Goal: Information Seeking & Learning: Learn about a topic

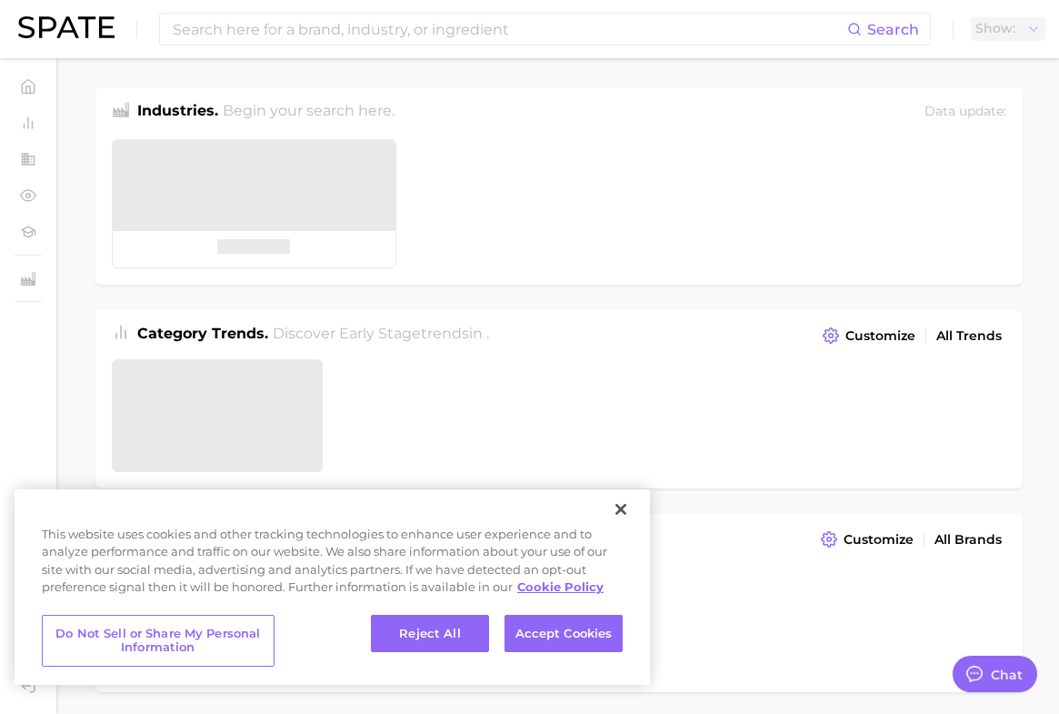
type textarea "x"
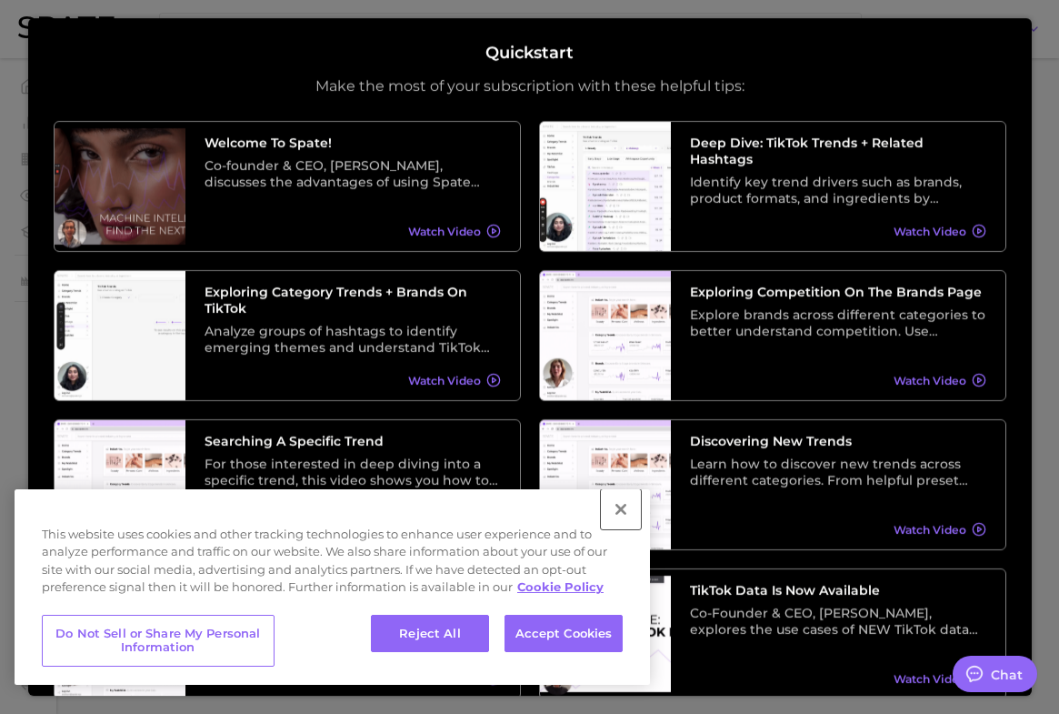
click at [619, 504] on button "Close" at bounding box center [621, 509] width 40 height 40
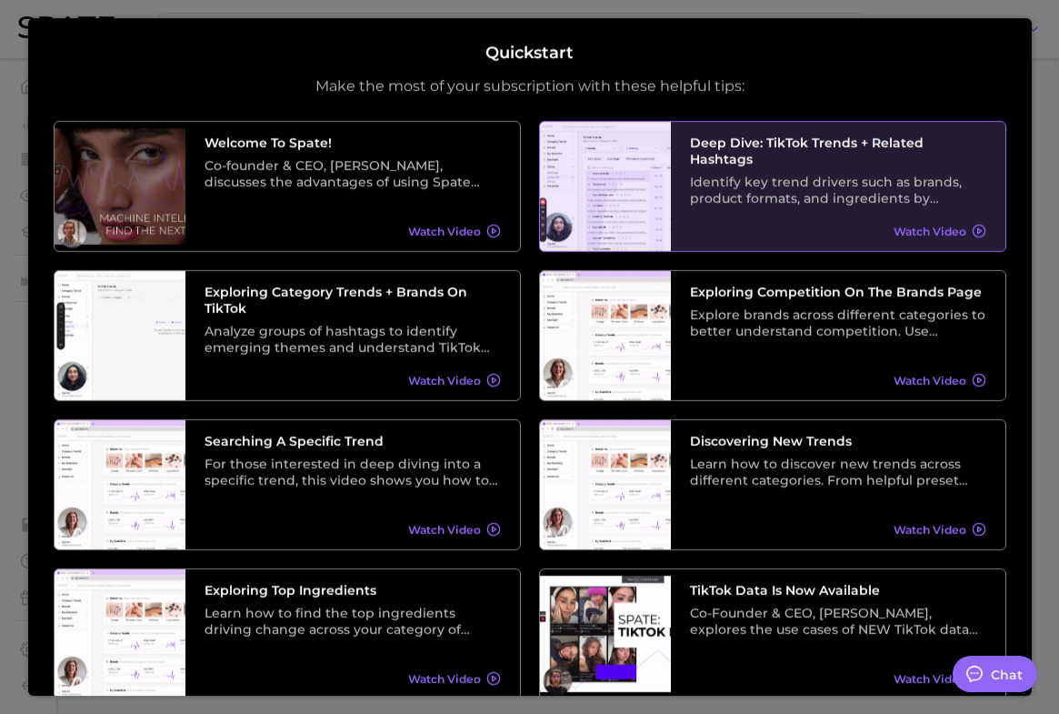
scroll to position [222, 0]
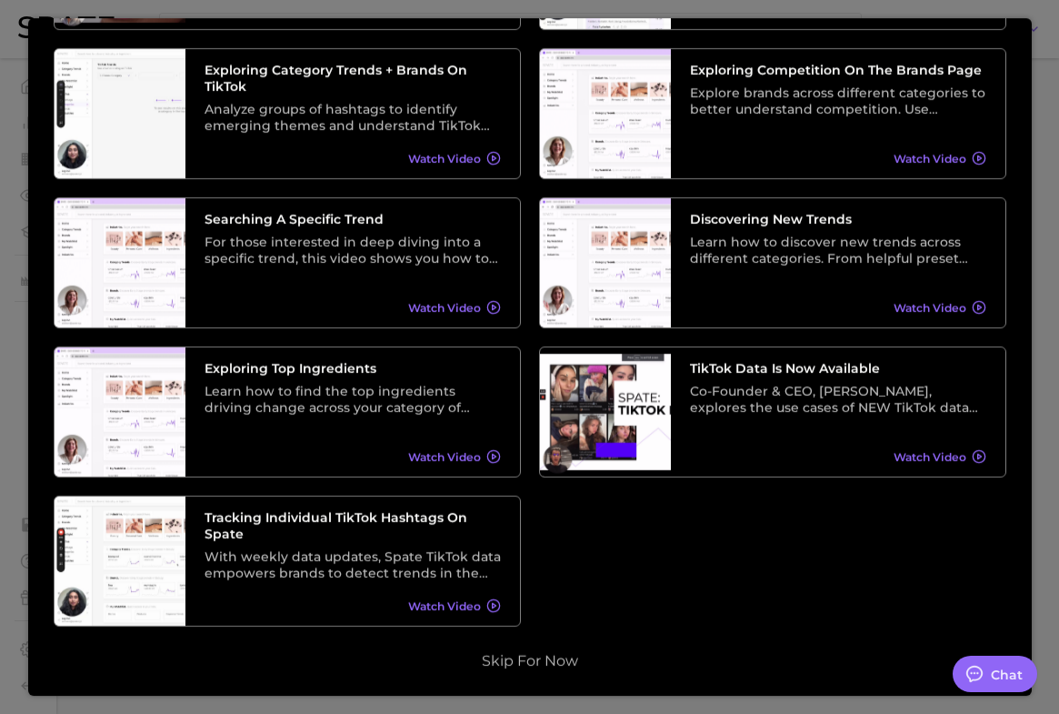
click at [541, 676] on div "Quickstart Make the most of your subscription with these helpful tips: Welcome …" at bounding box center [529, 357] width 1003 height 678
click at [543, 649] on div "Quickstart Make the most of your subscription with these helpful tips: Welcome …" at bounding box center [530, 246] width 953 height 849
click at [527, 669] on button "Skip for now" at bounding box center [529, 661] width 107 height 18
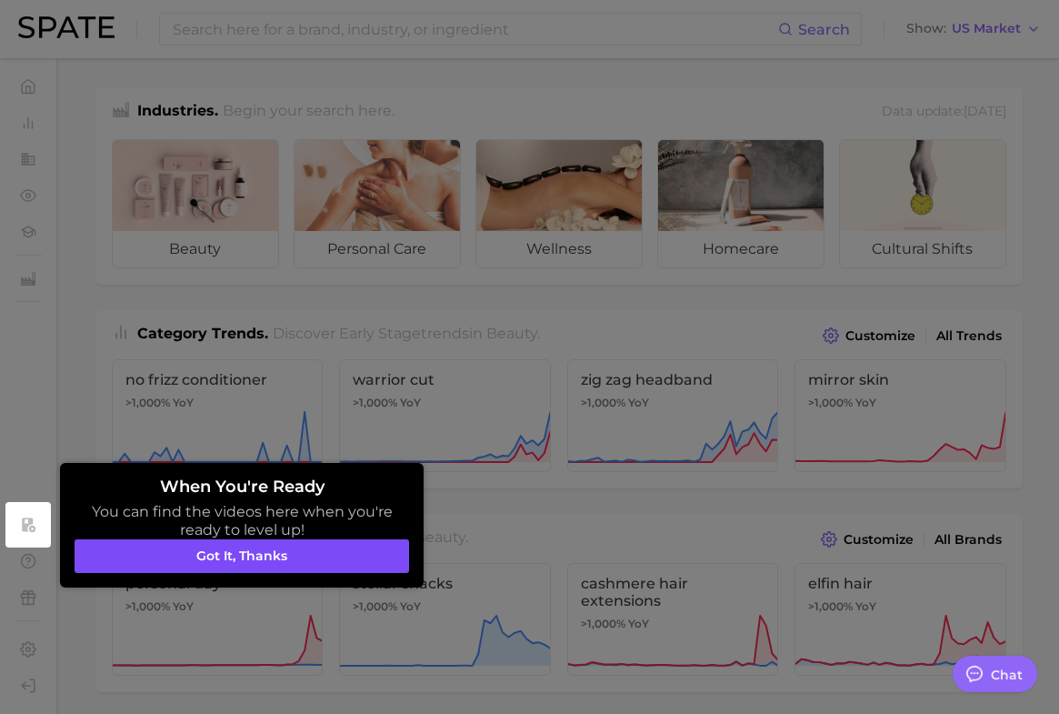
click at [281, 558] on button "Got it, thanks" at bounding box center [242, 556] width 334 height 35
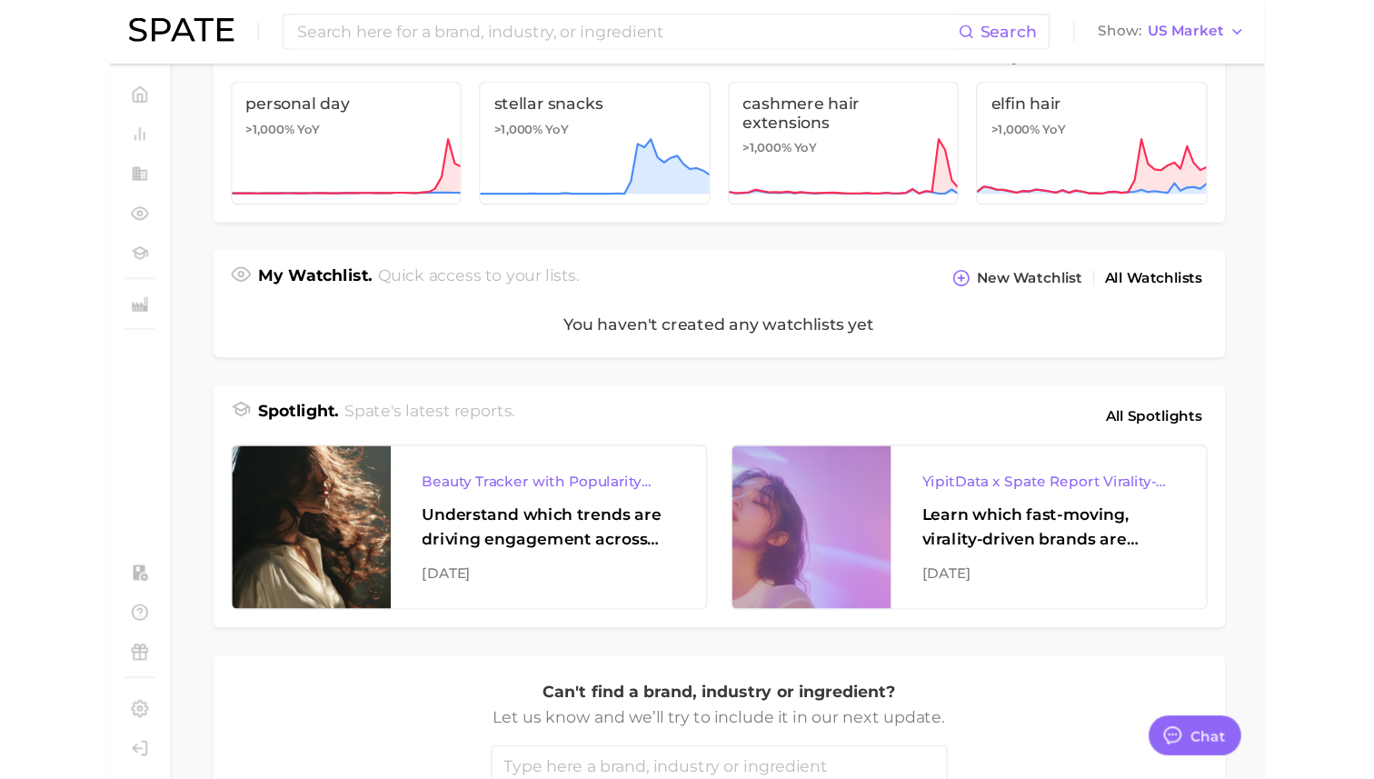
scroll to position [0, 0]
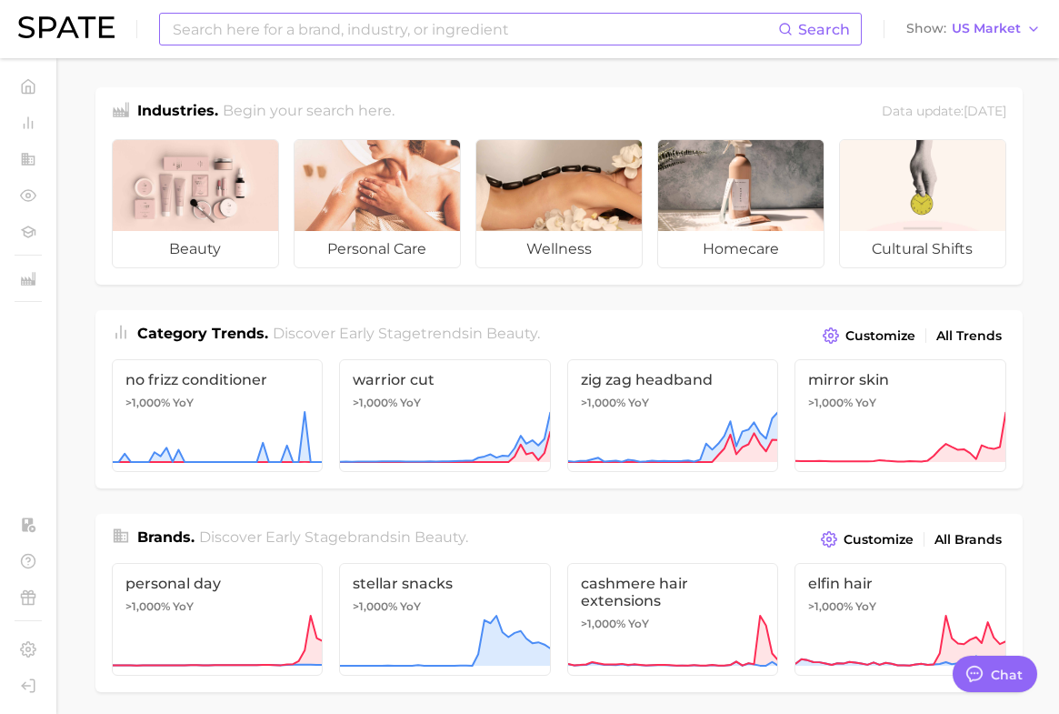
click at [410, 33] on input at bounding box center [474, 29] width 607 height 31
type input "glam"
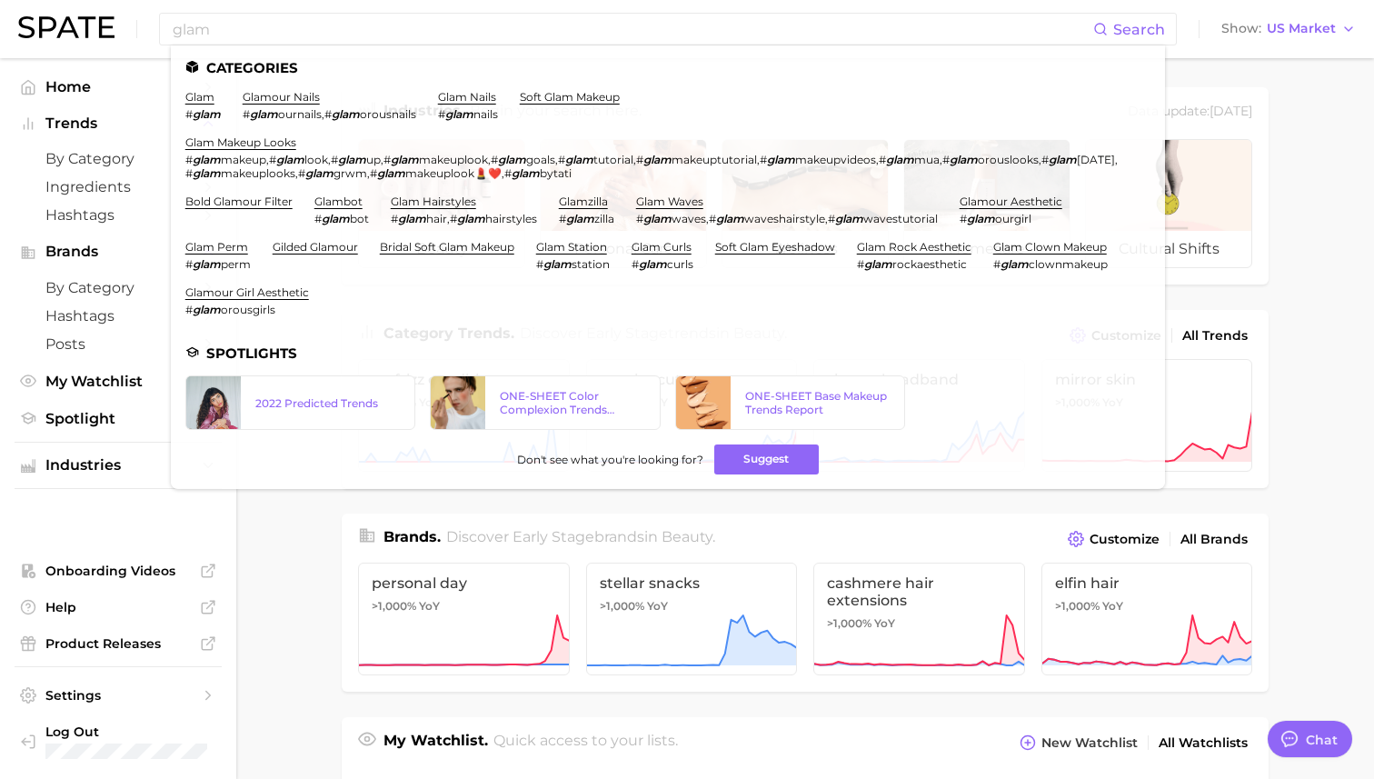
click at [306, 536] on main "Industries. Begin your search here. Data update: [DATE] beauty personal care we…" at bounding box center [805, 754] width 1138 height 1392
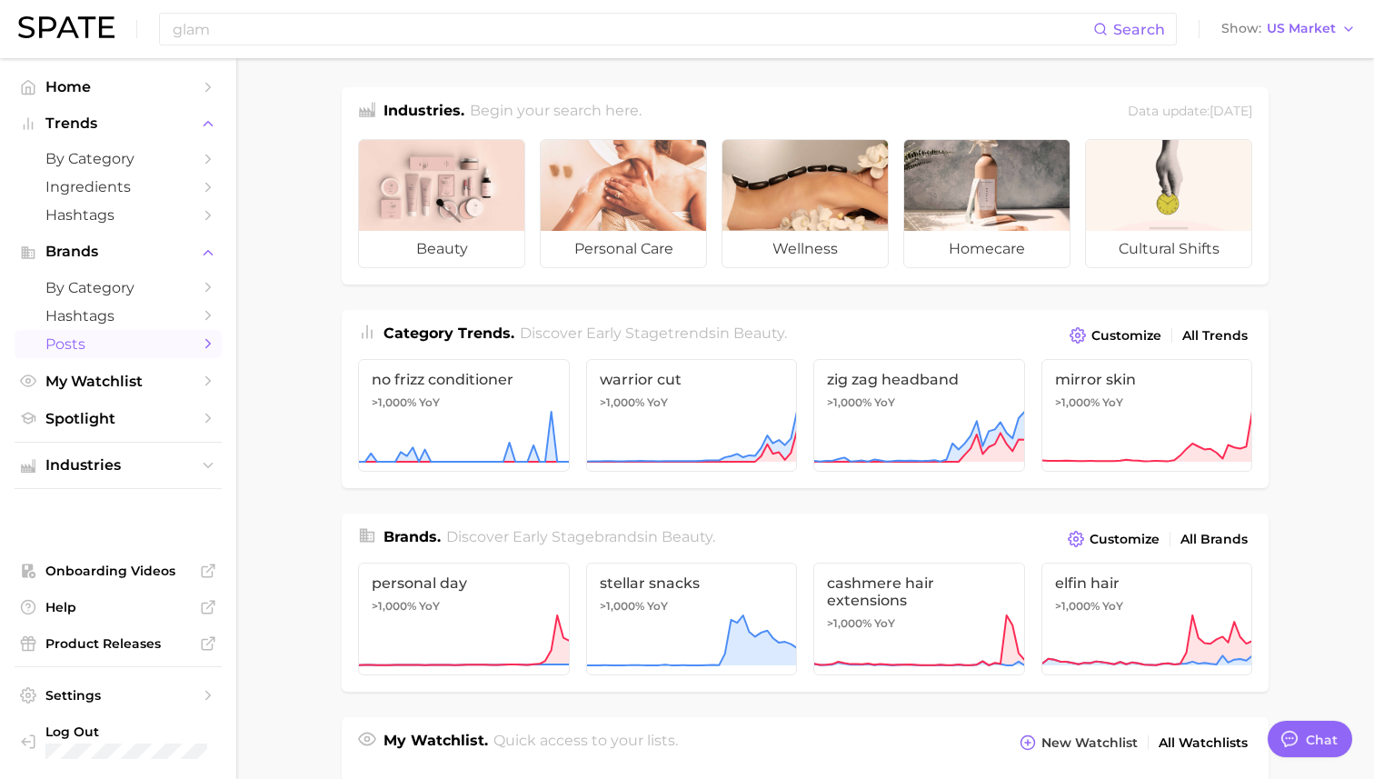
click at [122, 337] on span "Posts" at bounding box center [117, 343] width 145 height 17
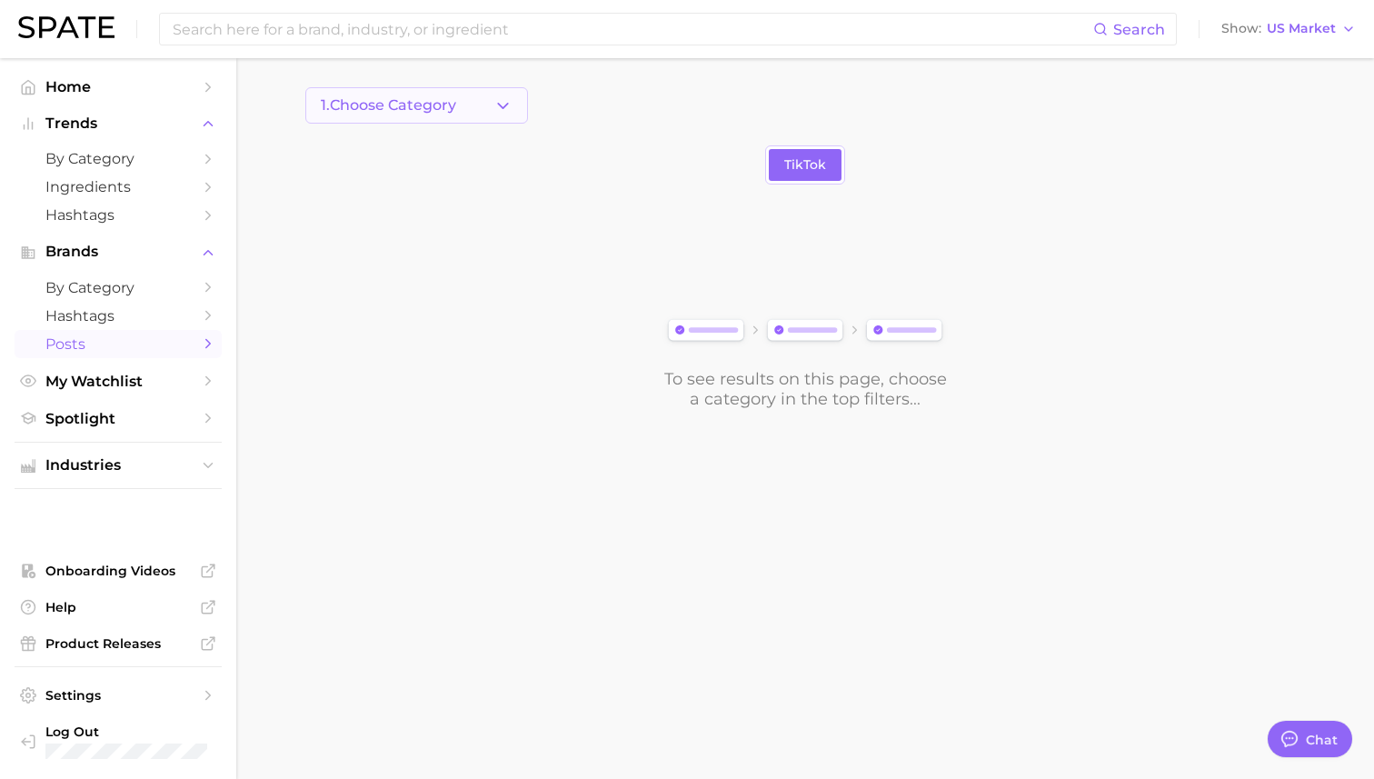
click at [484, 113] on button "1. Choose Category" at bounding box center [416, 105] width 223 height 36
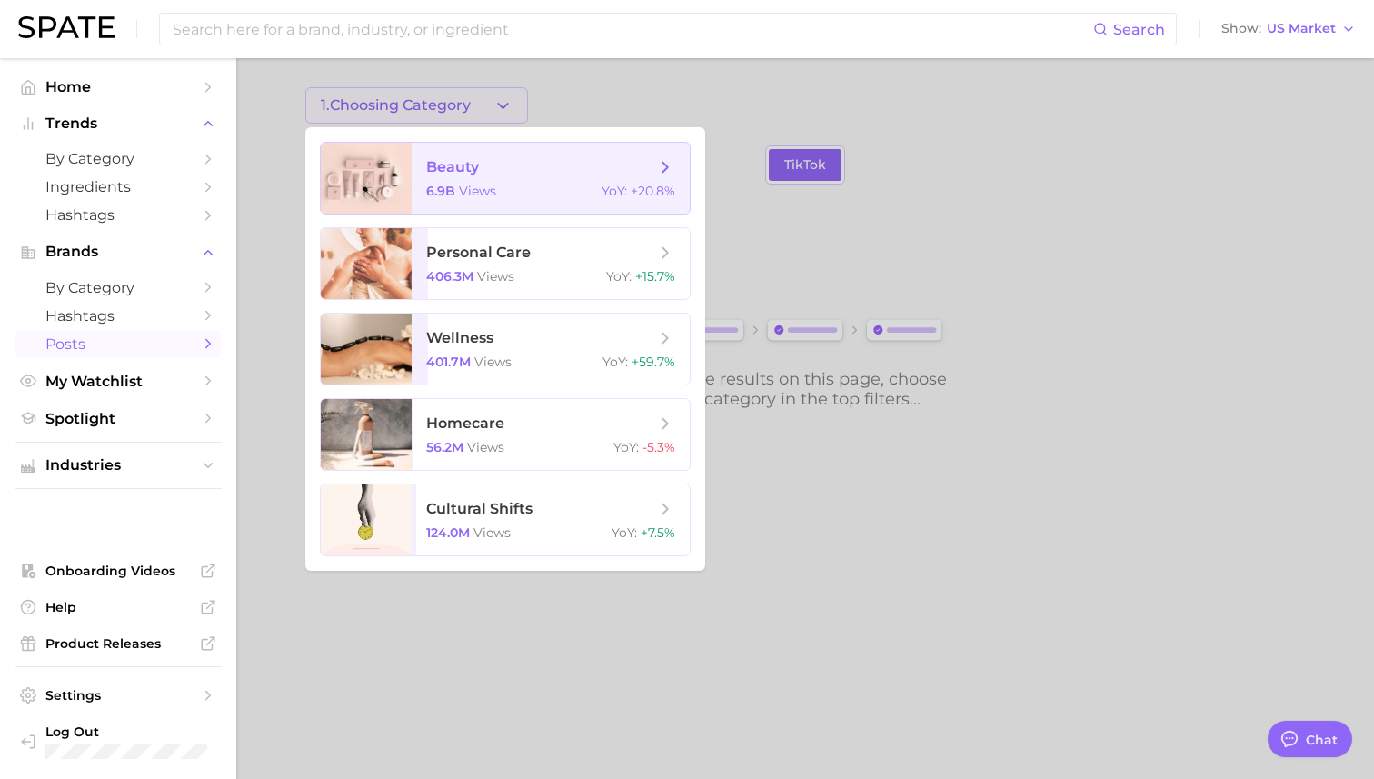
click at [663, 164] on icon at bounding box center [665, 167] width 20 height 20
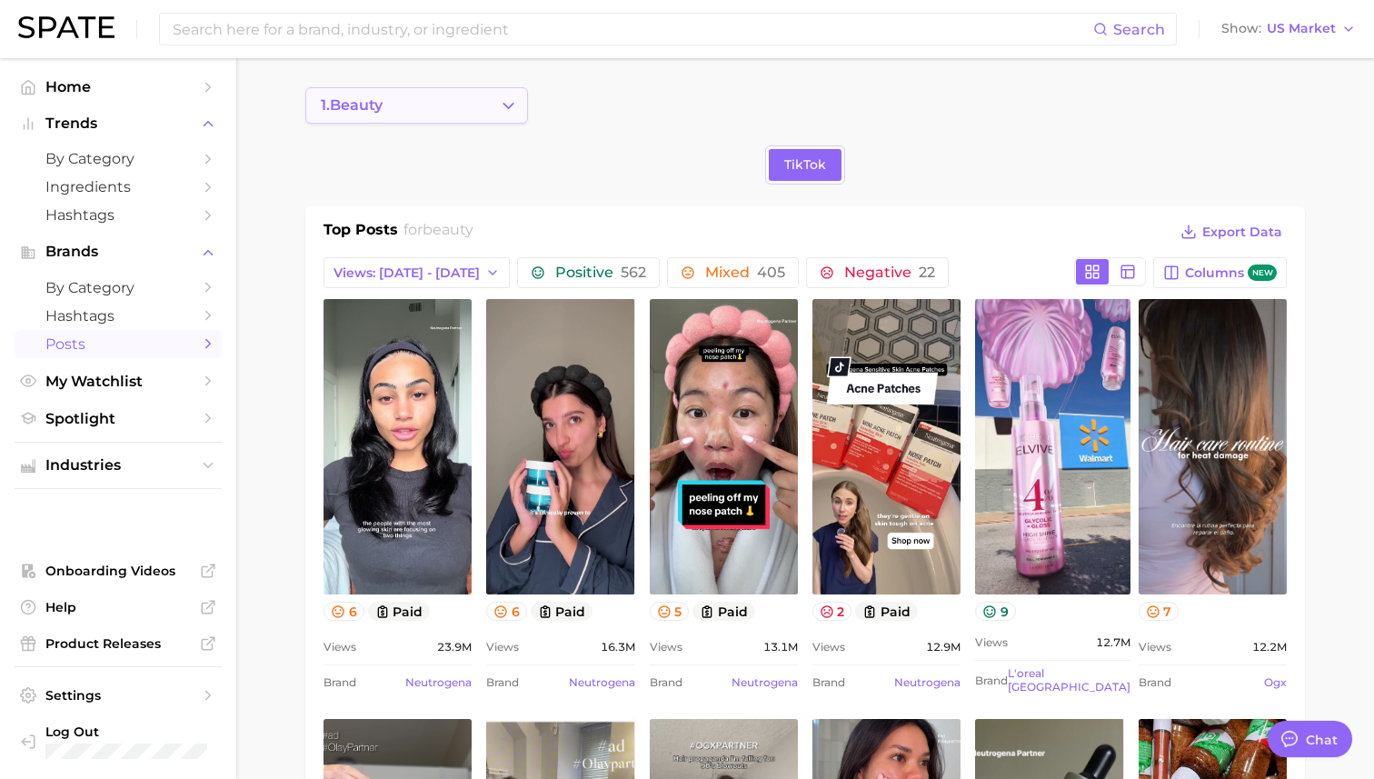
click at [510, 110] on icon "Change Category" at bounding box center [508, 105] width 19 height 19
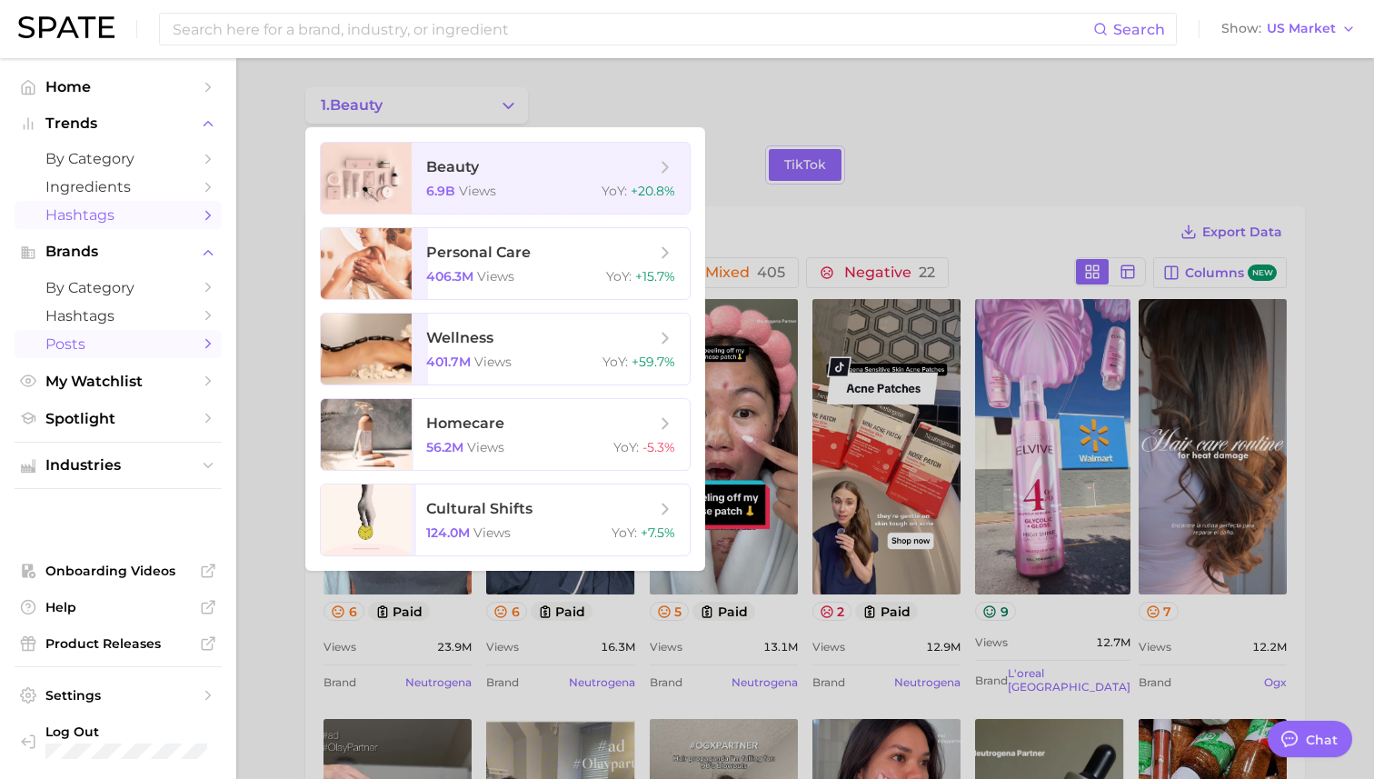
click at [197, 218] on link "Hashtags" at bounding box center [118, 215] width 207 height 28
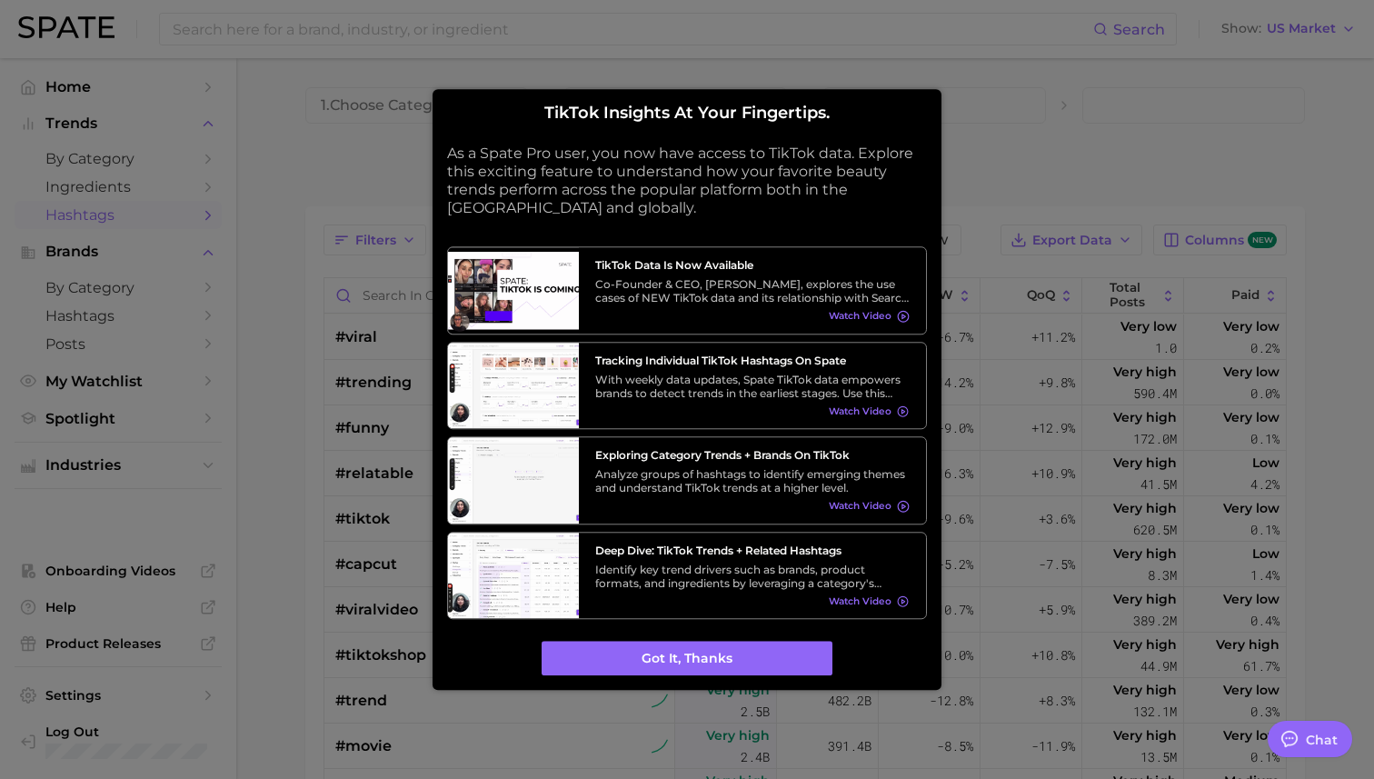
type textarea "x"
click at [614, 653] on button "Got it, thanks" at bounding box center [687, 659] width 291 height 35
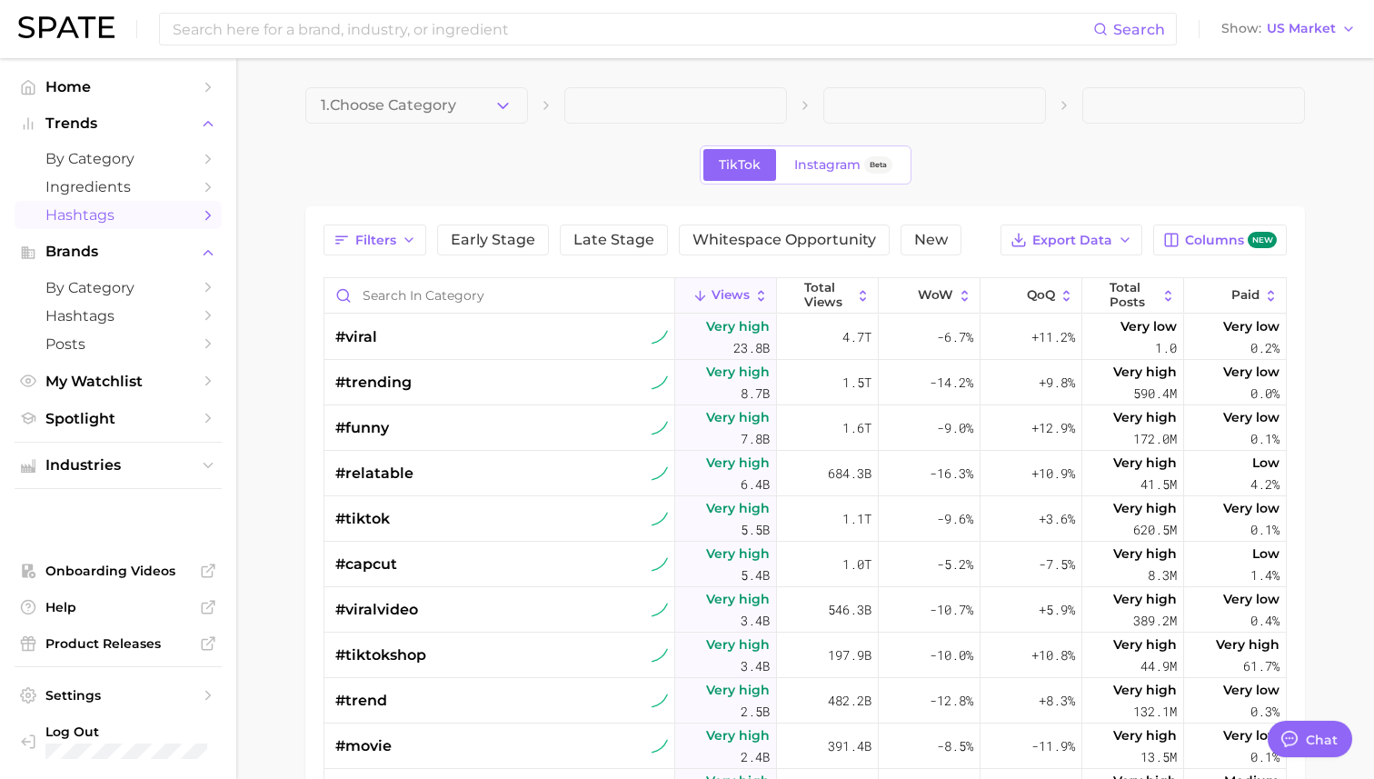
click at [654, 109] on span at bounding box center [675, 105] width 223 height 36
click at [906, 110] on span at bounding box center [934, 105] width 223 height 36
click at [466, 302] on input "Search in category" at bounding box center [499, 295] width 350 height 35
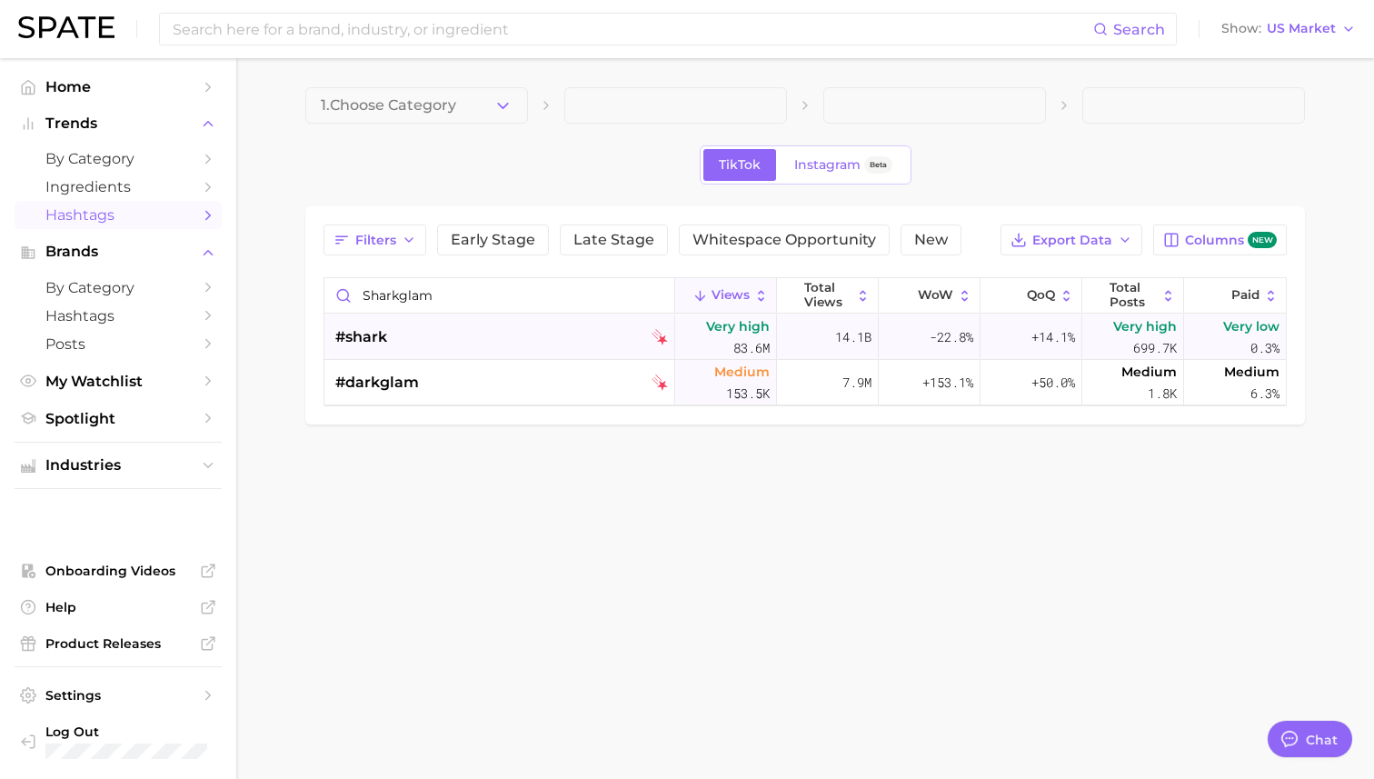
click at [411, 333] on div "#shark" at bounding box center [501, 336] width 333 height 45
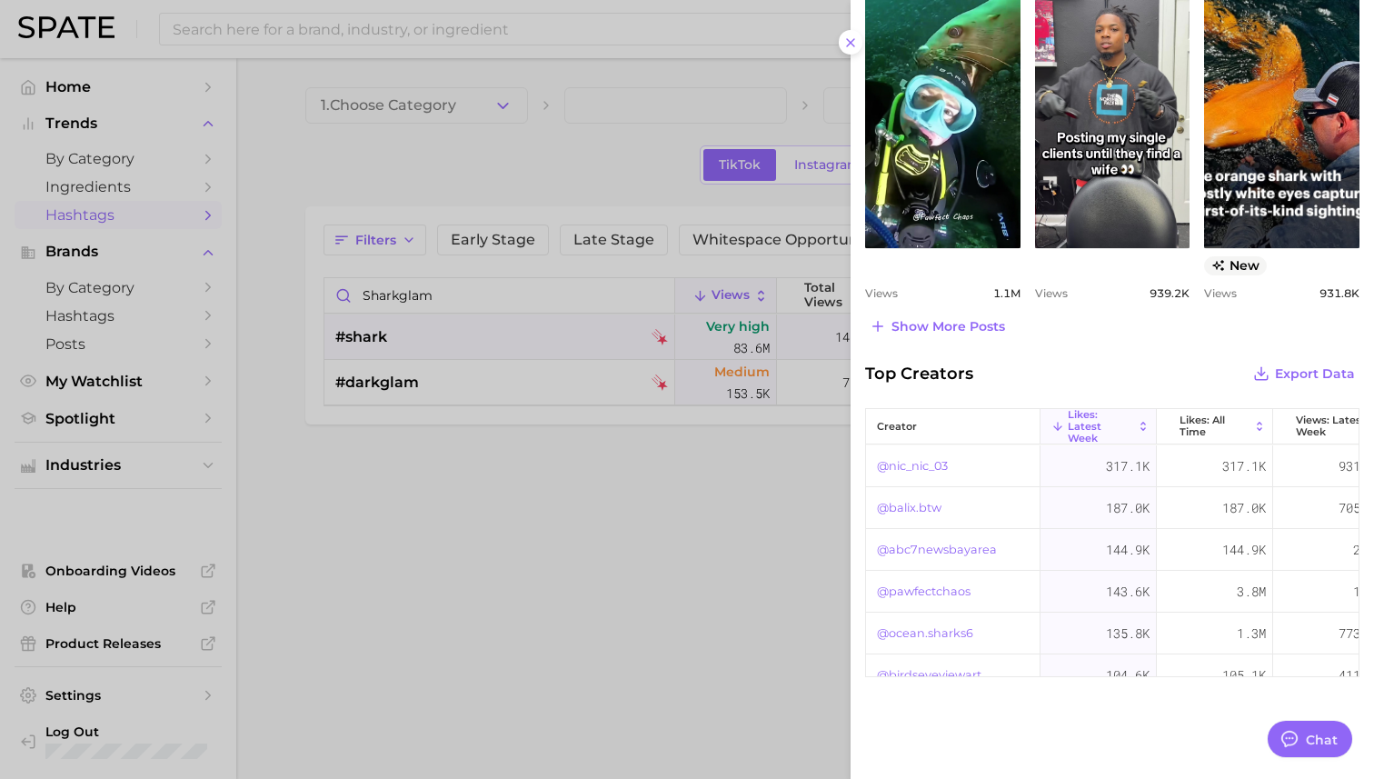
click at [437, 339] on div at bounding box center [687, 389] width 1374 height 779
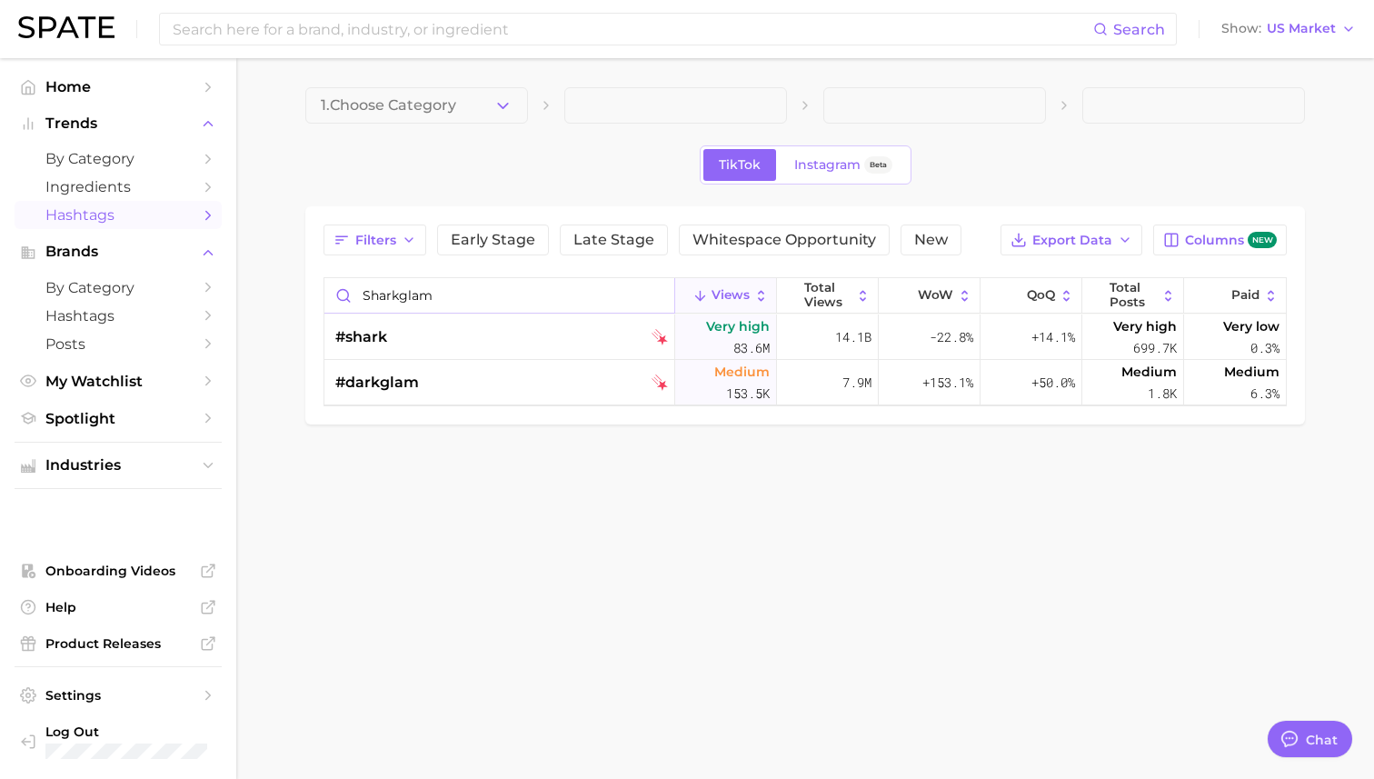
click at [453, 298] on input "sharkglam" at bounding box center [499, 295] width 350 height 35
type input "sharkbeauty"
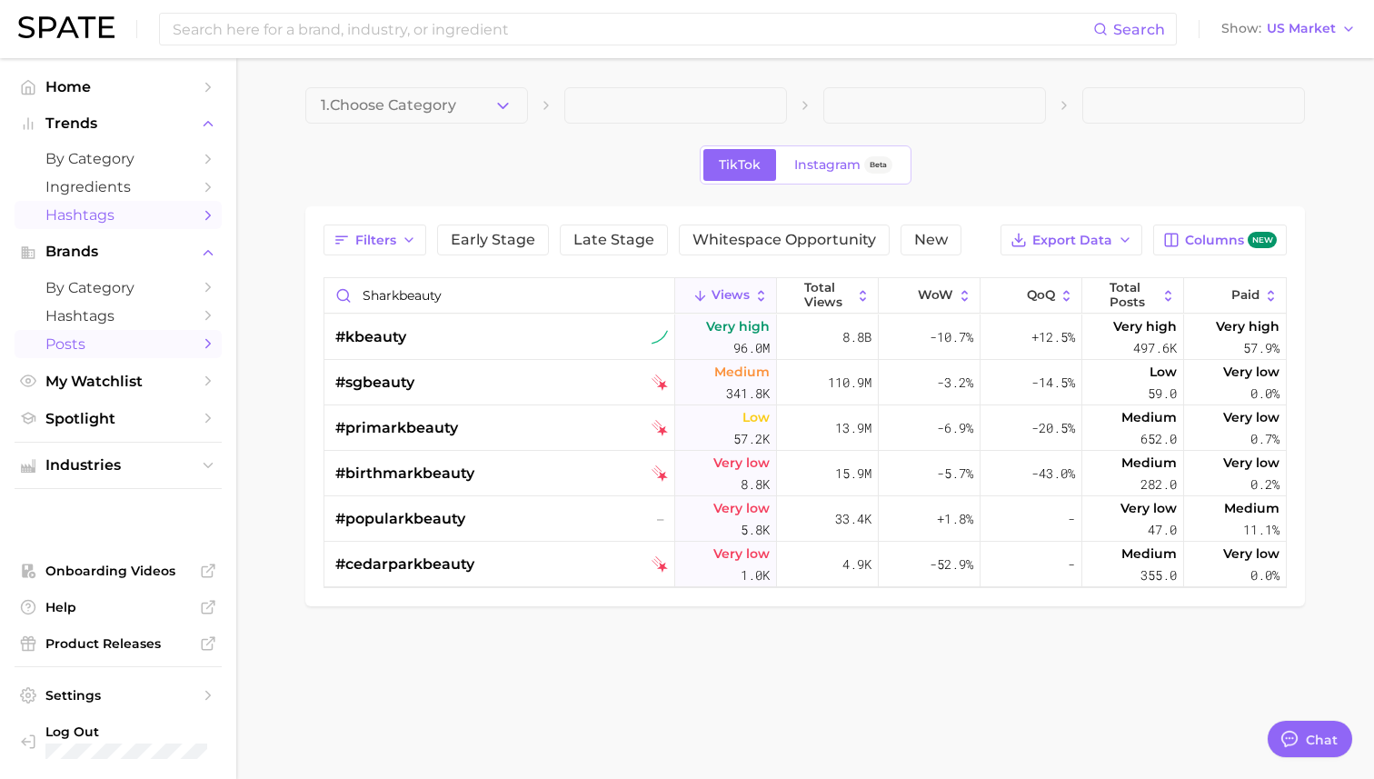
click at [199, 349] on link "Posts" at bounding box center [118, 344] width 207 height 28
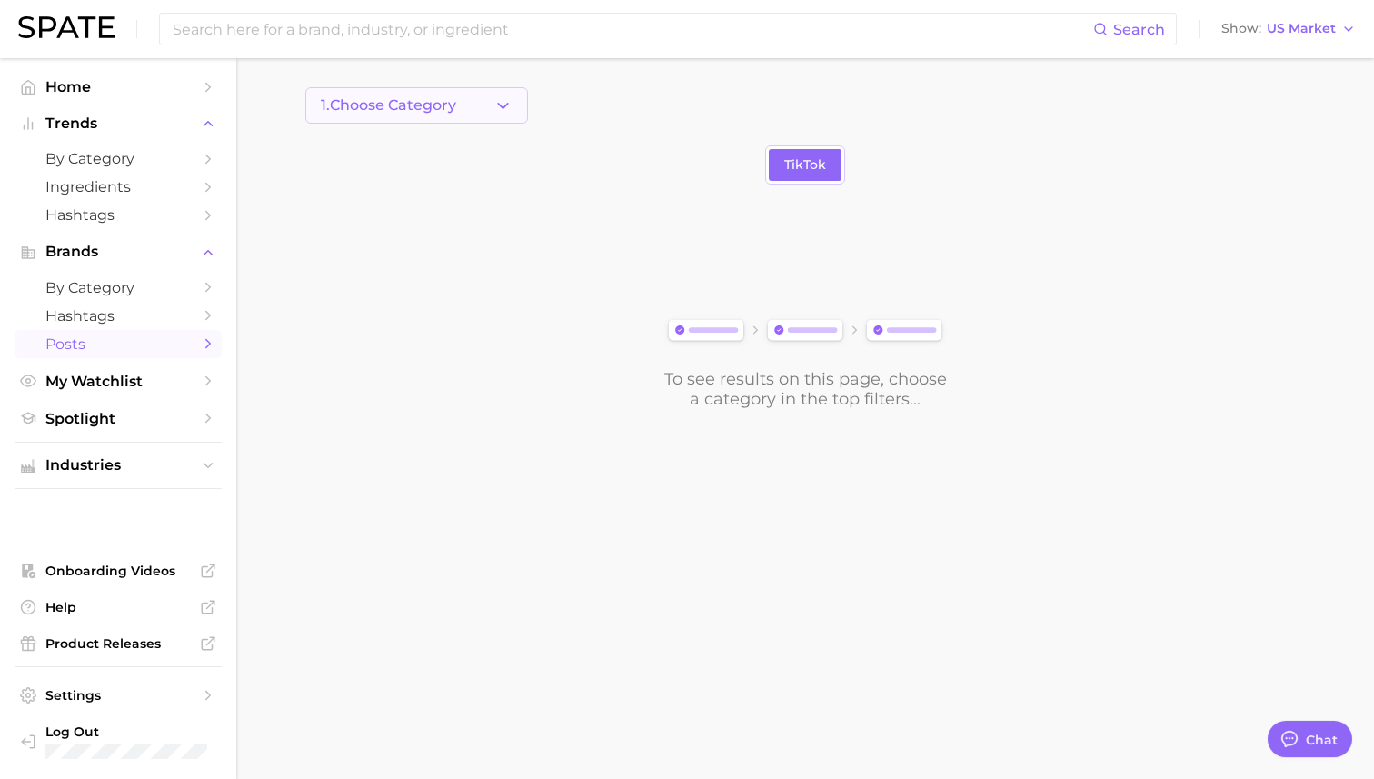
click at [510, 99] on icon "button" at bounding box center [503, 105] width 19 height 19
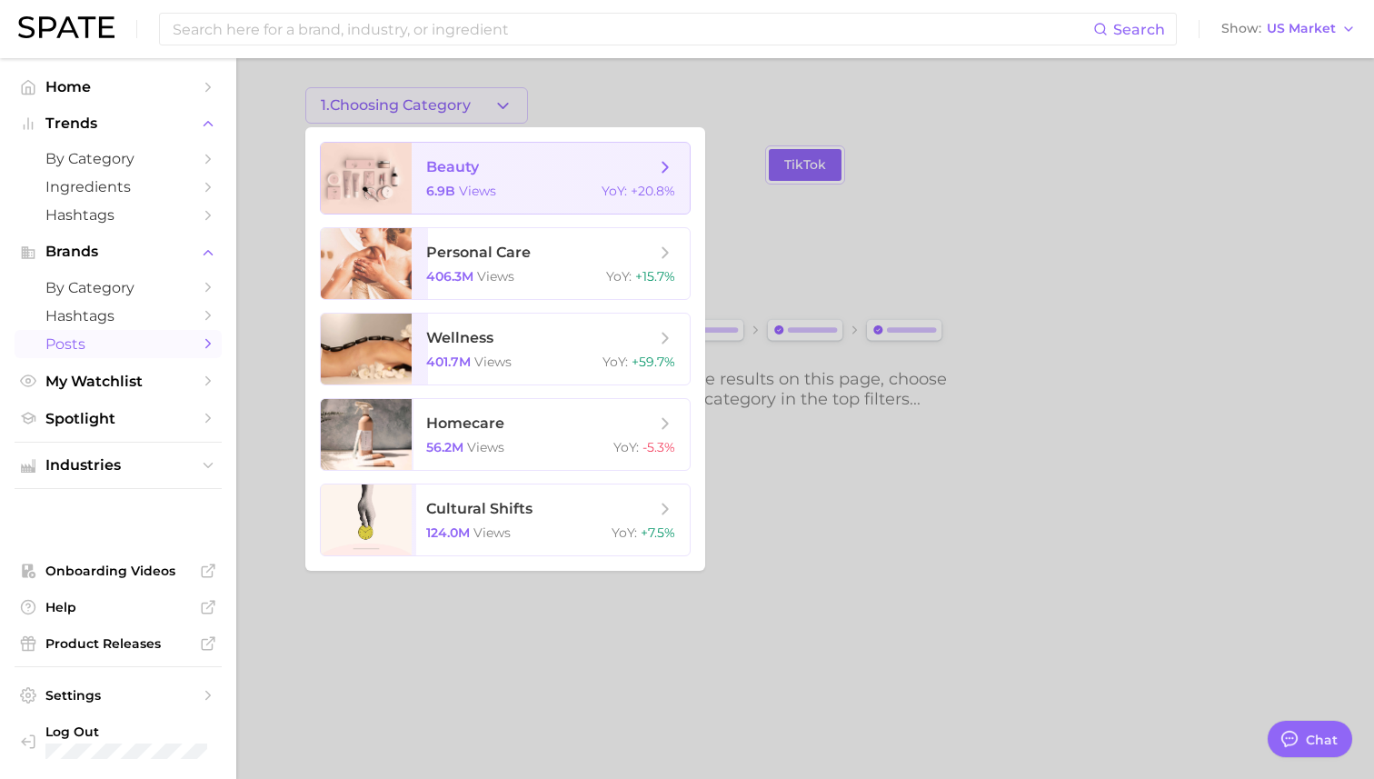
click at [667, 169] on icon at bounding box center [665, 167] width 20 height 20
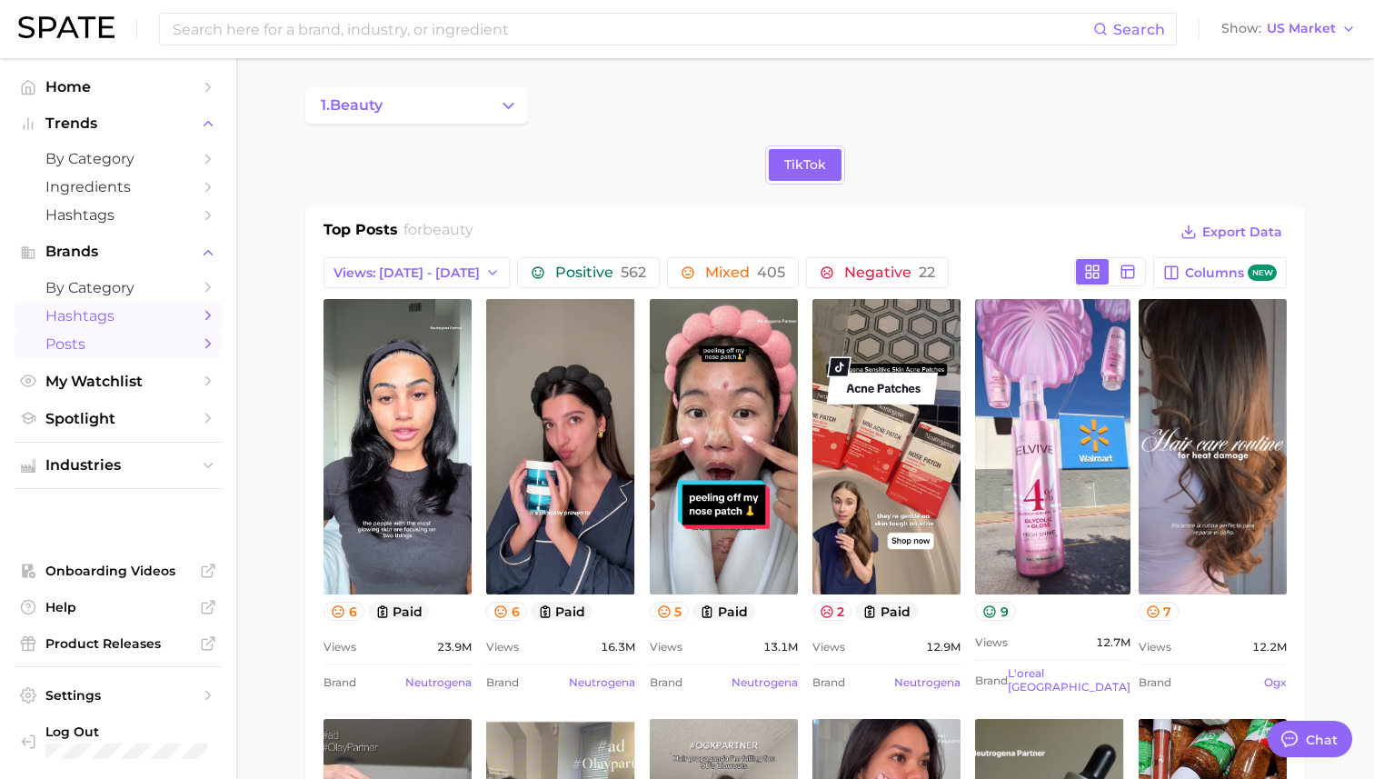
click at [95, 319] on span "Hashtags" at bounding box center [117, 315] width 145 height 17
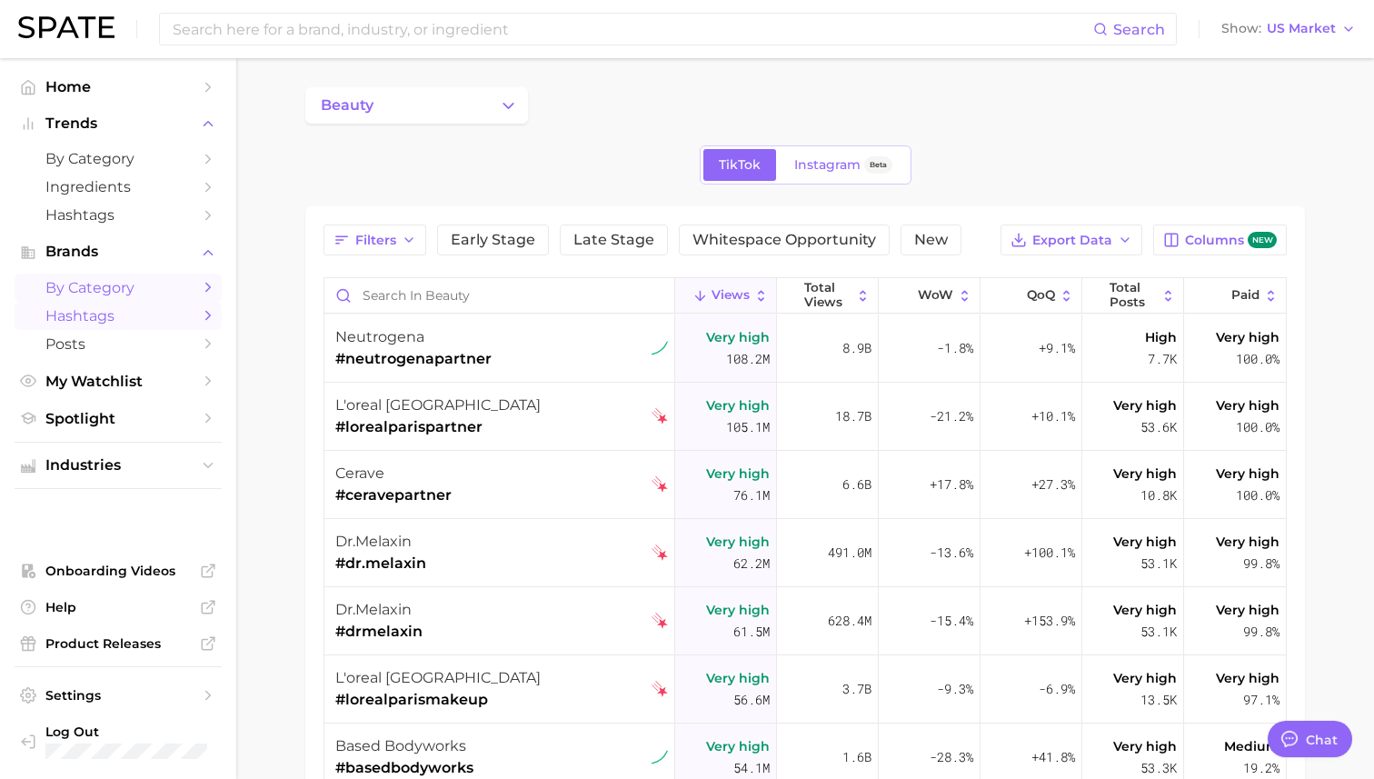
click at [186, 287] on span "by Category" at bounding box center [117, 287] width 145 height 17
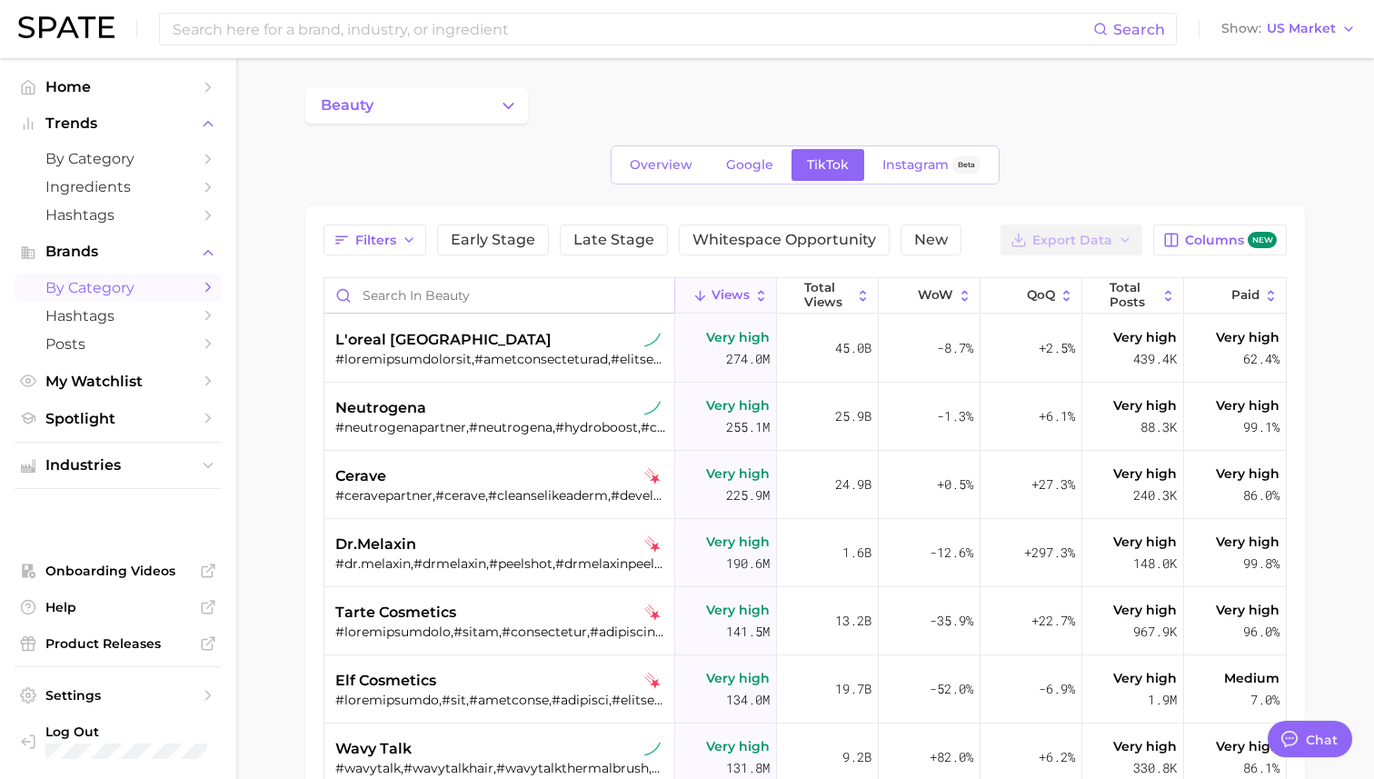
click at [385, 287] on input "Search in beauty" at bounding box center [499, 295] width 350 height 35
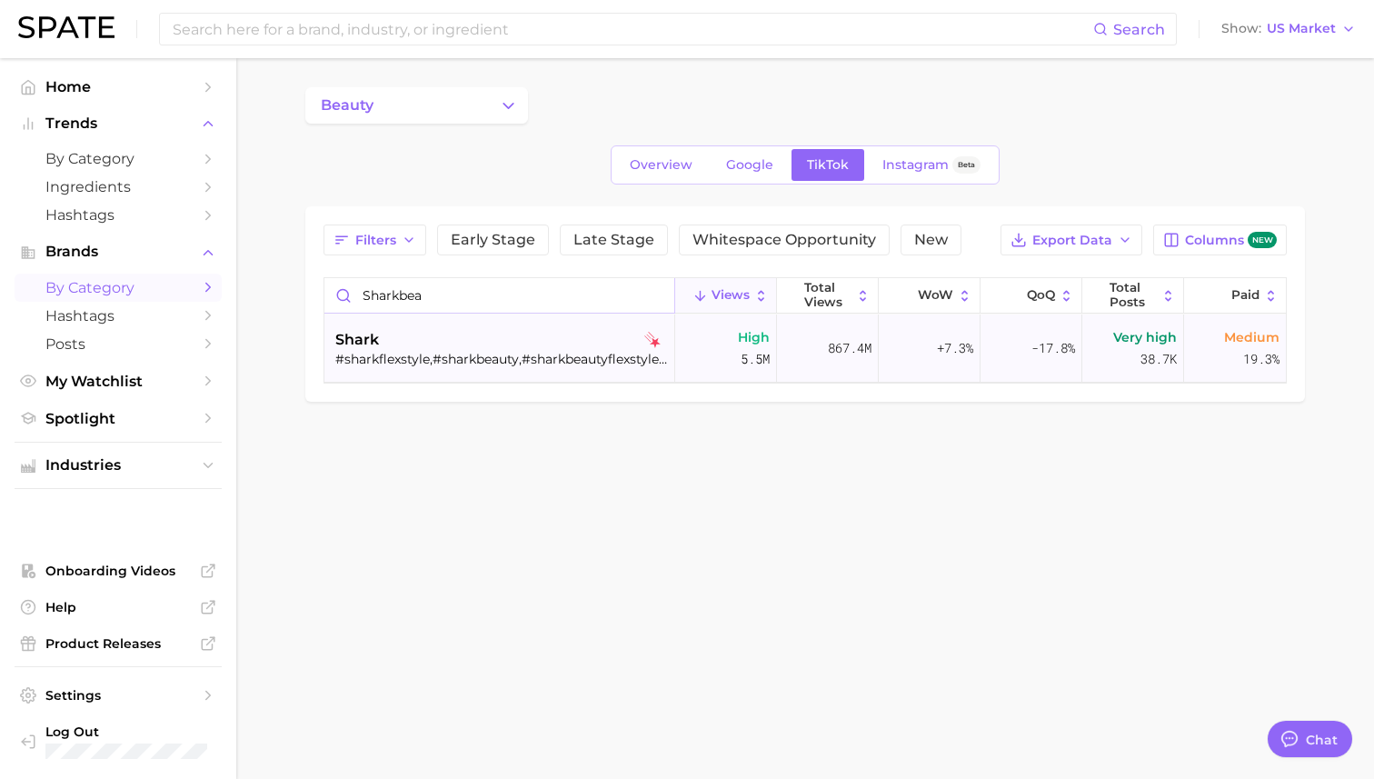
type input "sharkbea"
click at [451, 360] on div "#sharkflexstyle,#sharkbeauty,#sharkbeautyflexstyle,#sharkairwrap,#sharkhairdrye…" at bounding box center [501, 359] width 333 height 16
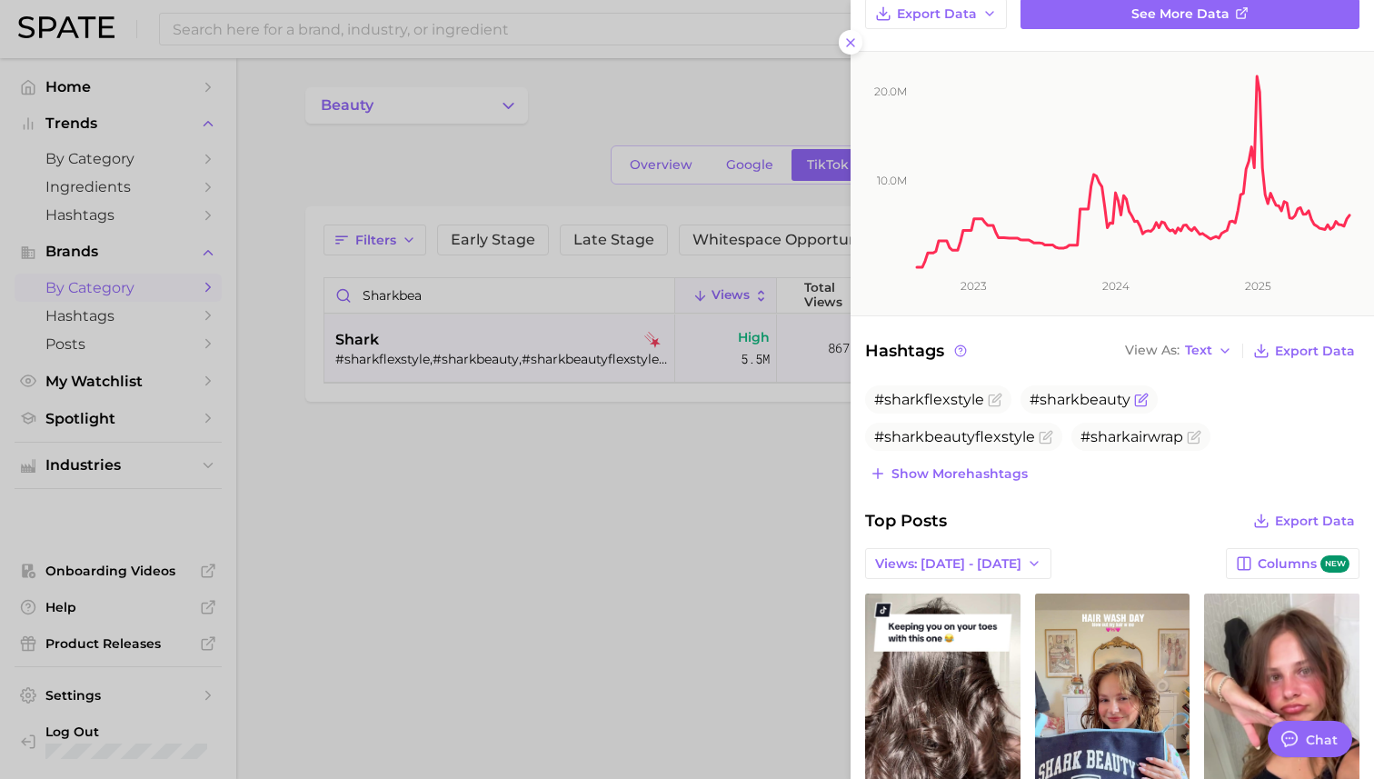
click at [1058, 397] on span "#sharkbeauty" at bounding box center [1080, 399] width 101 height 17
click at [1058, 401] on icon "Flag as miscategorized or irrelevant" at bounding box center [1141, 400] width 15 height 15
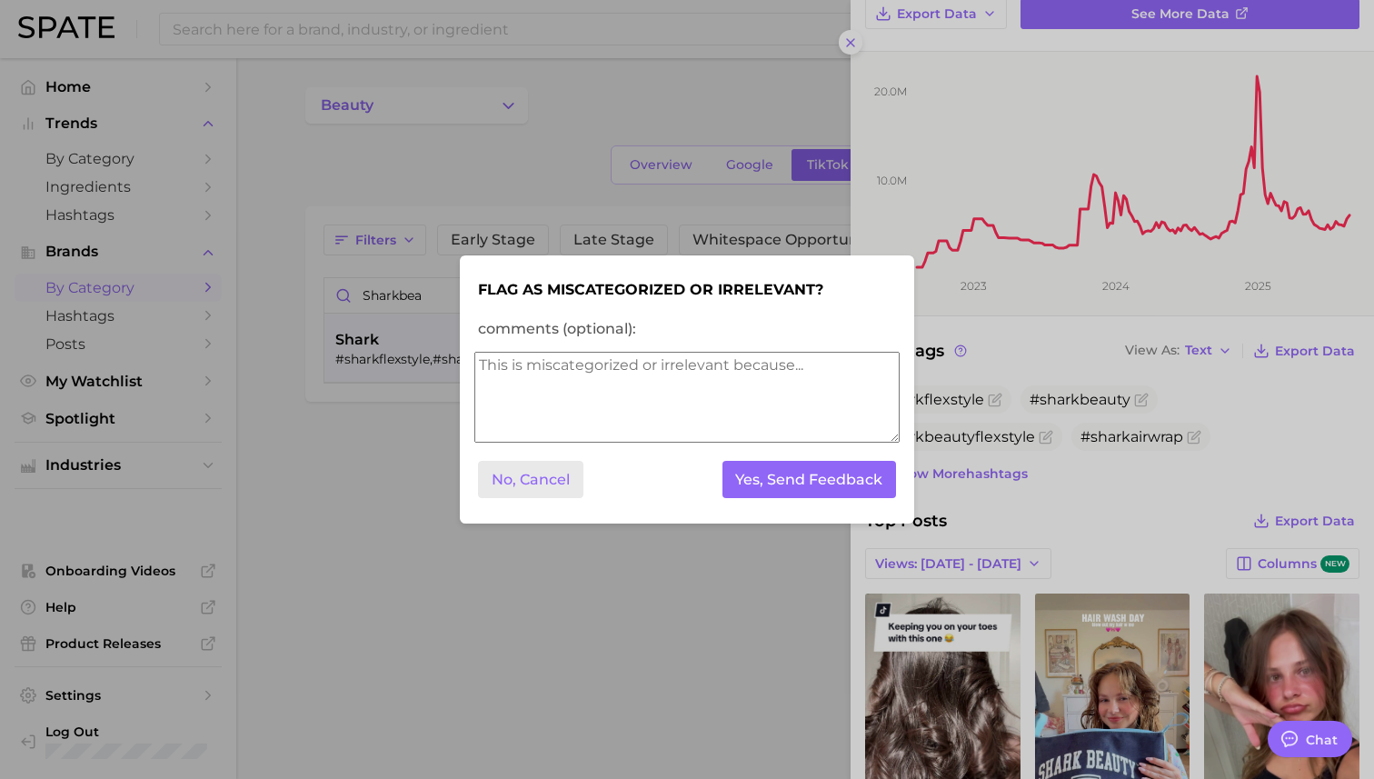
click at [537, 484] on button "No, Cancel" at bounding box center [530, 479] width 105 height 37
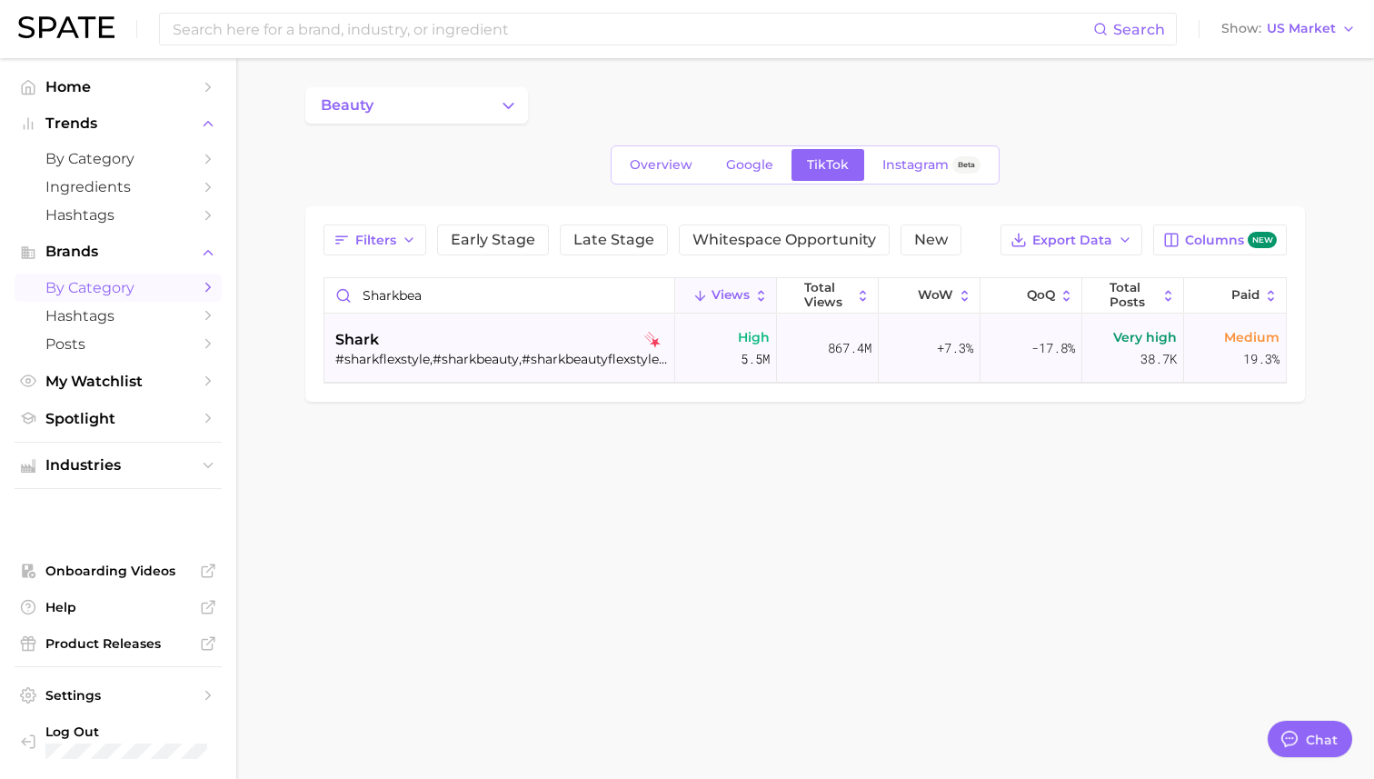
click at [364, 340] on span "shark" at bounding box center [357, 340] width 44 height 22
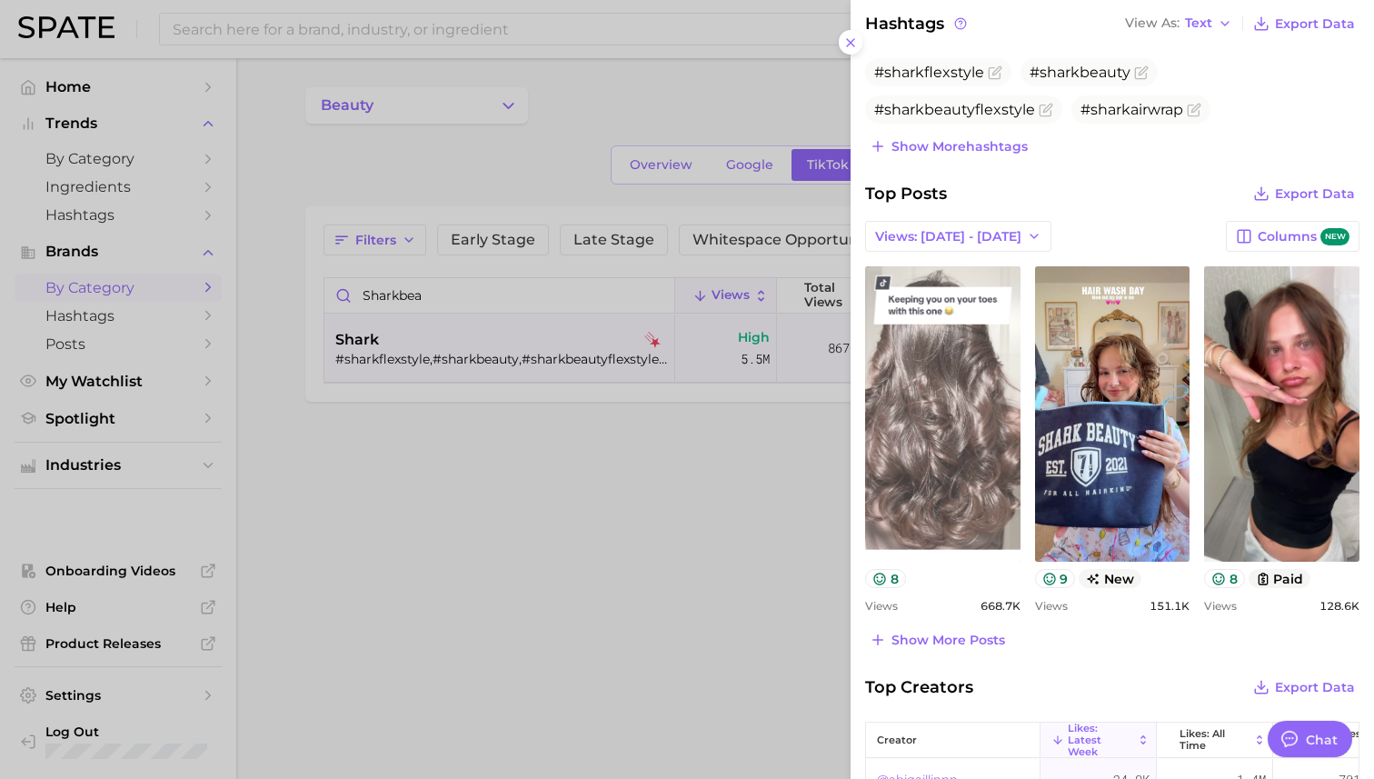
click at [920, 456] on link "view post on TikTok" at bounding box center [942, 413] width 155 height 295
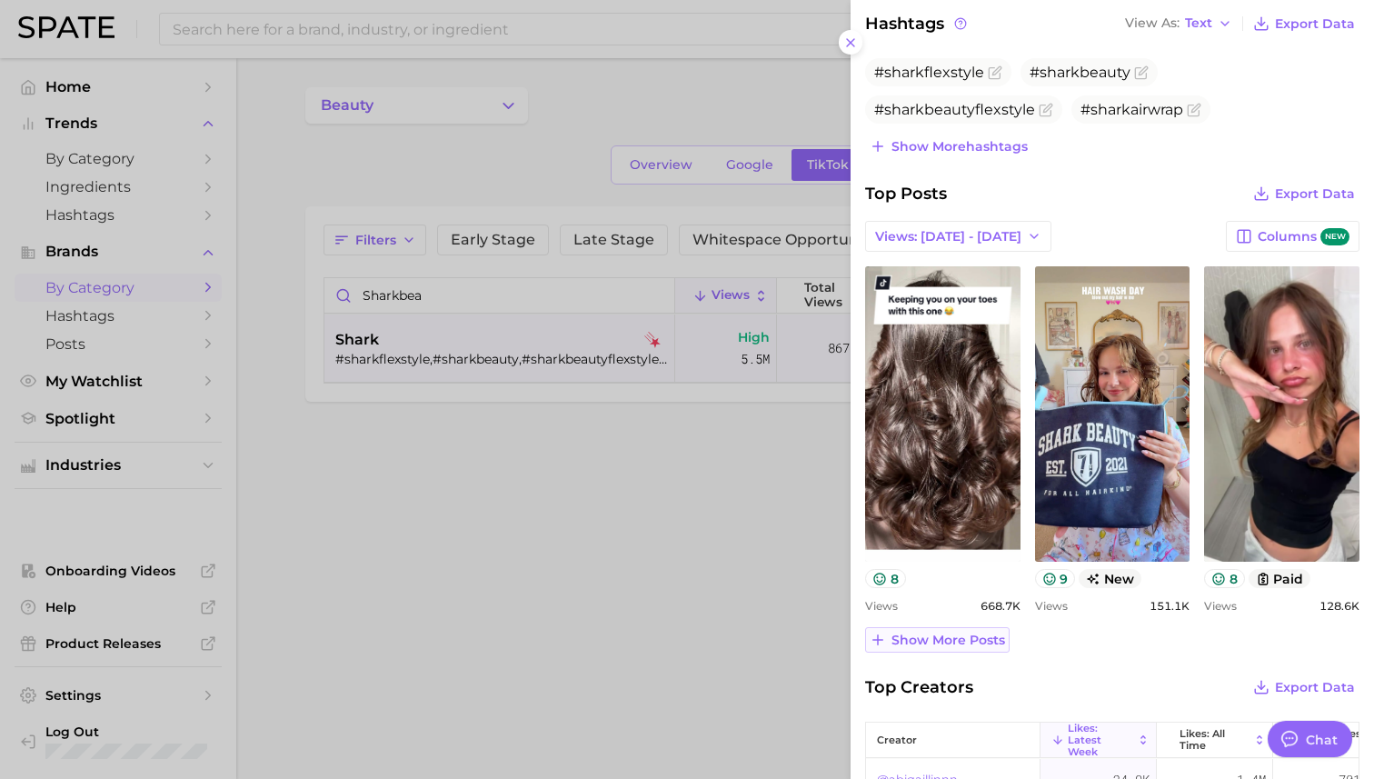
click at [972, 641] on span "Show more posts" at bounding box center [949, 640] width 114 height 15
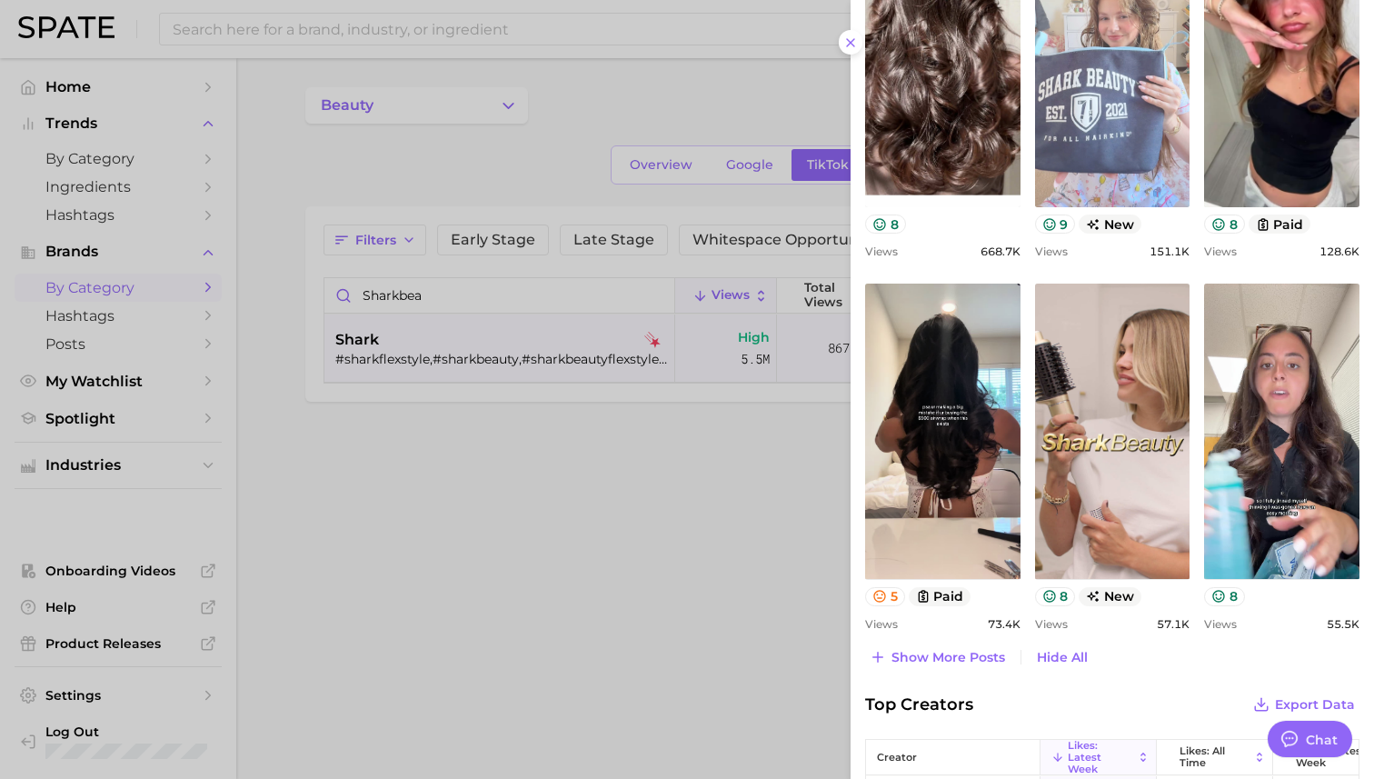
scroll to position [1065, 0]
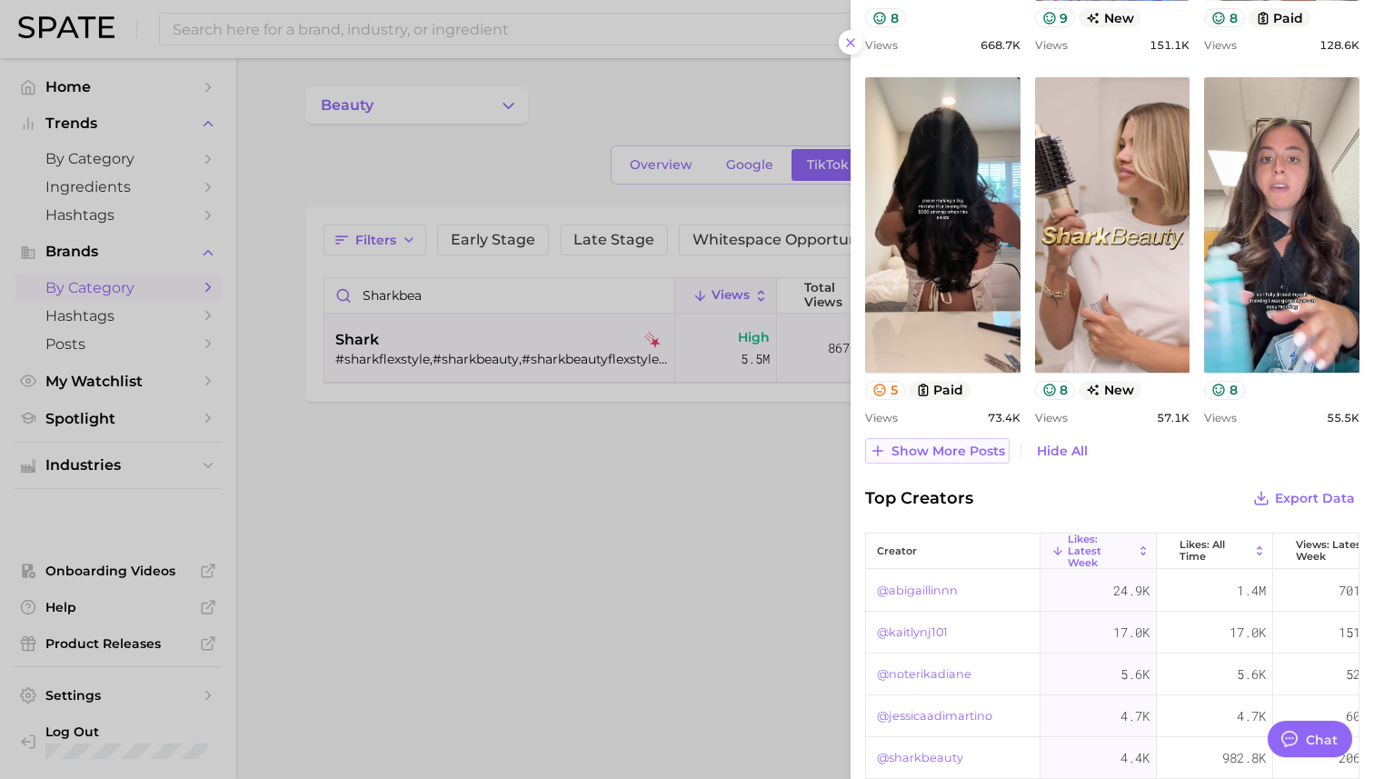
click at [956, 451] on span "Show more posts" at bounding box center [949, 451] width 114 height 15
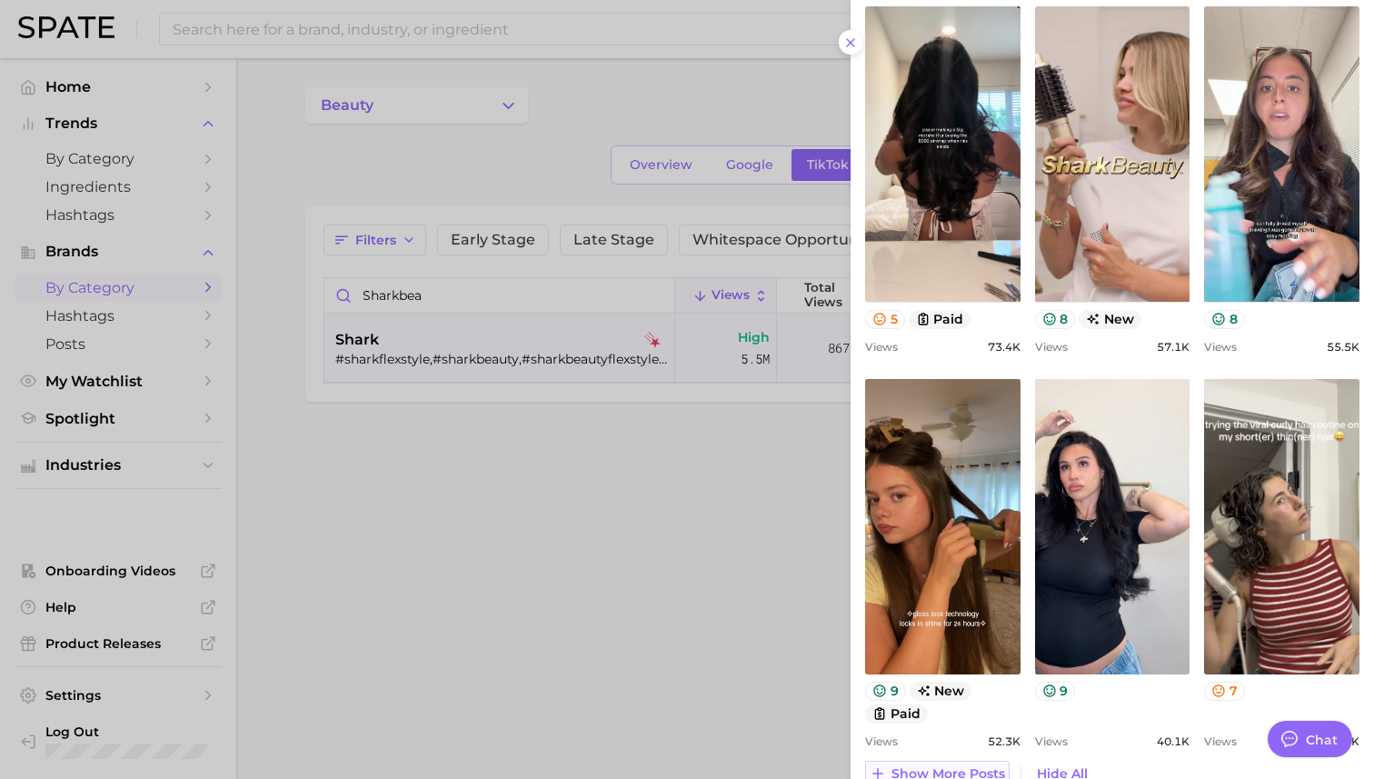
scroll to position [1582, 0]
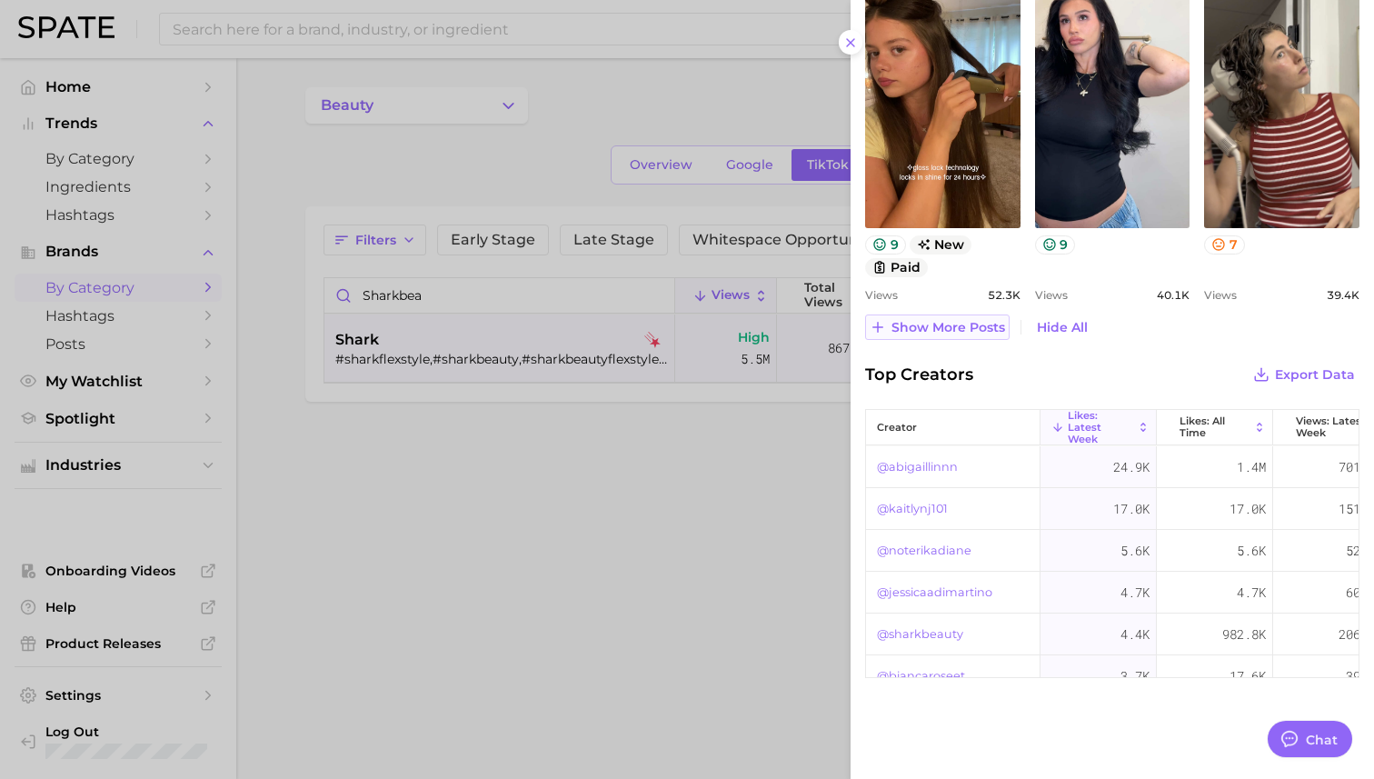
click at [935, 324] on span "Show more posts" at bounding box center [949, 327] width 114 height 15
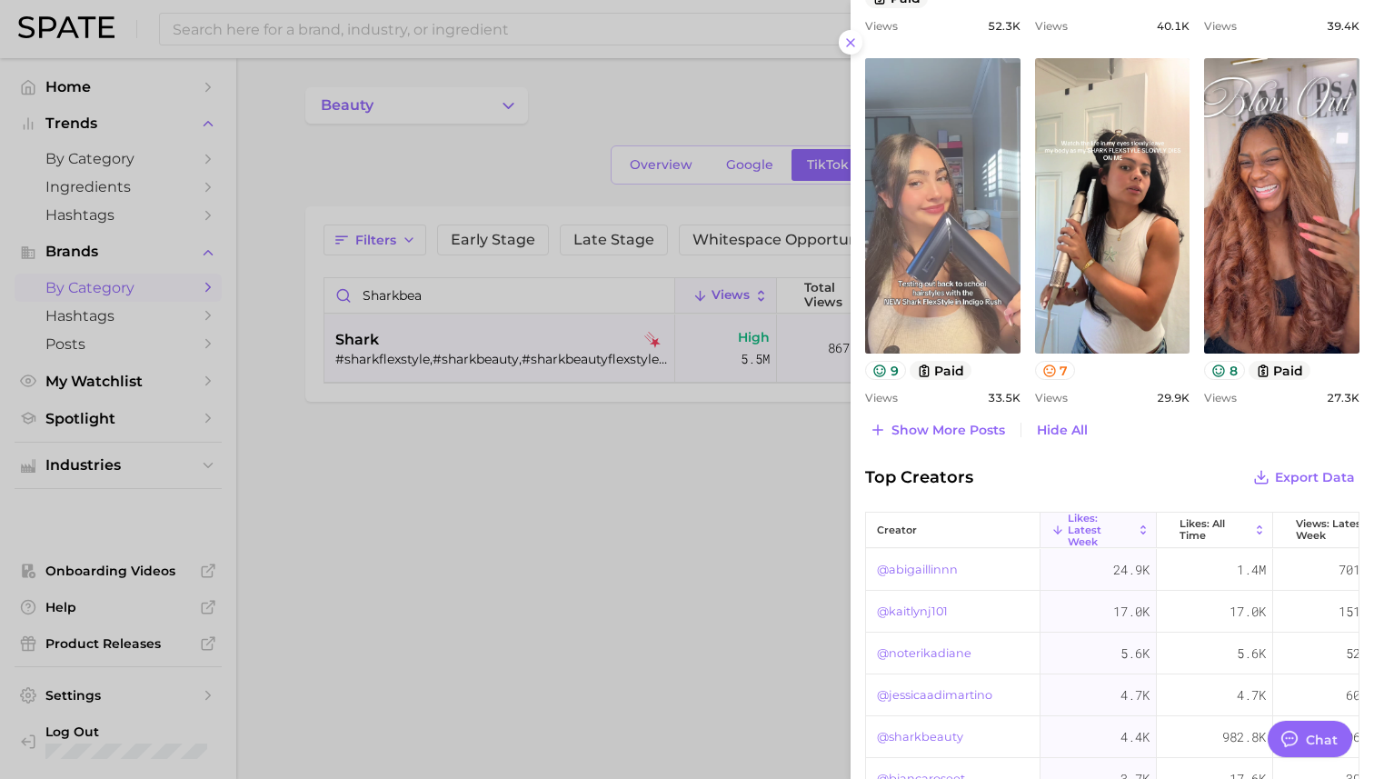
scroll to position [1954, 0]
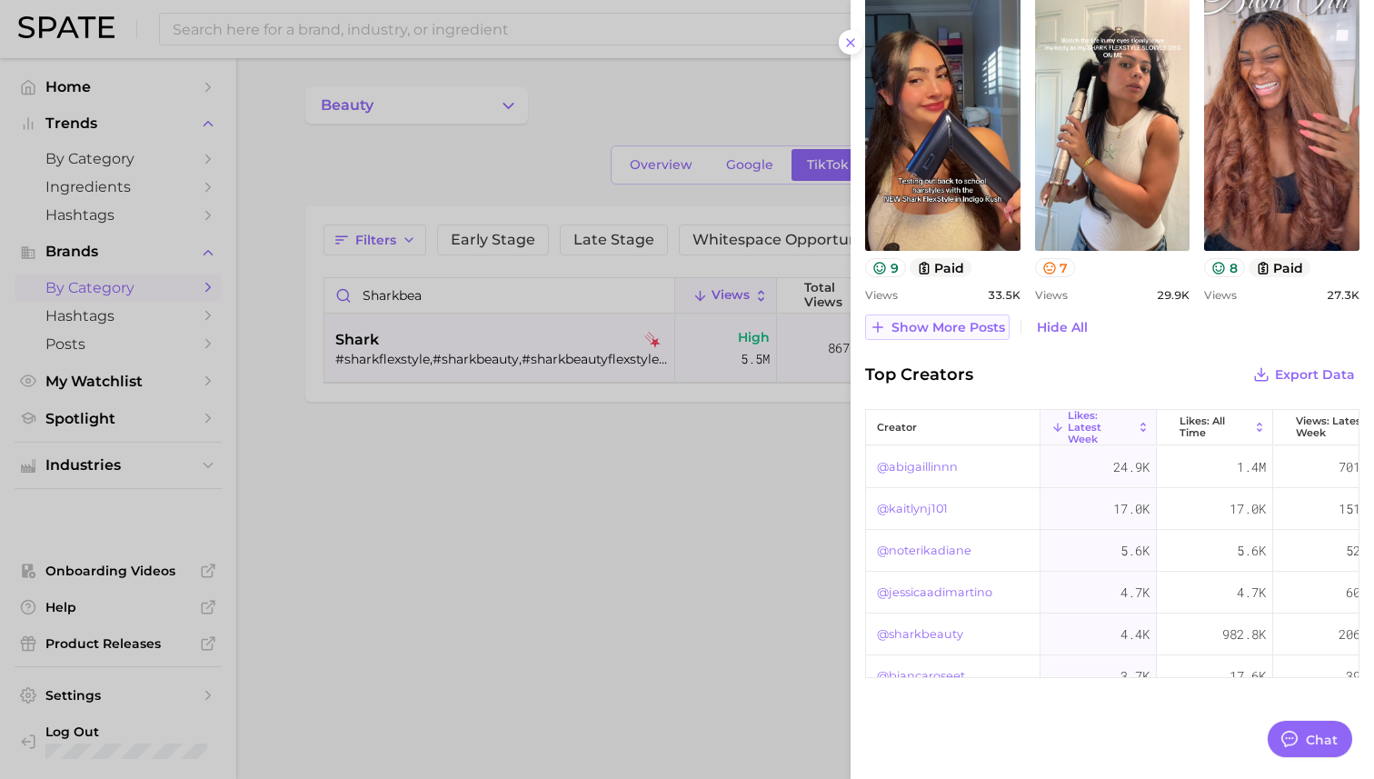
click at [933, 330] on span "Show more posts" at bounding box center [949, 327] width 114 height 15
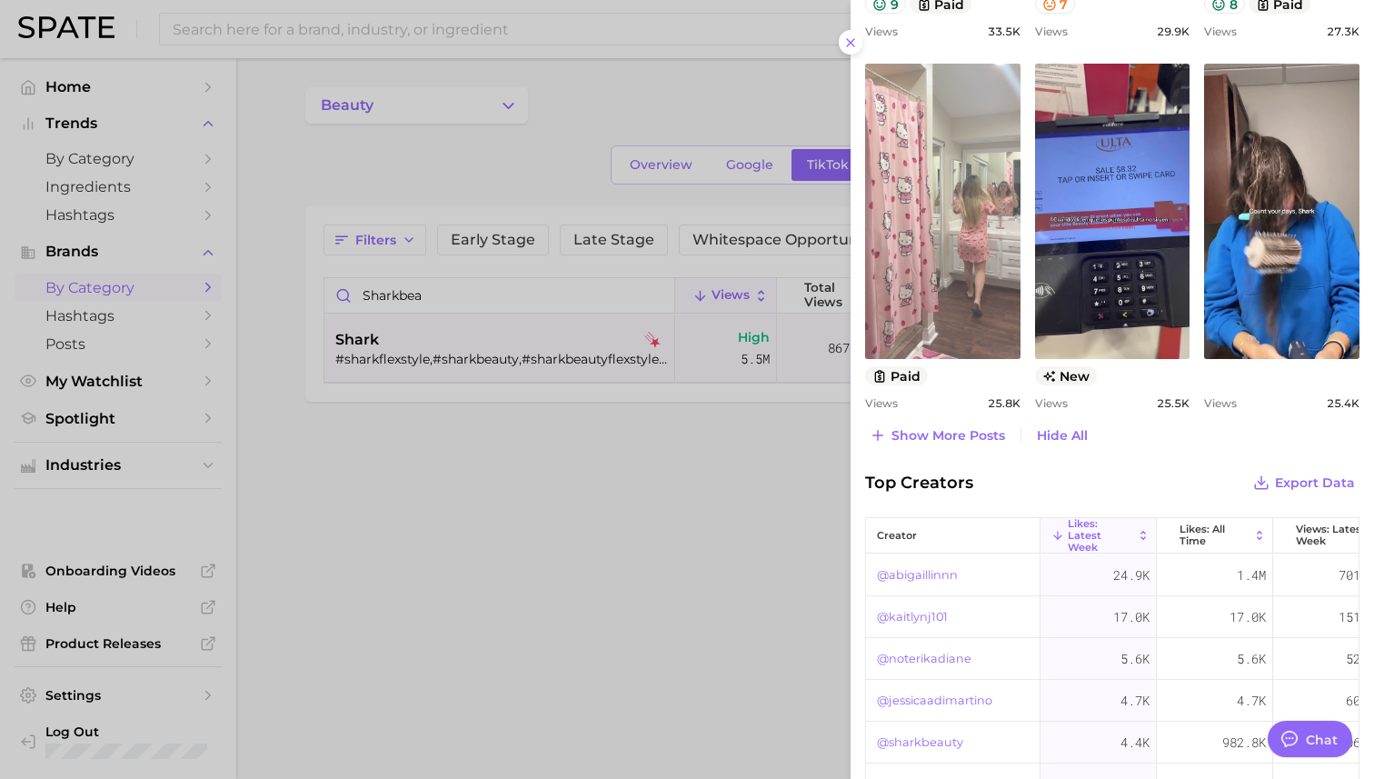
scroll to position [2326, 0]
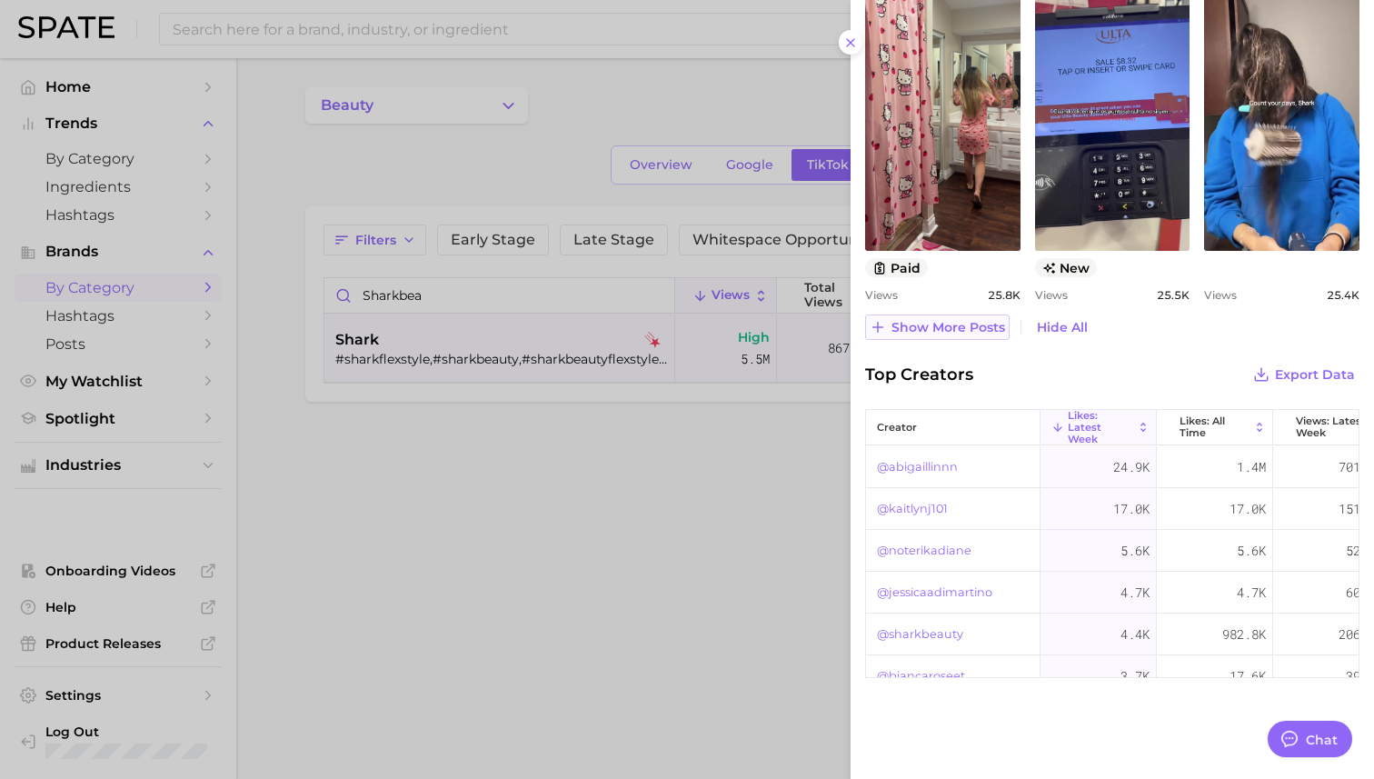
click at [960, 330] on span "Show more posts" at bounding box center [949, 327] width 114 height 15
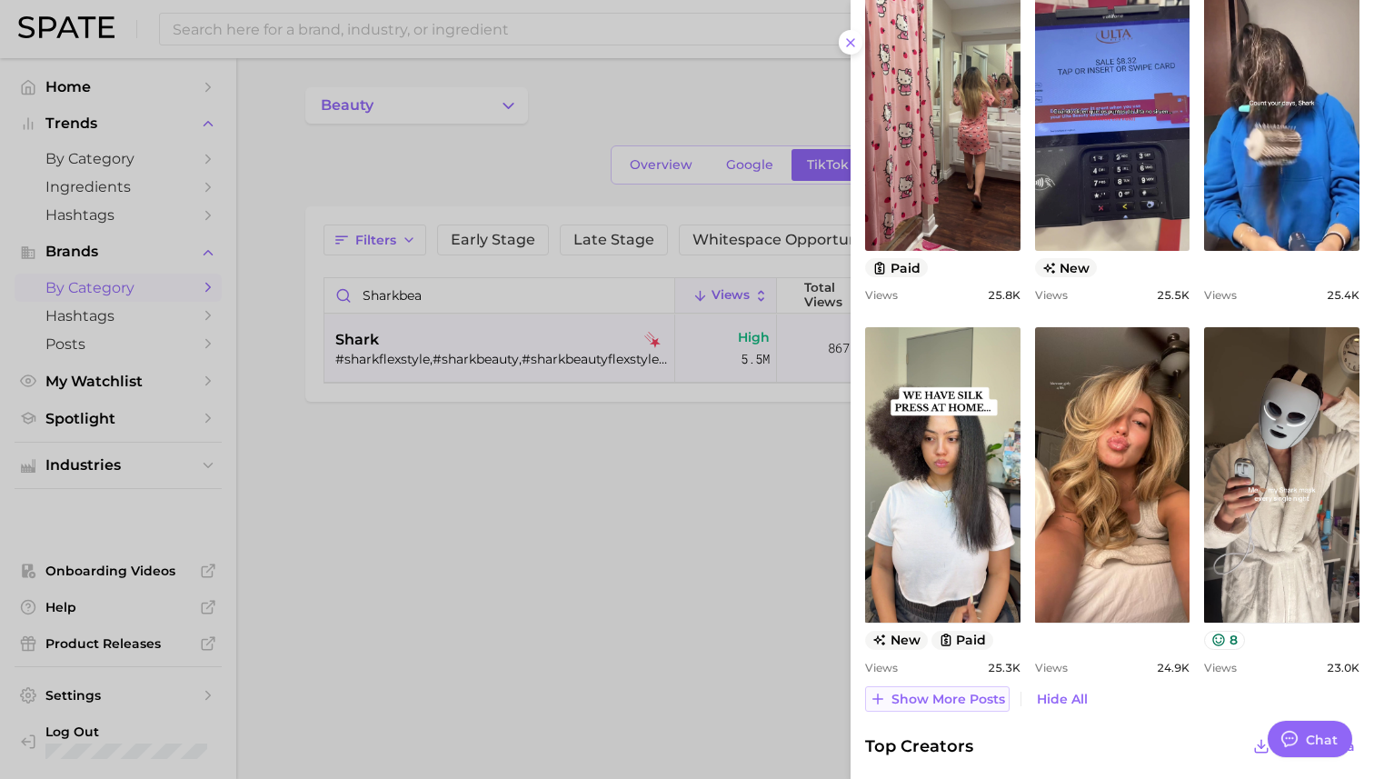
scroll to position [0, 0]
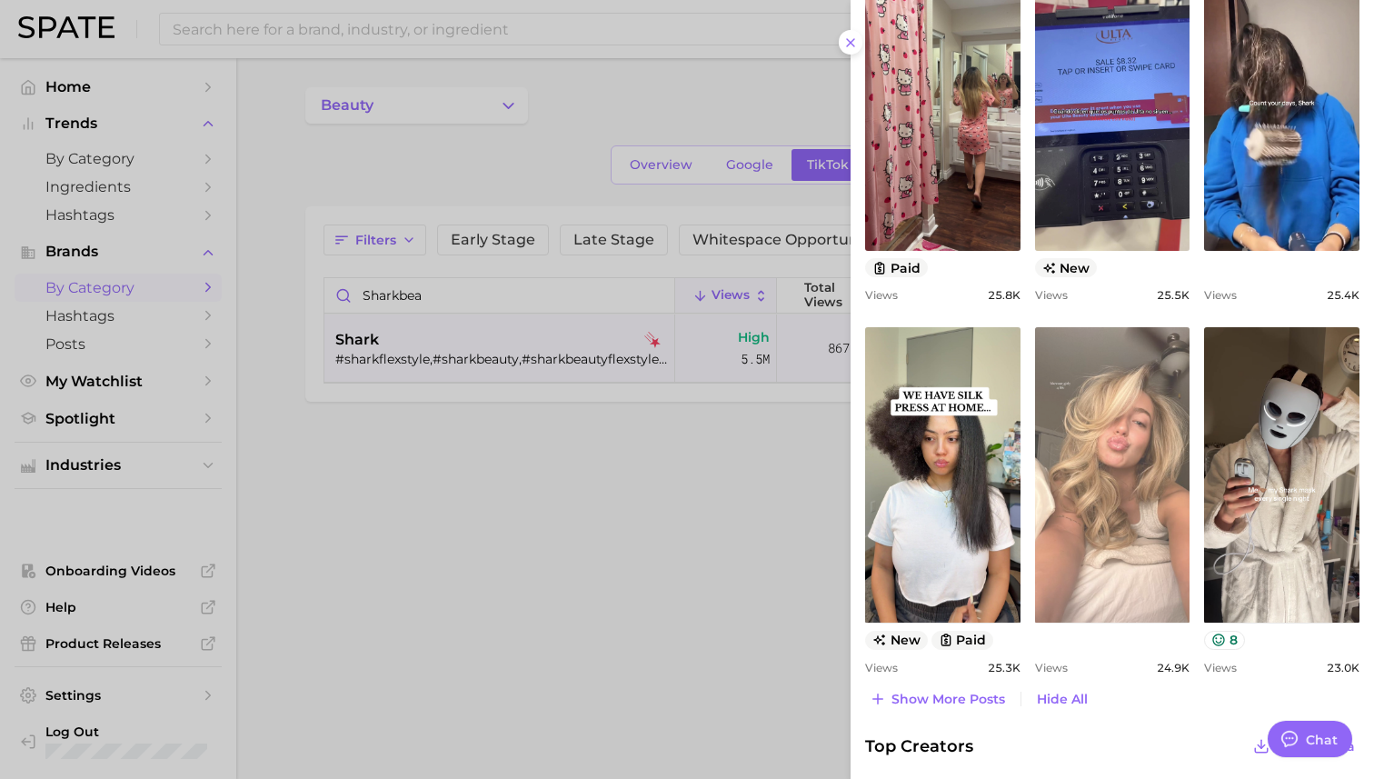
click at [1058, 357] on link "view post on TikTok" at bounding box center [1112, 474] width 155 height 295
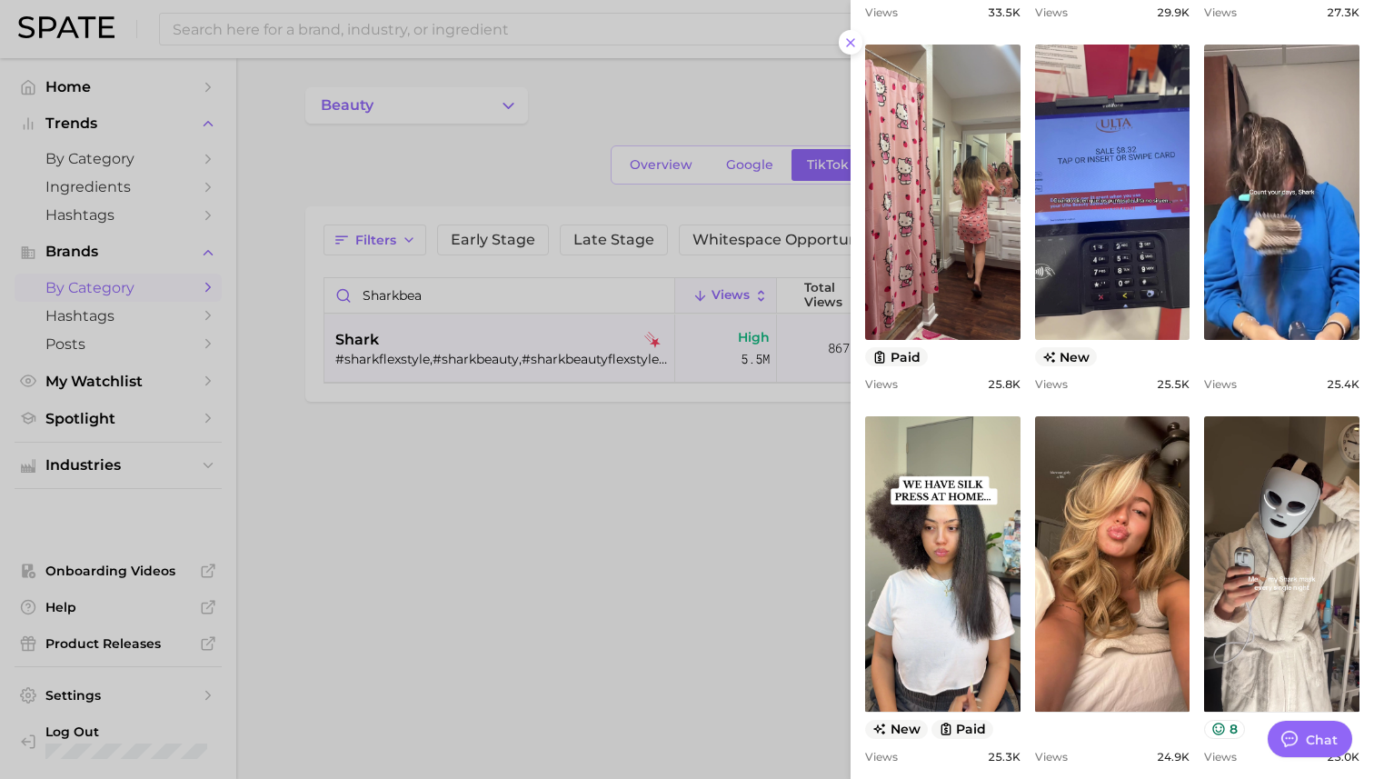
scroll to position [2156, 0]
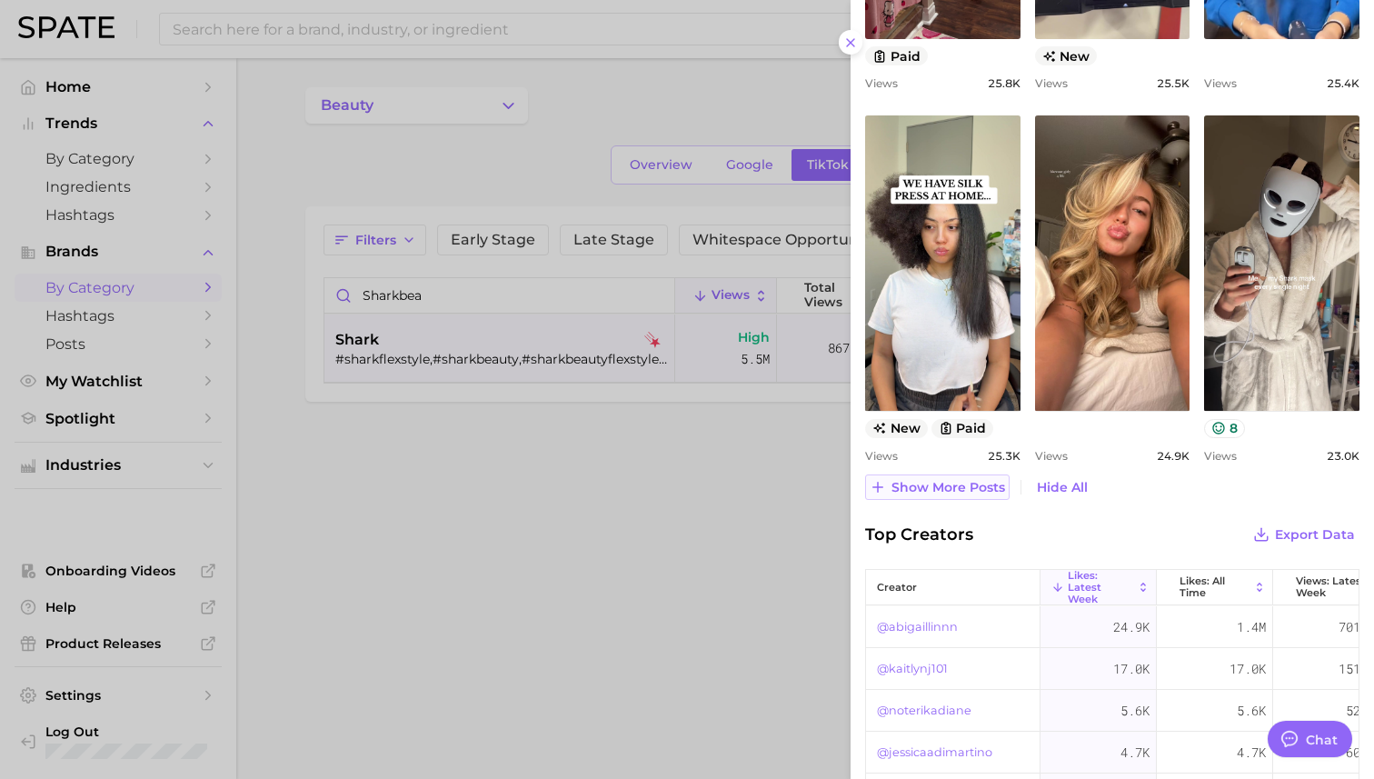
click at [974, 474] on button "Show more posts" at bounding box center [937, 486] width 145 height 25
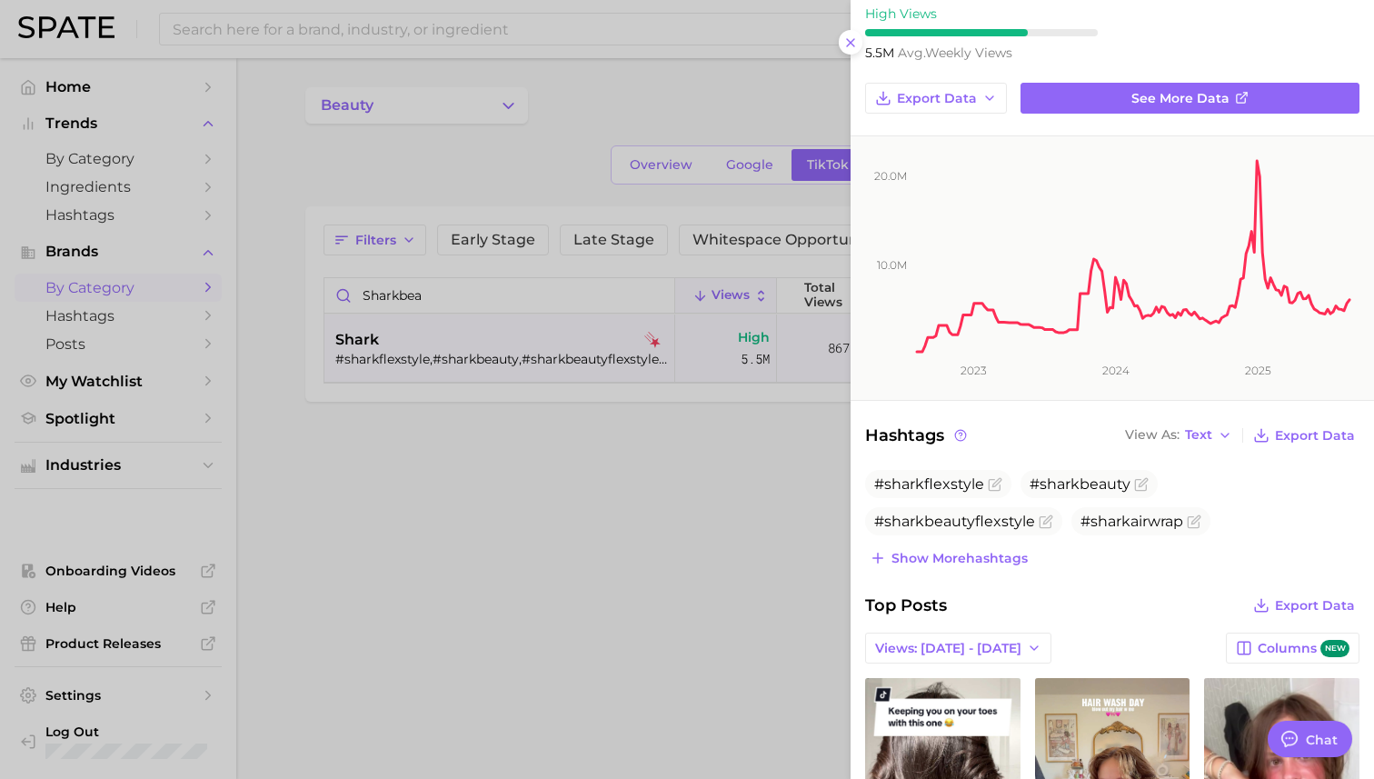
scroll to position [0, 0]
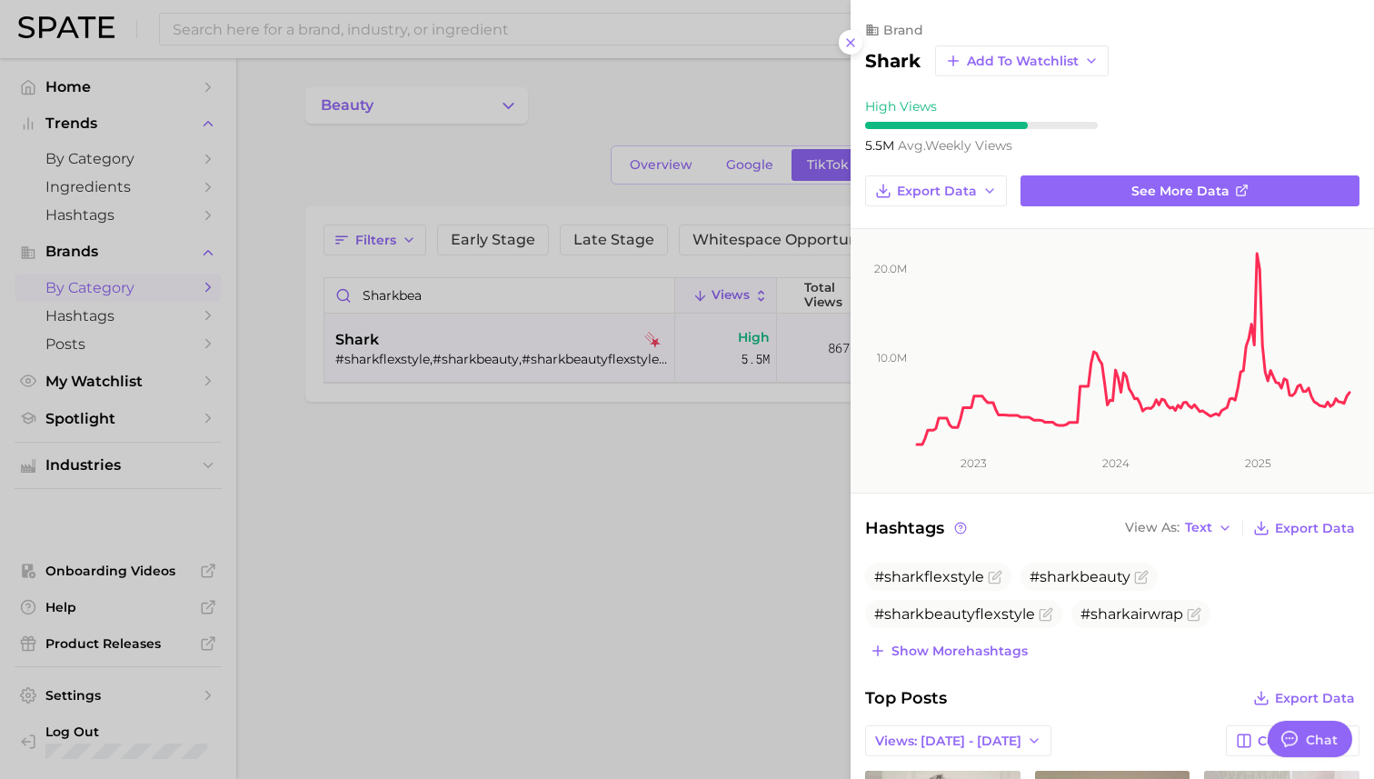
click at [624, 568] on div at bounding box center [687, 389] width 1374 height 779
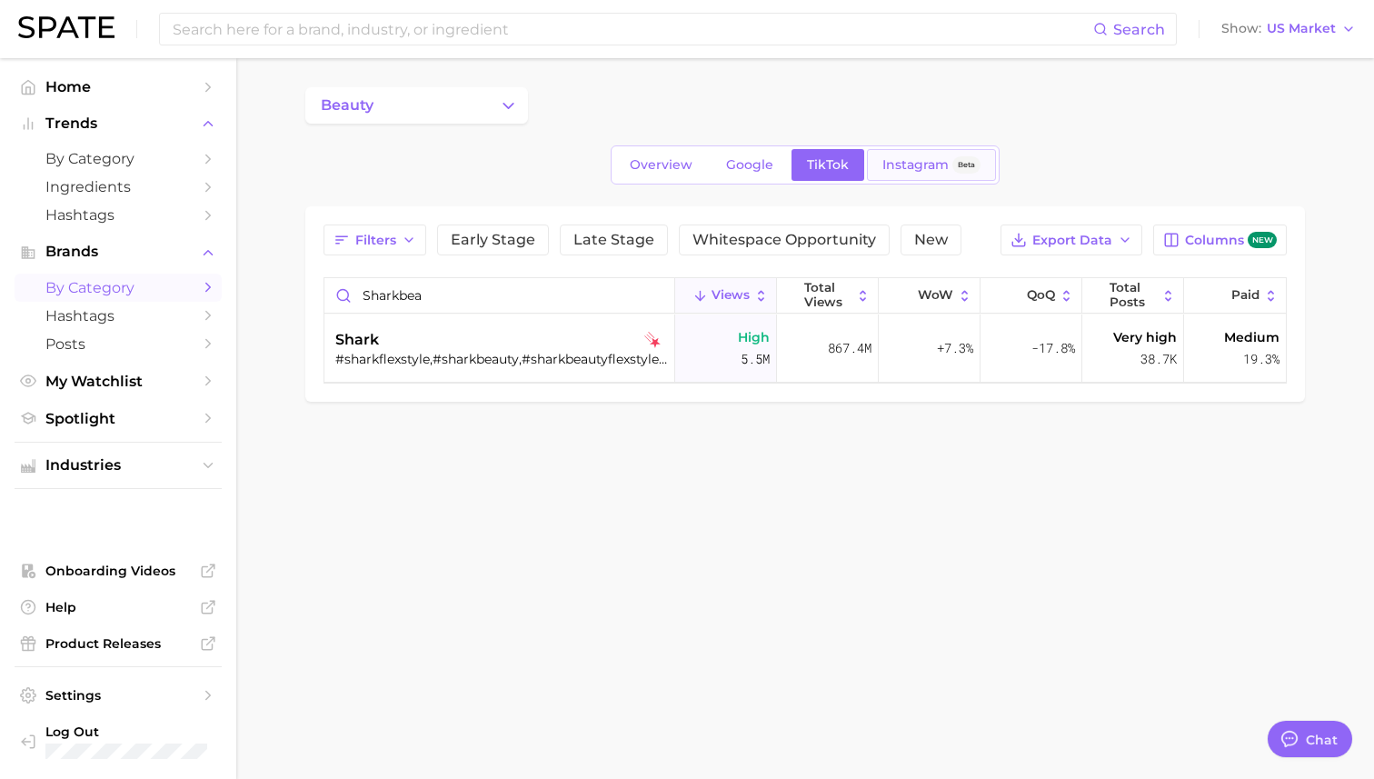
click at [903, 168] on span "Instagram" at bounding box center [916, 164] width 66 height 15
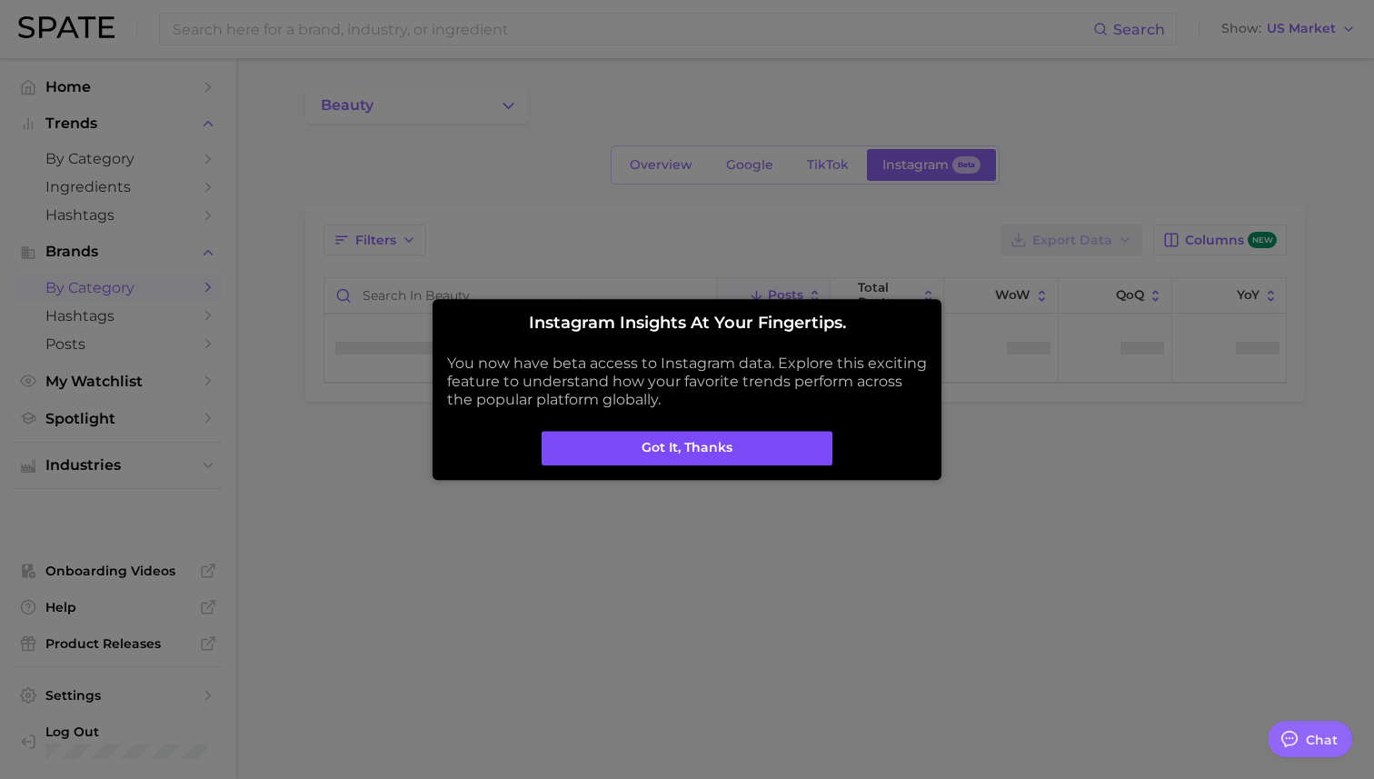
click at [730, 457] on button "Got it, thanks" at bounding box center [687, 448] width 291 height 35
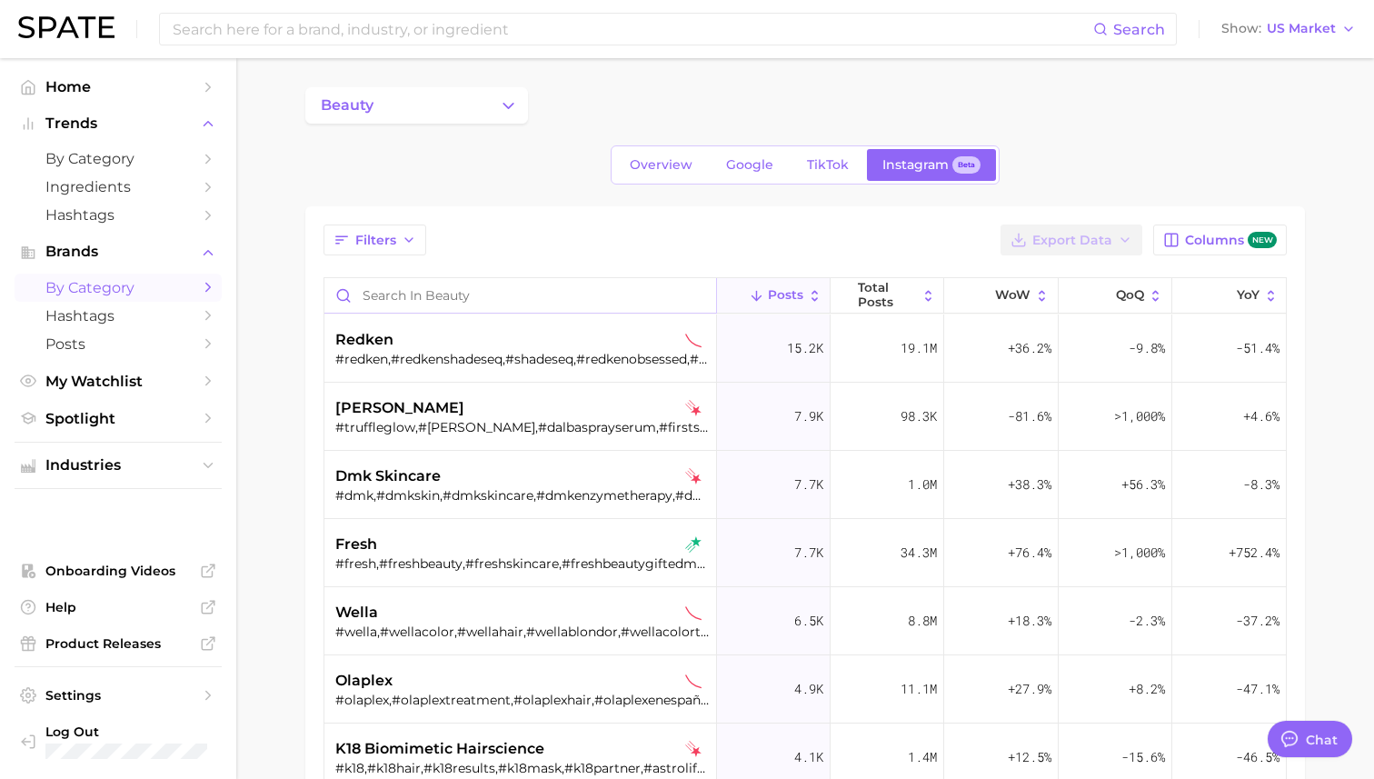
click at [500, 294] on input "Search in beauty" at bounding box center [520, 295] width 392 height 35
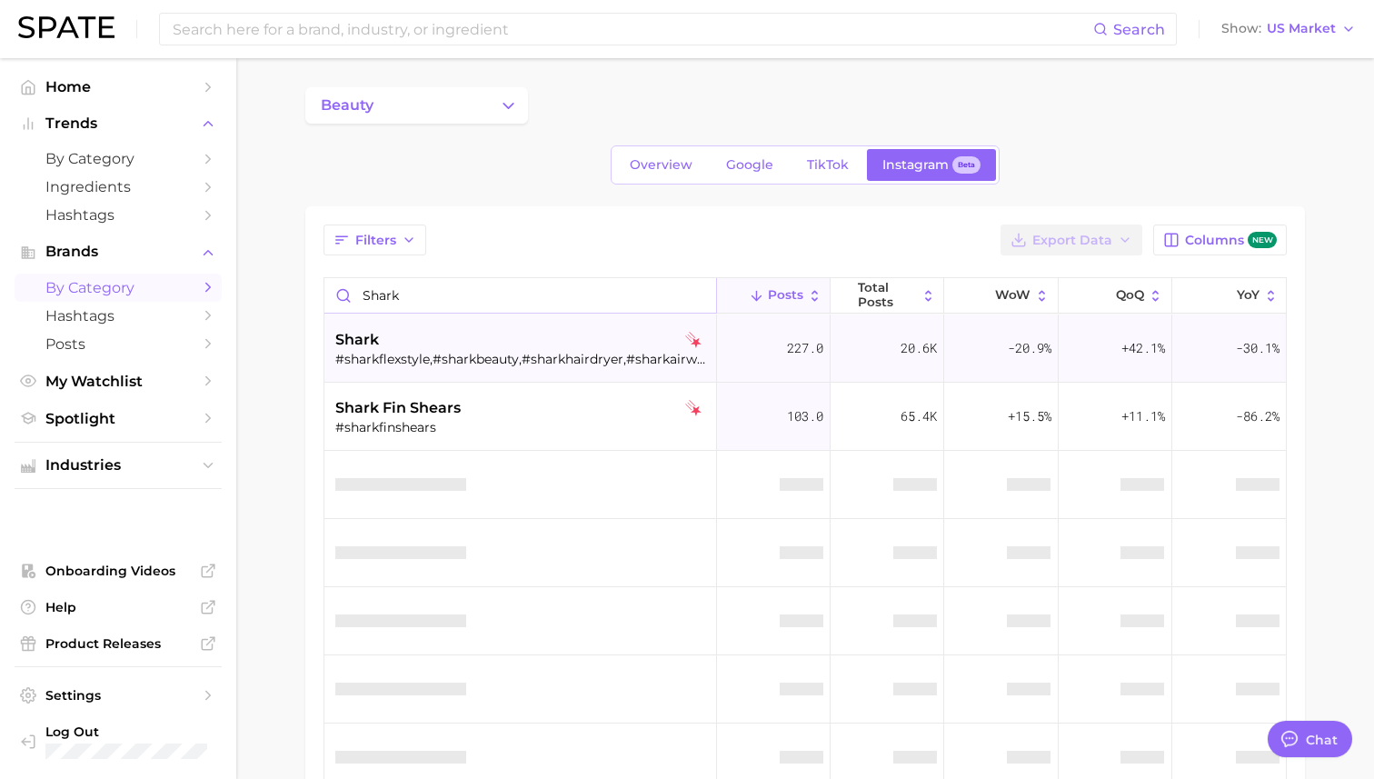
type input "shark"
click at [474, 341] on div "shark" at bounding box center [522, 340] width 374 height 22
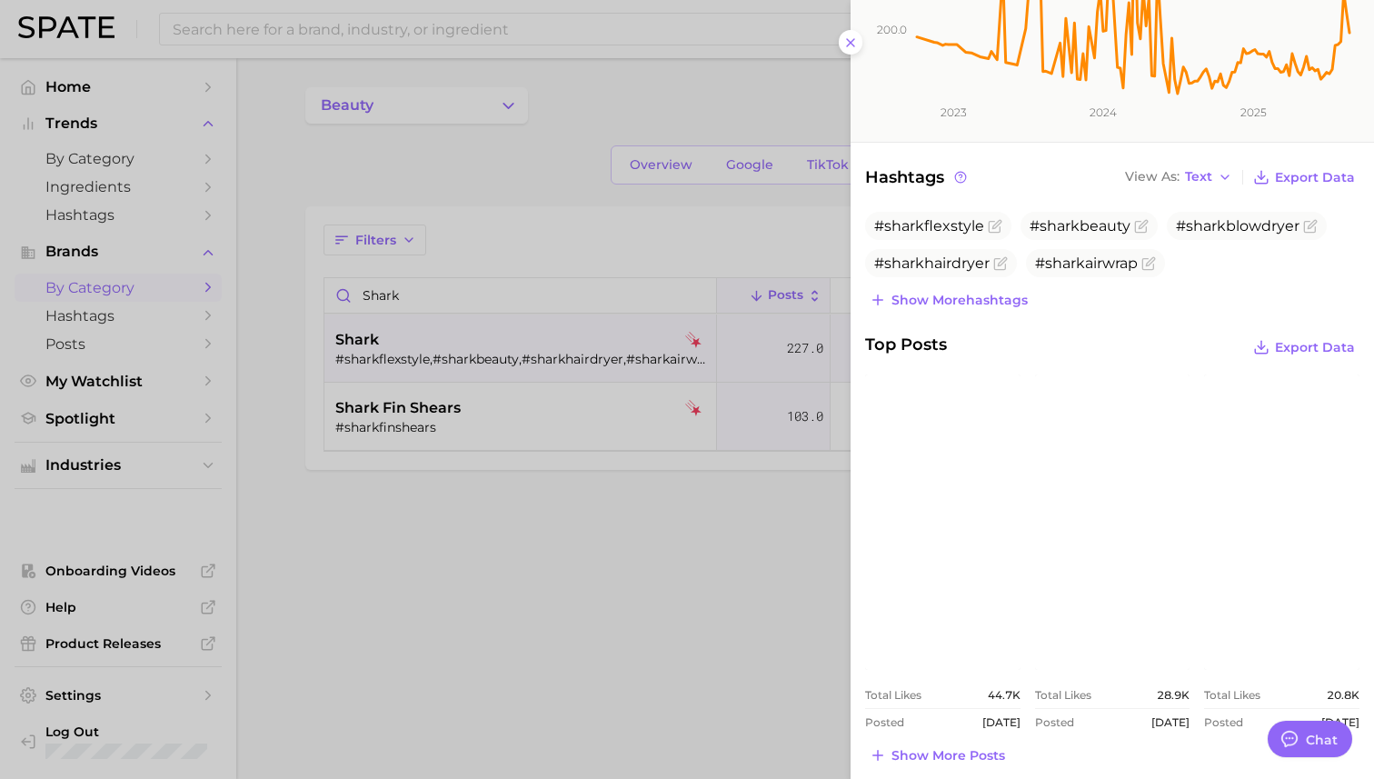
scroll to position [354, 0]
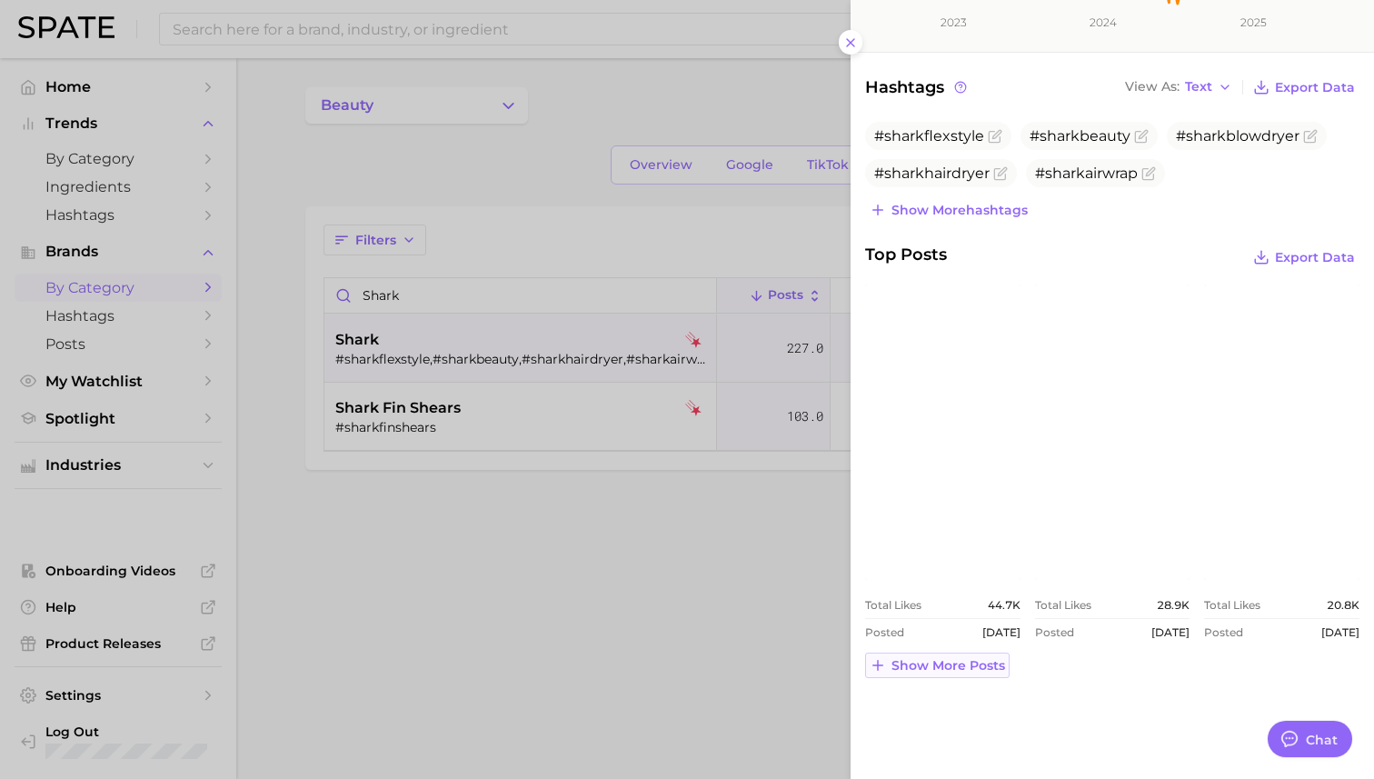
click at [962, 662] on span "Show more posts" at bounding box center [949, 665] width 114 height 15
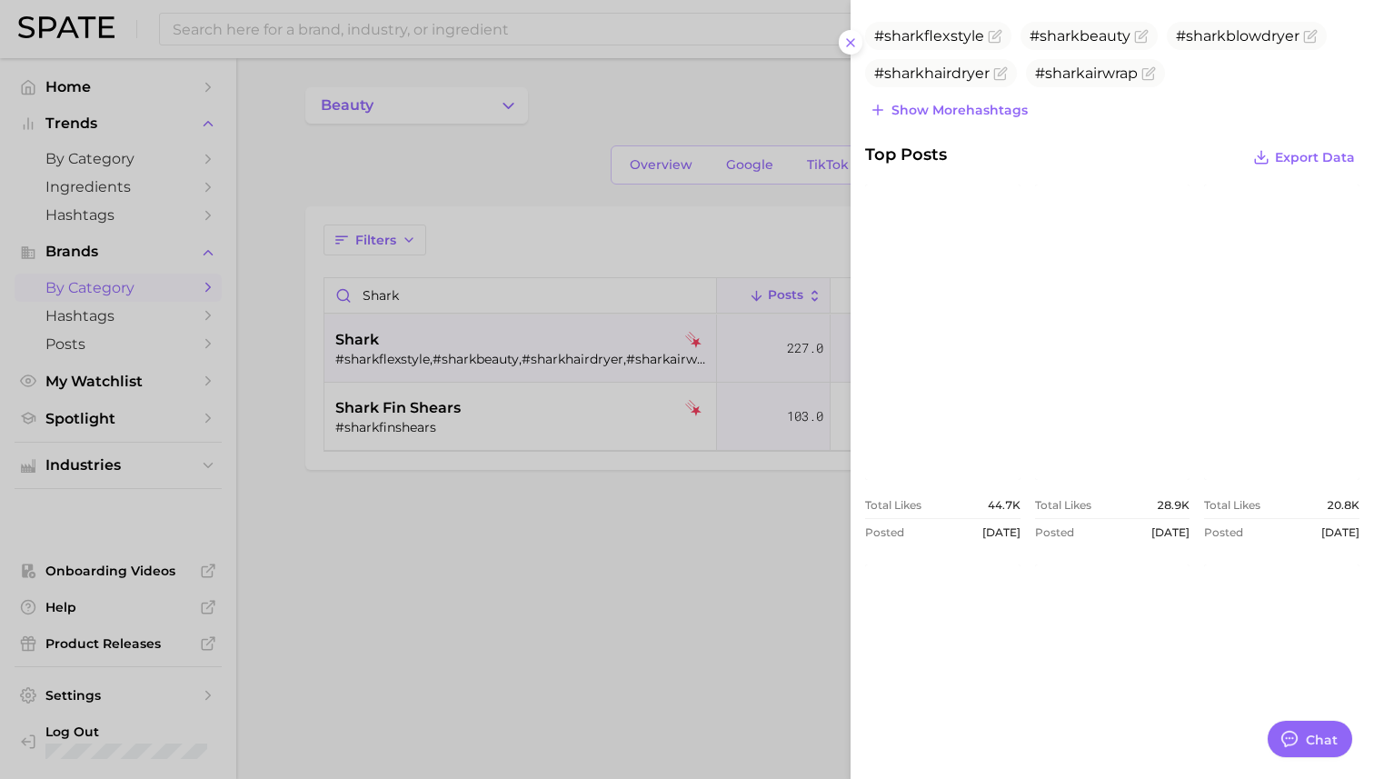
scroll to position [606, 0]
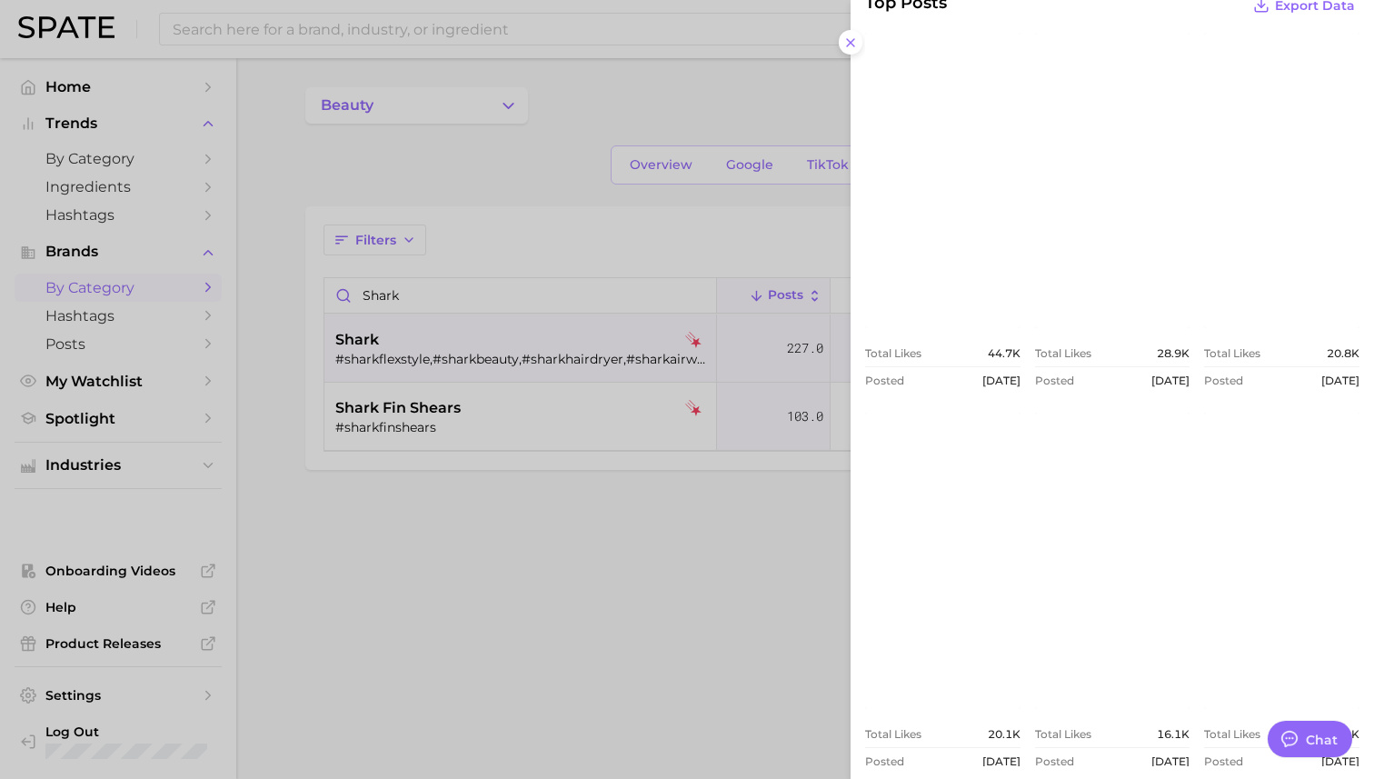
click at [952, 283] on link "view post on Instagram" at bounding box center [942, 180] width 155 height 295
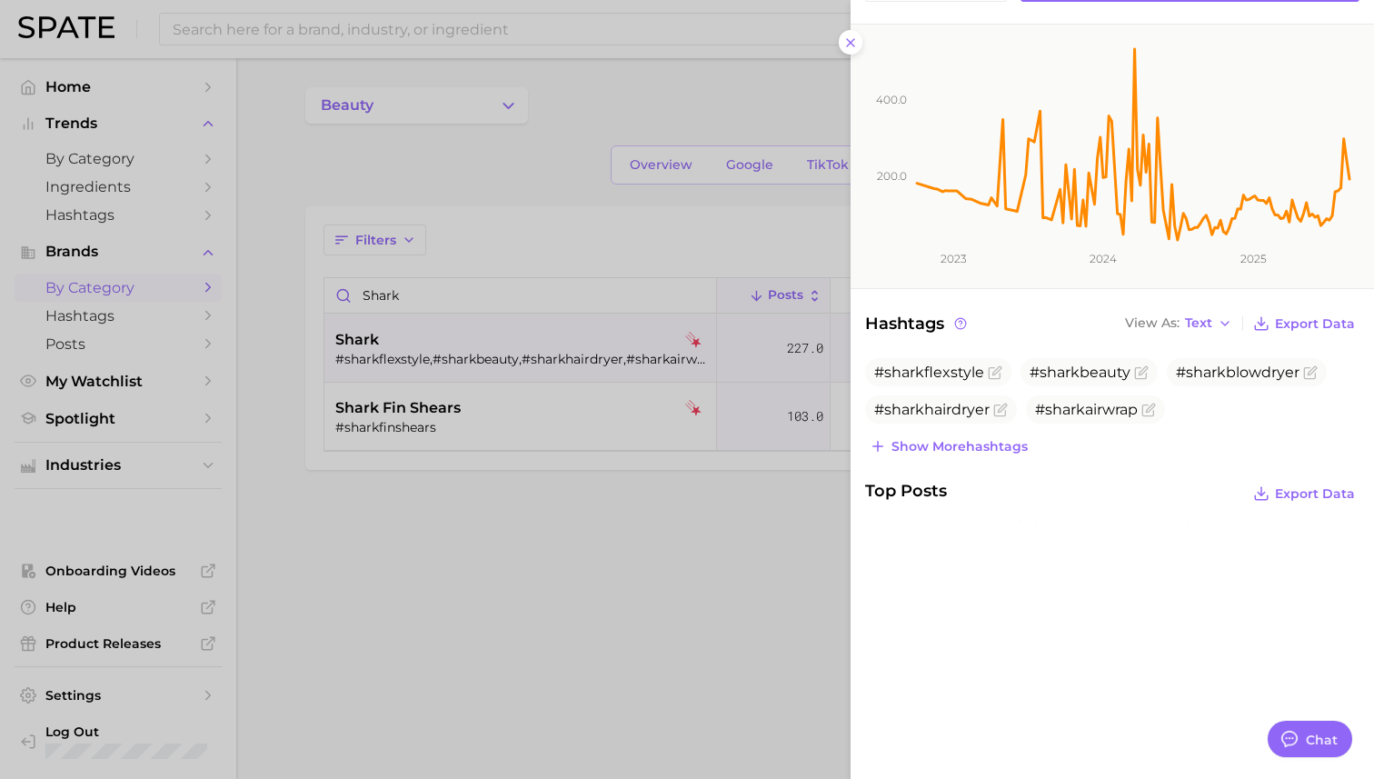
scroll to position [0, 0]
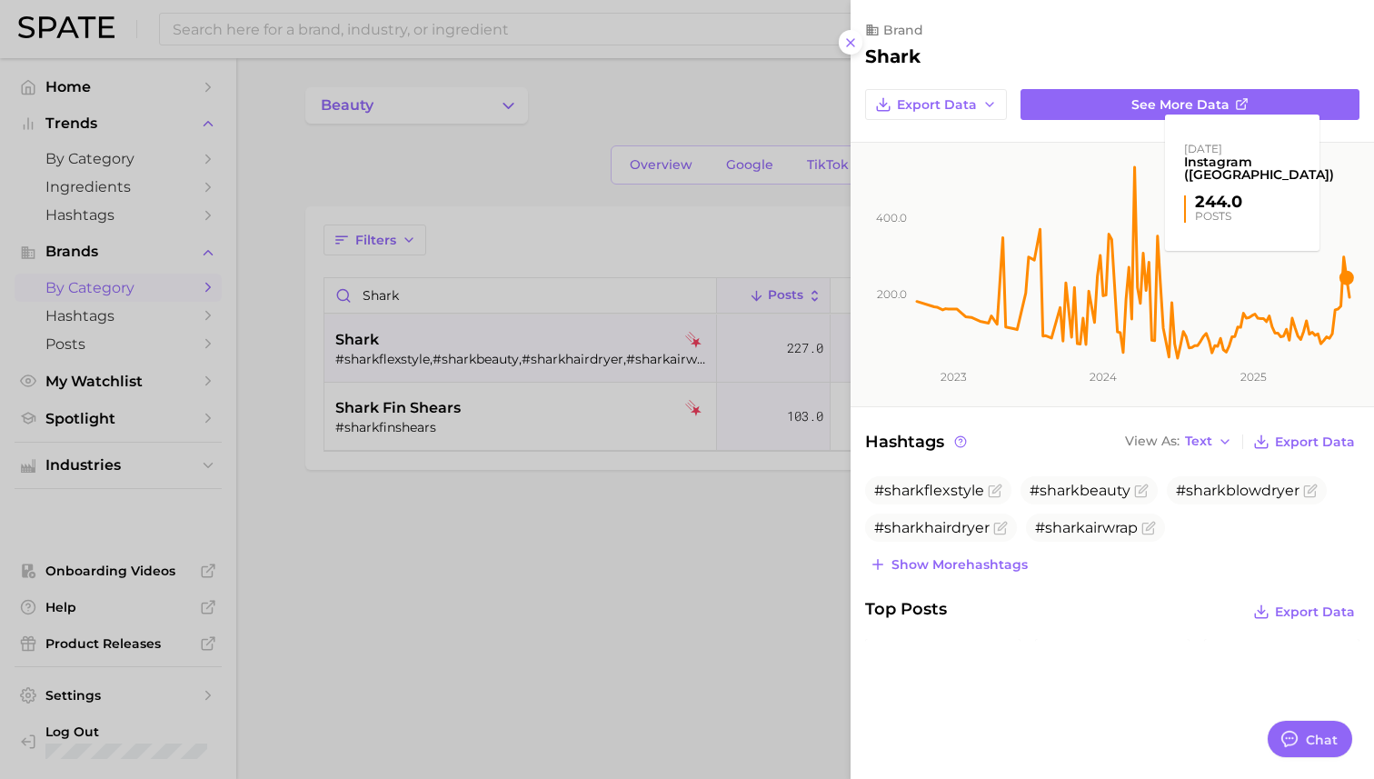
click at [1058, 281] on rect at bounding box center [1133, 252] width 438 height 218
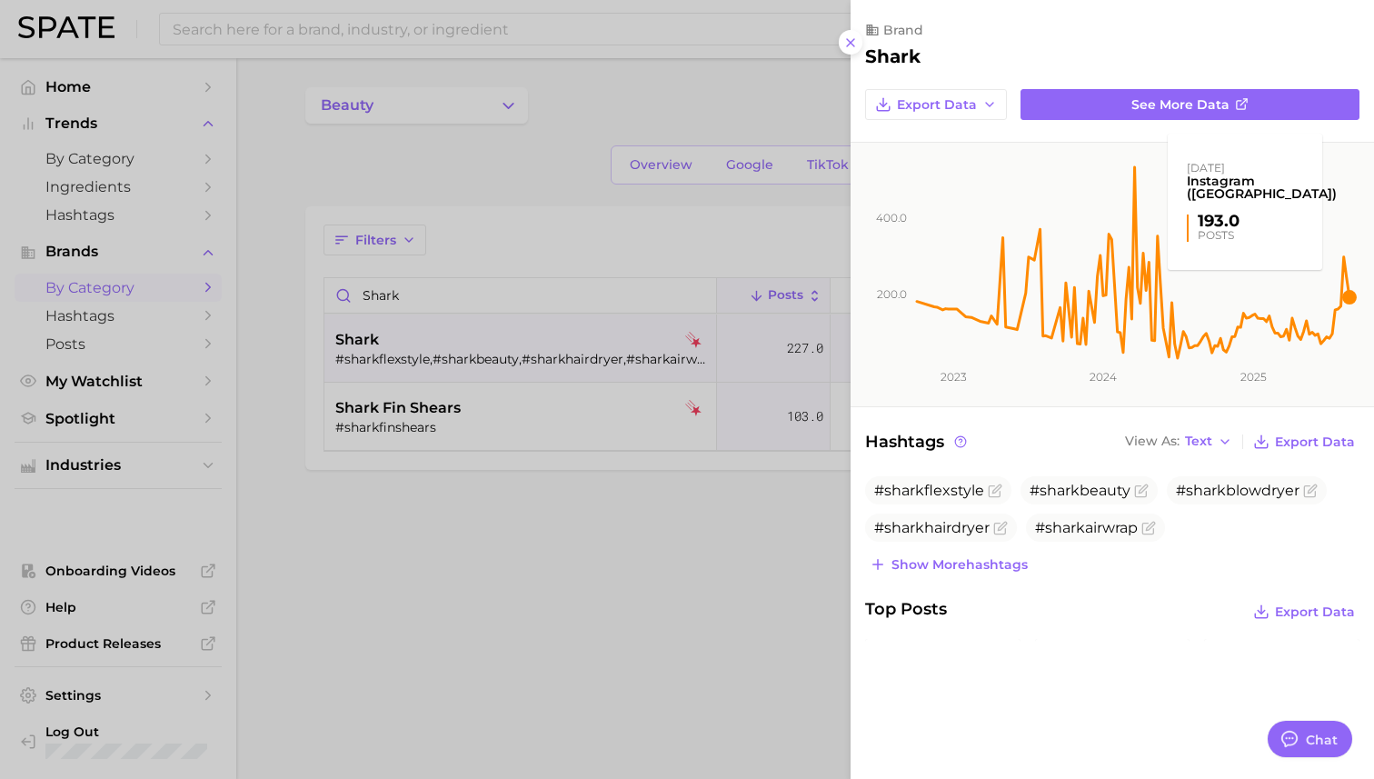
click at [1058, 295] on rect at bounding box center [1133, 252] width 438 height 218
click at [1058, 292] on rect at bounding box center [1133, 252] width 438 height 218
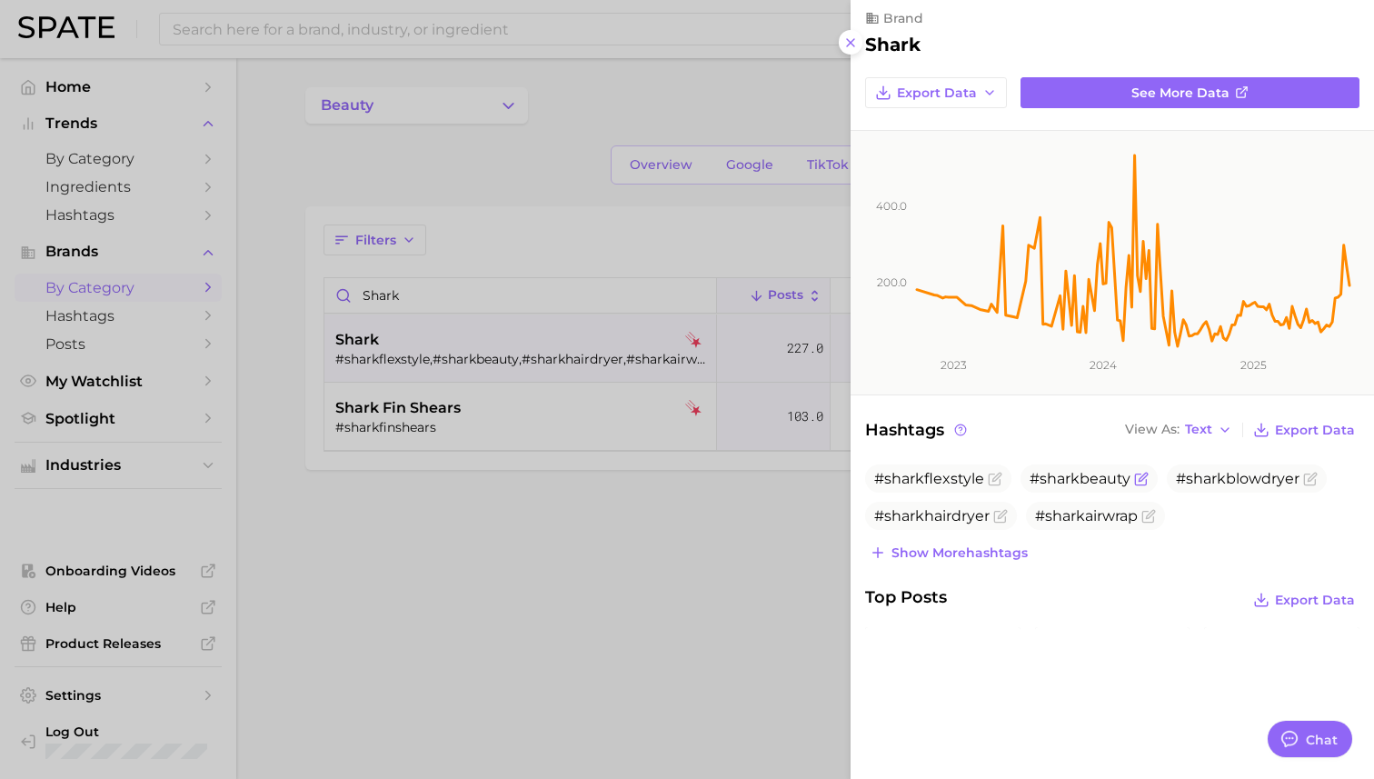
click at [1058, 483] on span "#sharkbeauty" at bounding box center [1080, 478] width 101 height 17
click at [971, 559] on span "Show more hashtags" at bounding box center [960, 552] width 136 height 15
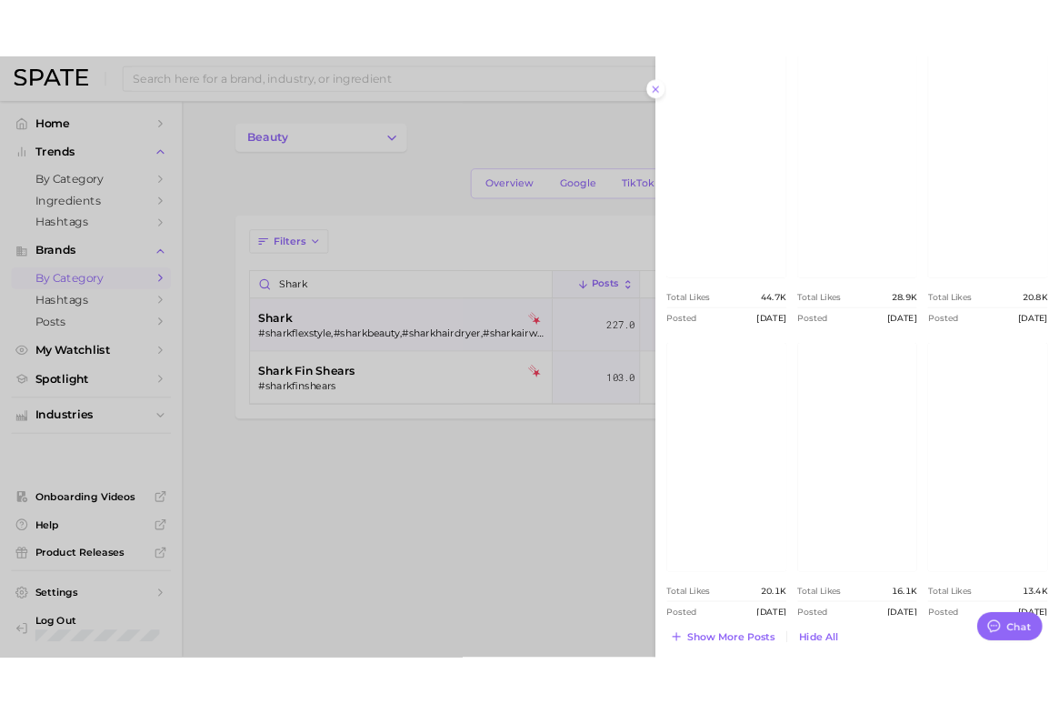
scroll to position [848, 0]
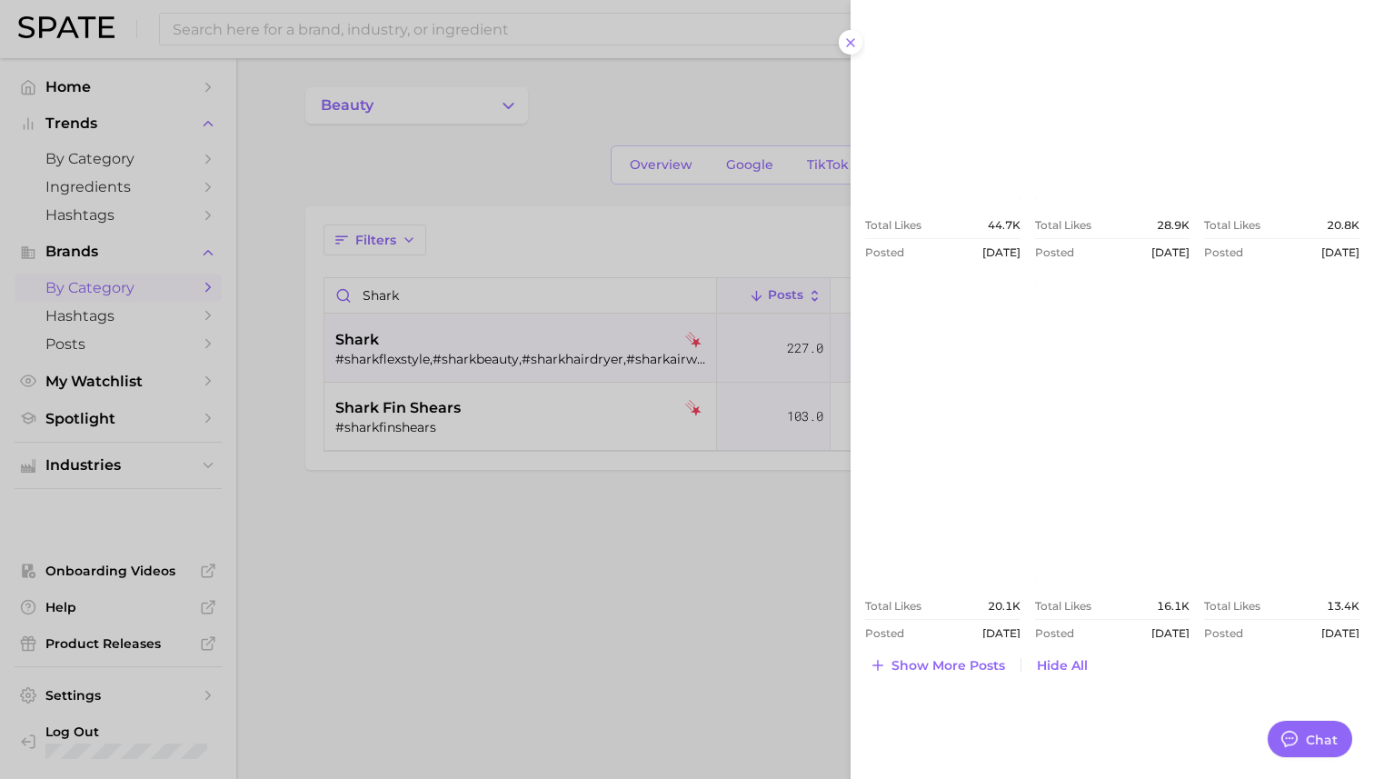
click at [582, 679] on div at bounding box center [687, 389] width 1374 height 779
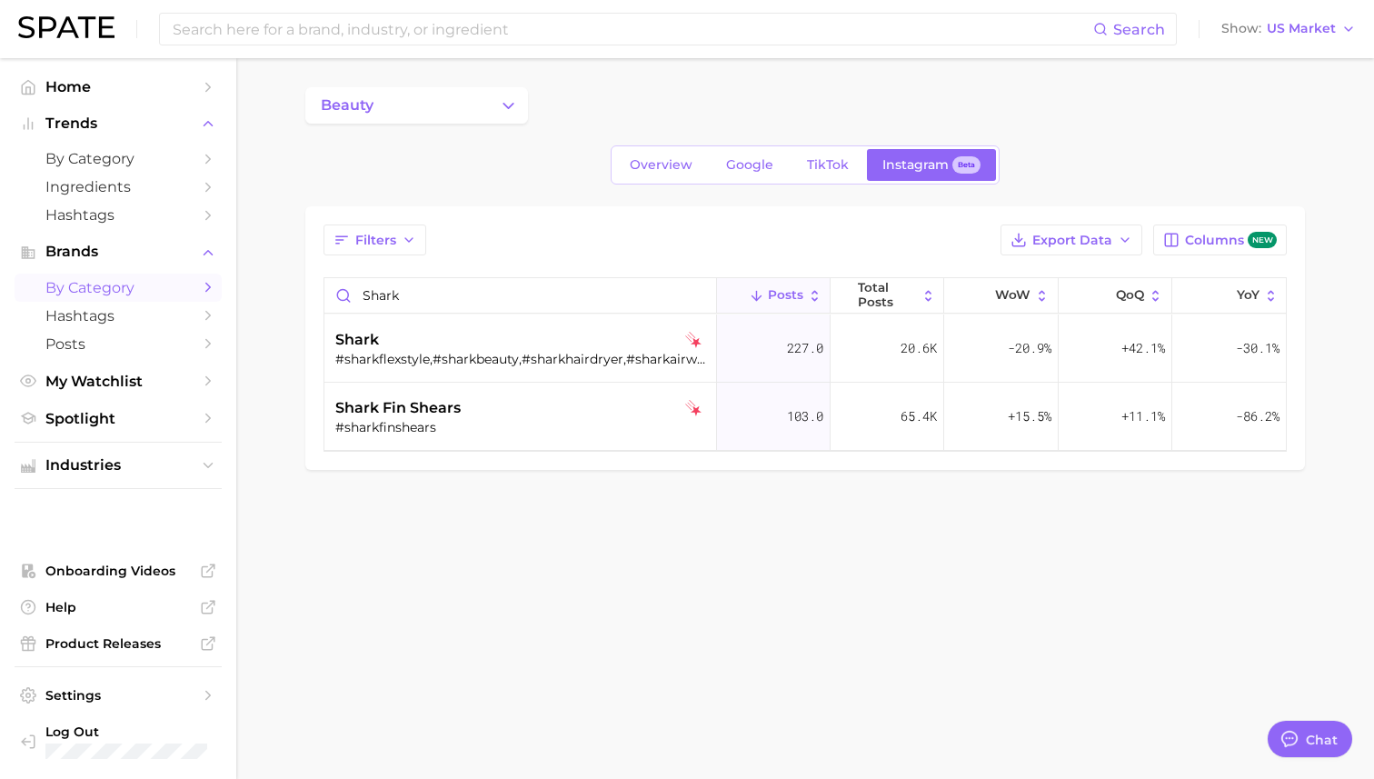
type textarea "x"
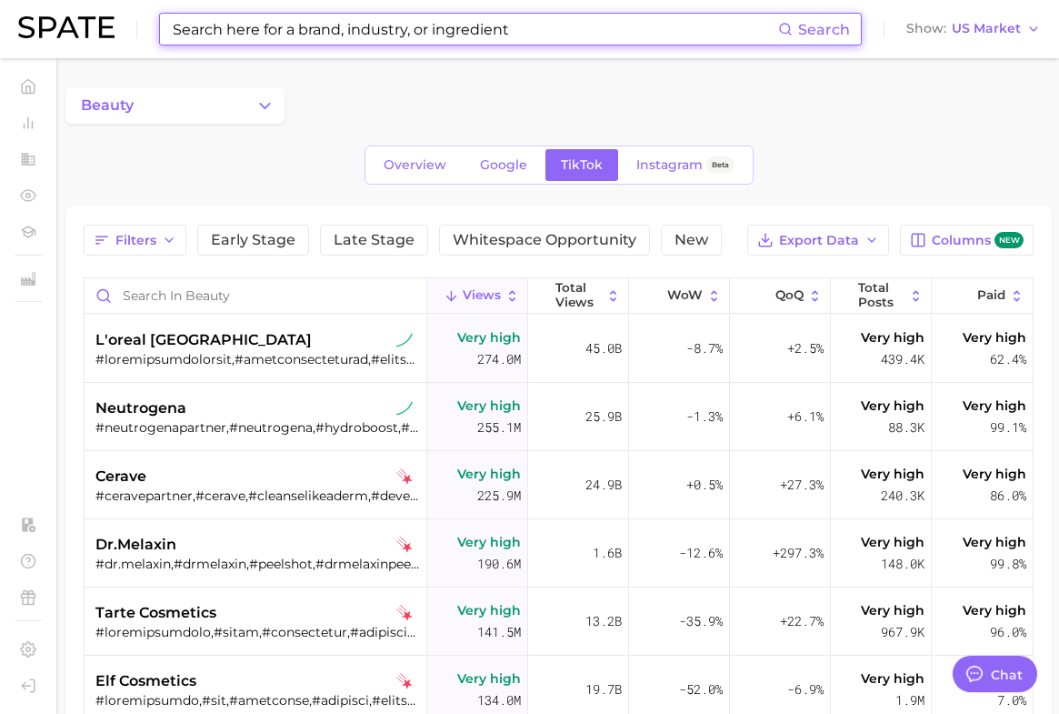
click at [510, 26] on input at bounding box center [474, 29] width 607 height 31
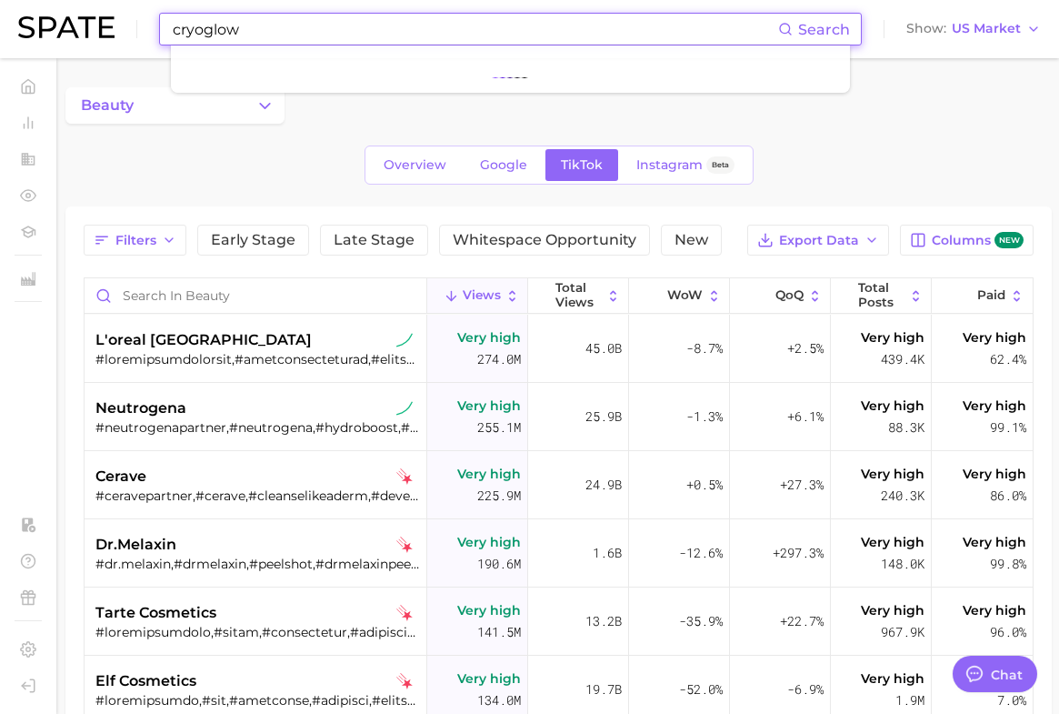
type input "cryoglow"
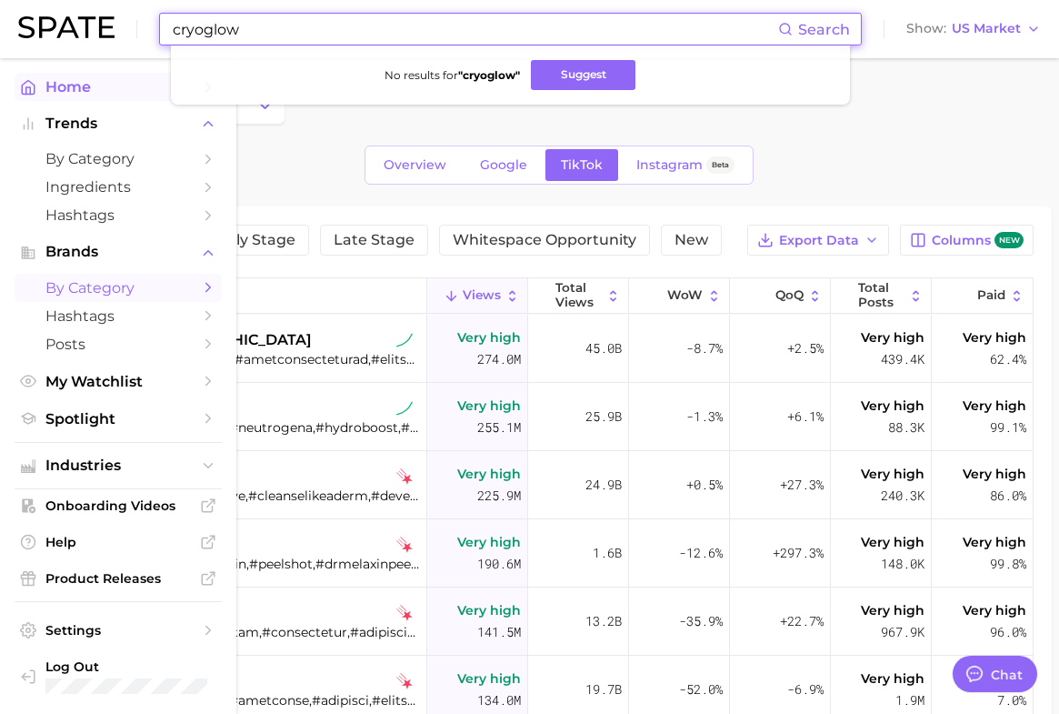
click at [74, 85] on span "Home" at bounding box center [117, 86] width 145 height 17
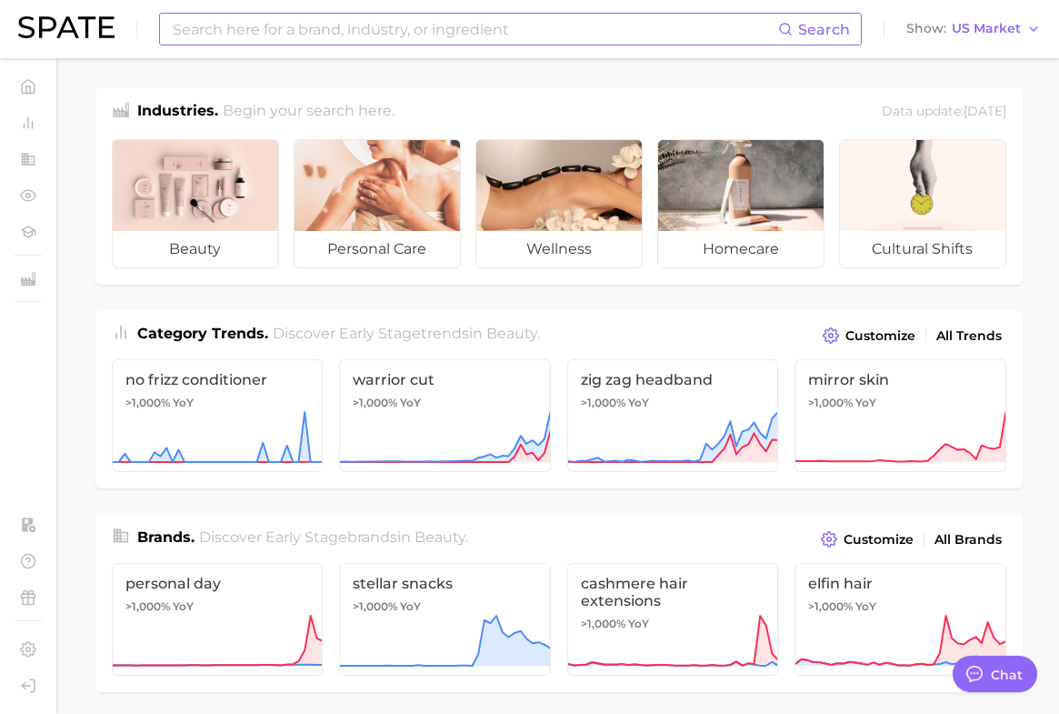
click at [377, 25] on input at bounding box center [474, 29] width 607 height 31
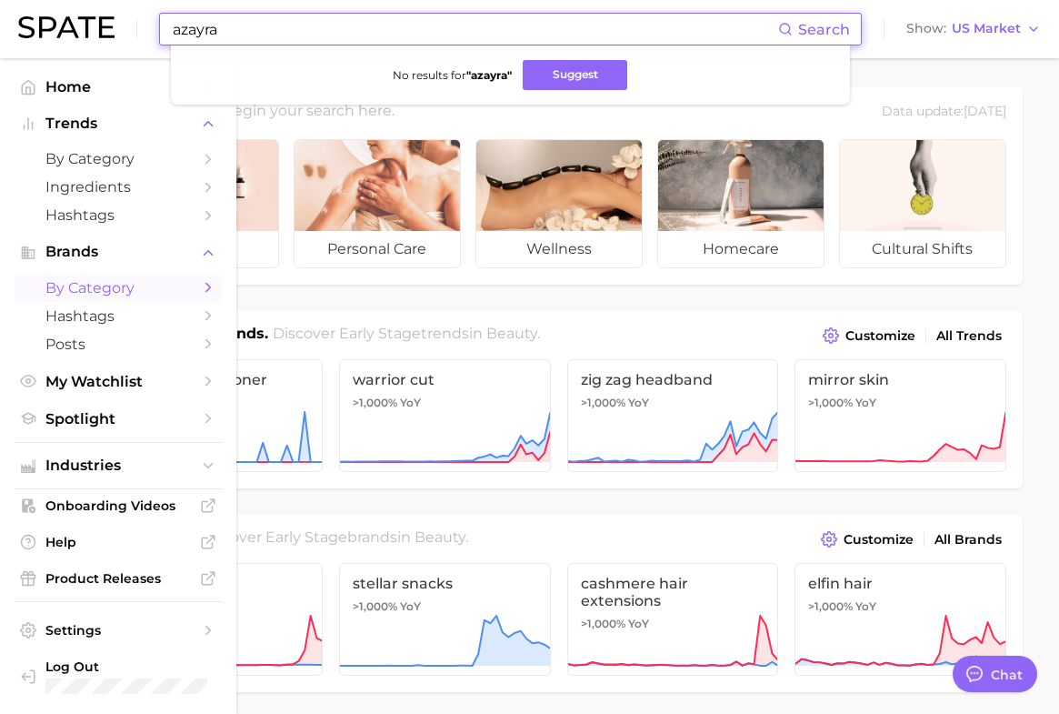
type input "azayra"
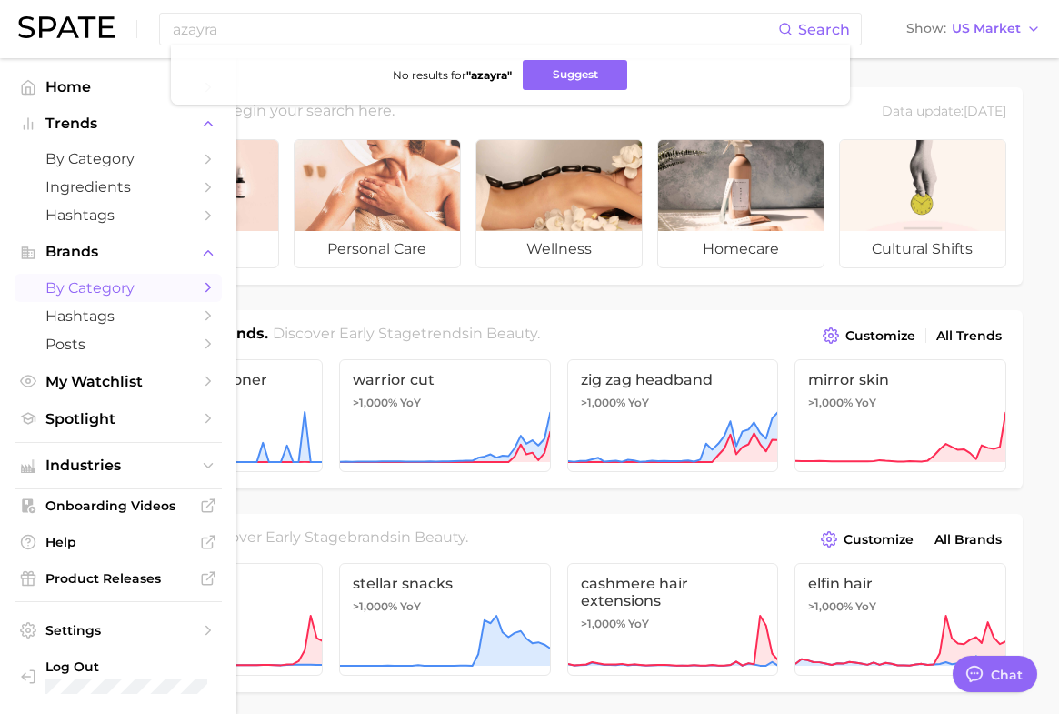
click at [210, 285] on icon "Sidebar" at bounding box center [208, 287] width 16 height 16
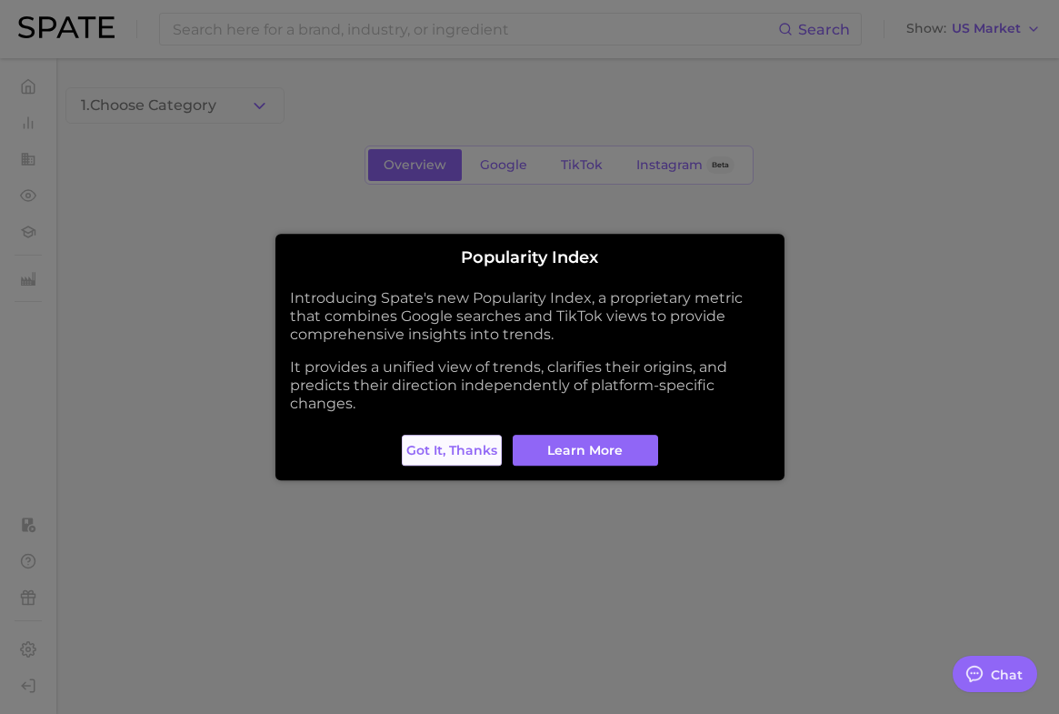
click at [447, 449] on span "Got it, thanks" at bounding box center [451, 450] width 91 height 15
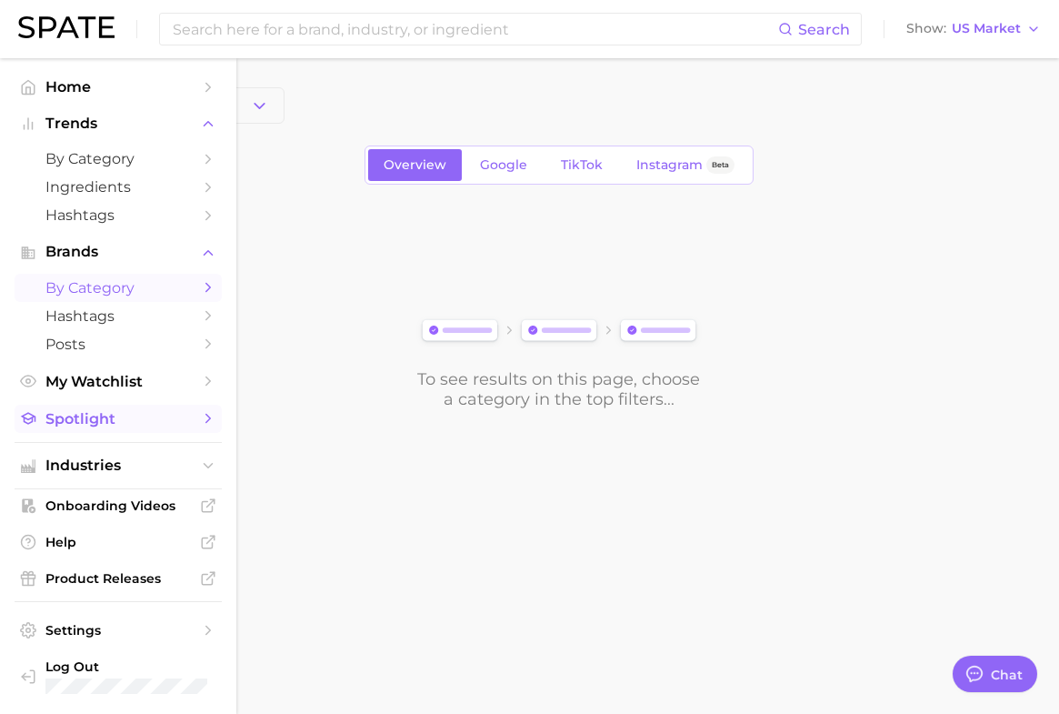
click at [200, 424] on icon "Sidebar" at bounding box center [208, 418] width 16 height 16
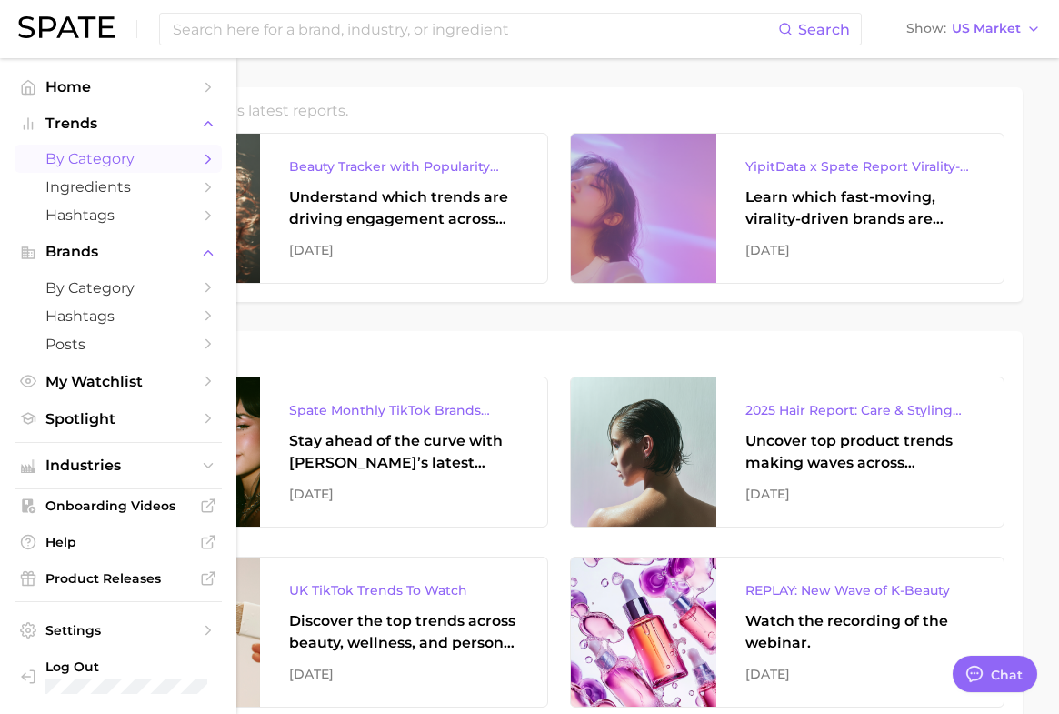
click at [213, 165] on icon "Sidebar" at bounding box center [208, 159] width 16 height 16
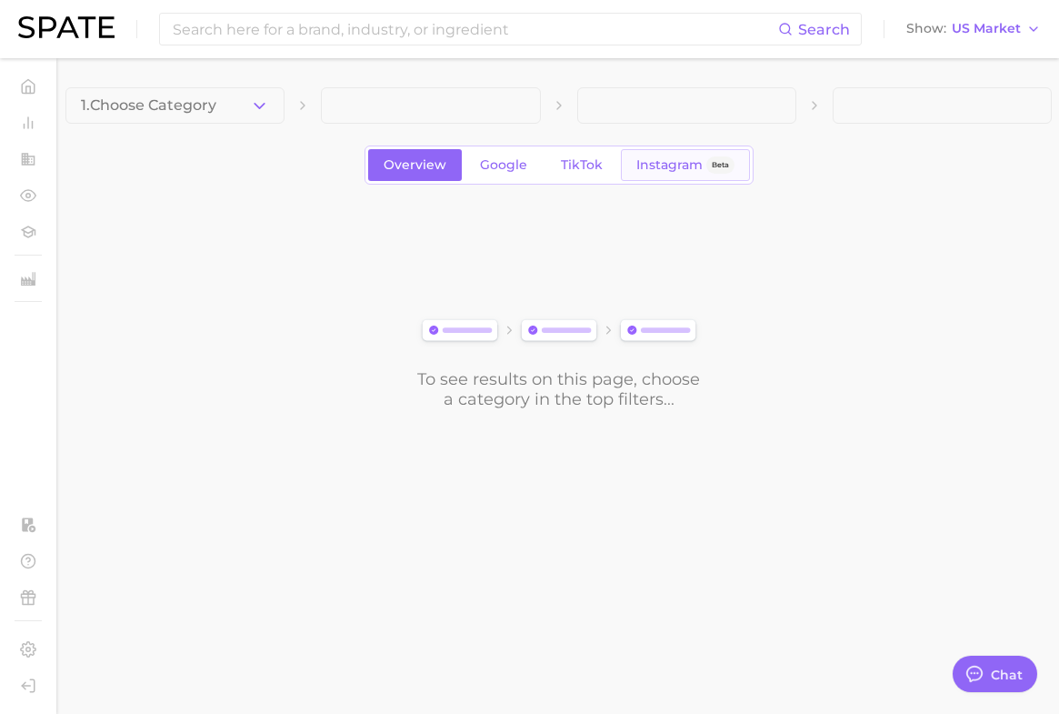
click at [684, 165] on span "Instagram" at bounding box center [669, 164] width 66 height 15
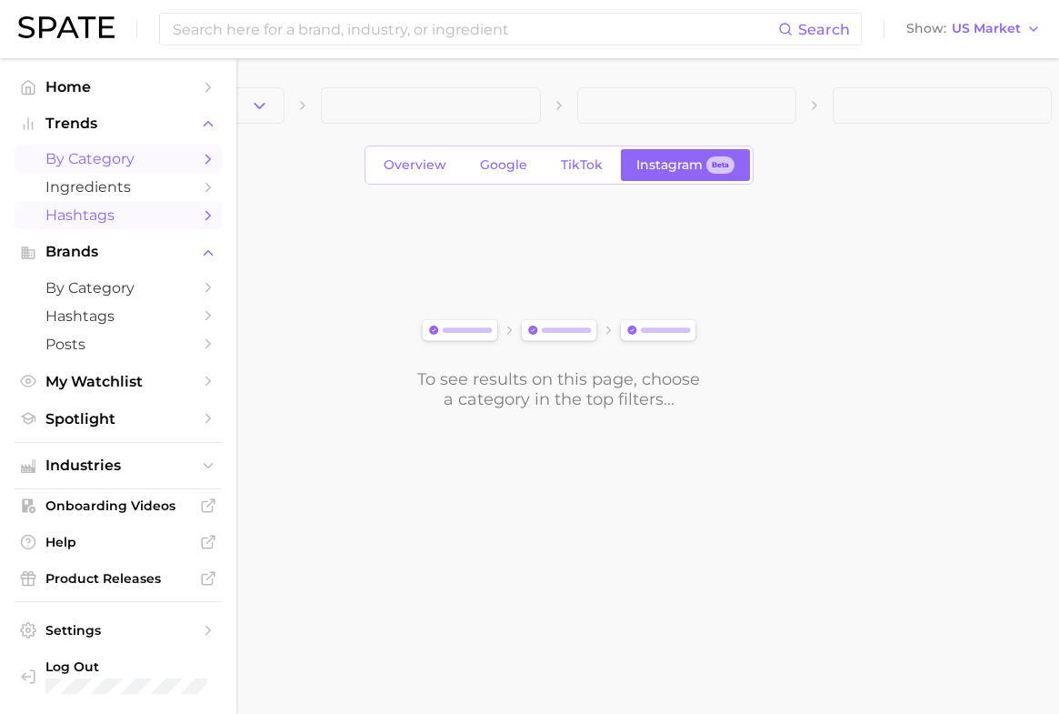
click at [213, 222] on icon "Sidebar" at bounding box center [208, 215] width 16 height 16
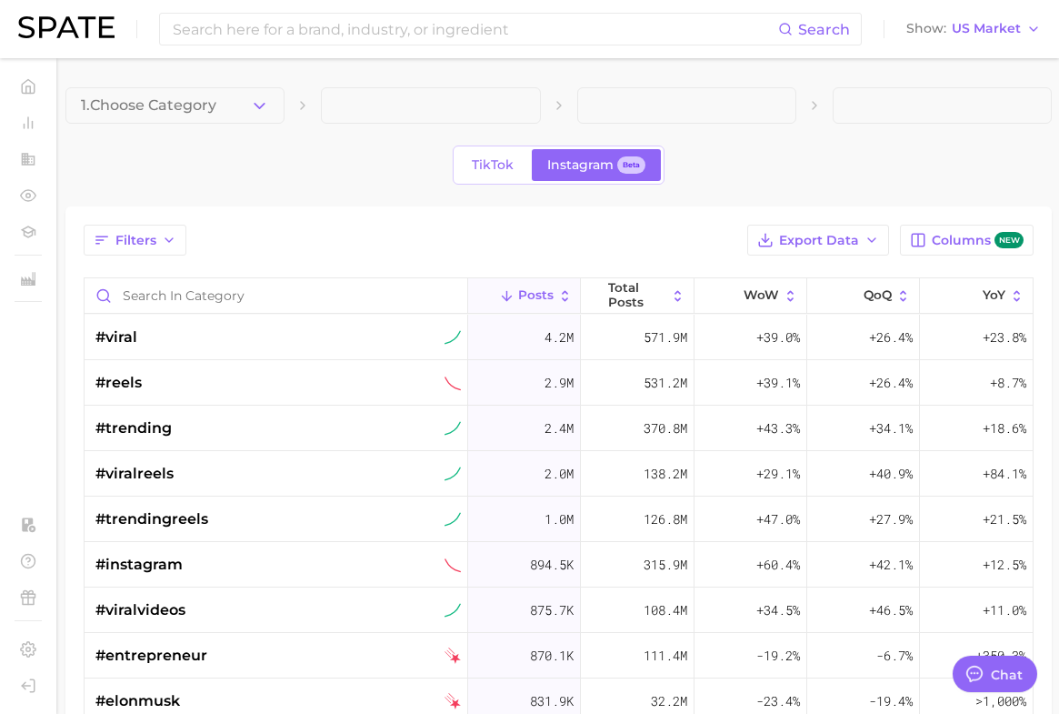
click at [344, 222] on div "Filters Export Data Columns new Posts Total Posts WoW QoQ YoY #viral 4.2m 571.9…" at bounding box center [558, 607] width 986 height 803
click at [304, 294] on input "Search in category" at bounding box center [276, 295] width 383 height 35
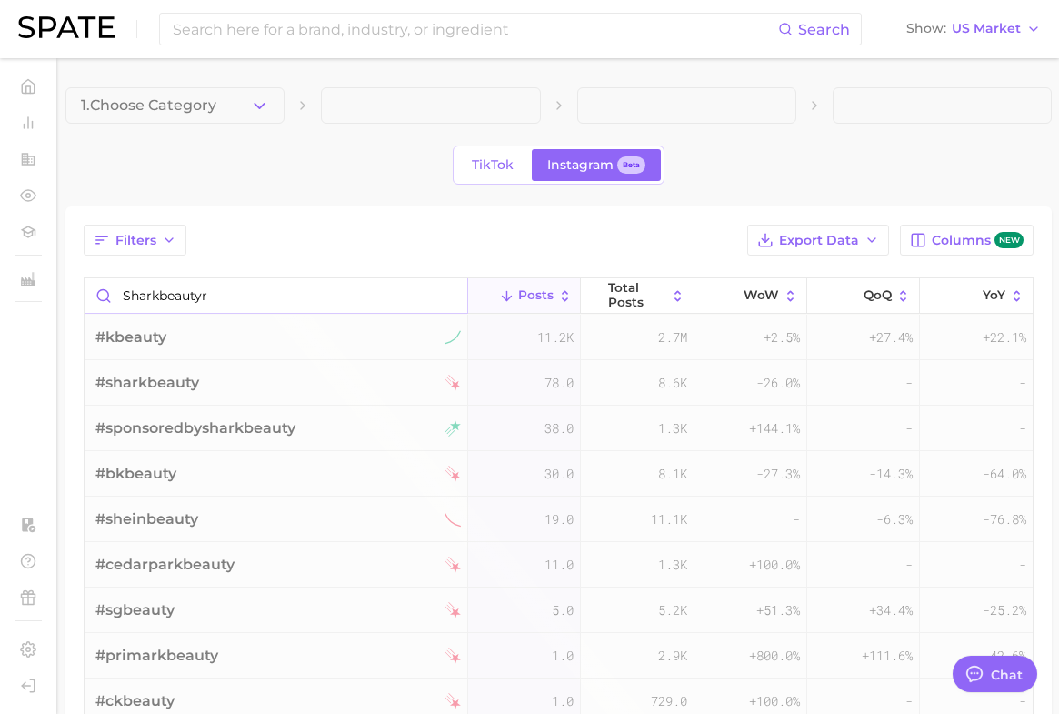
type input "sharkbeauty"
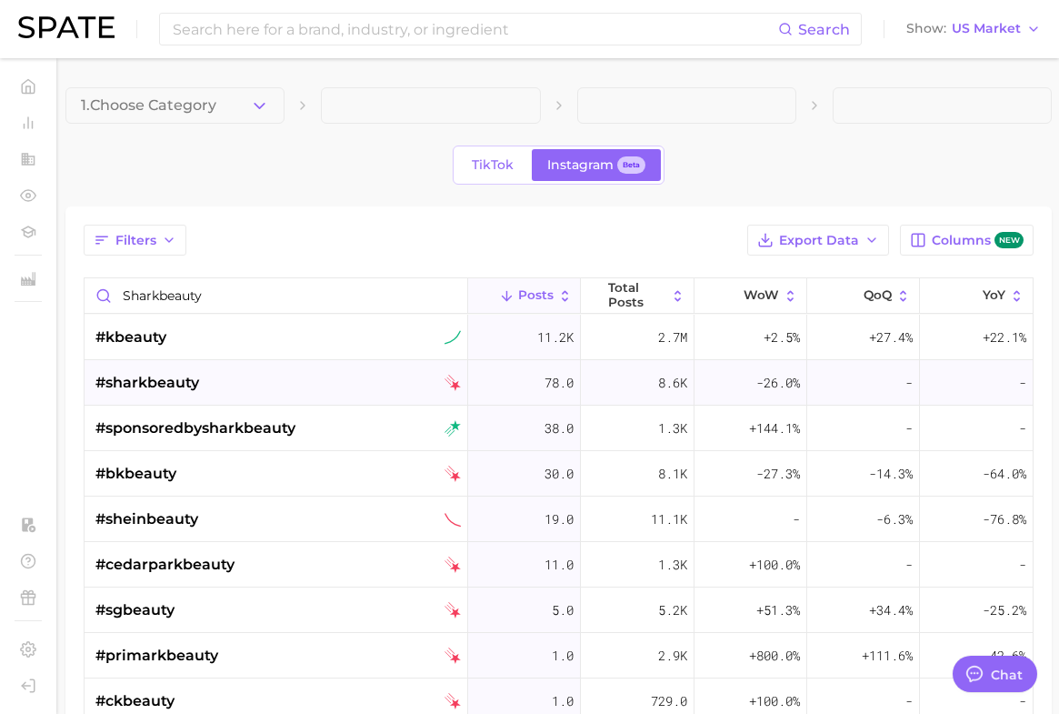
click at [233, 377] on div "#sharkbeauty" at bounding box center [277, 382] width 365 height 45
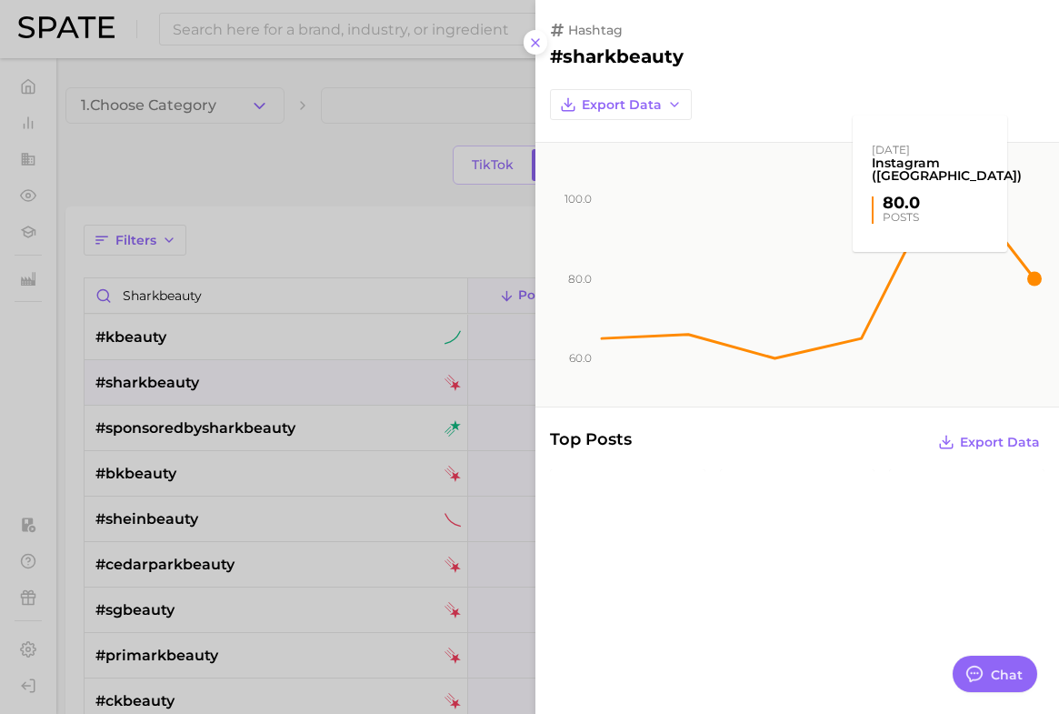
click at [1034, 274] on rect at bounding box center [818, 252] width 438 height 218
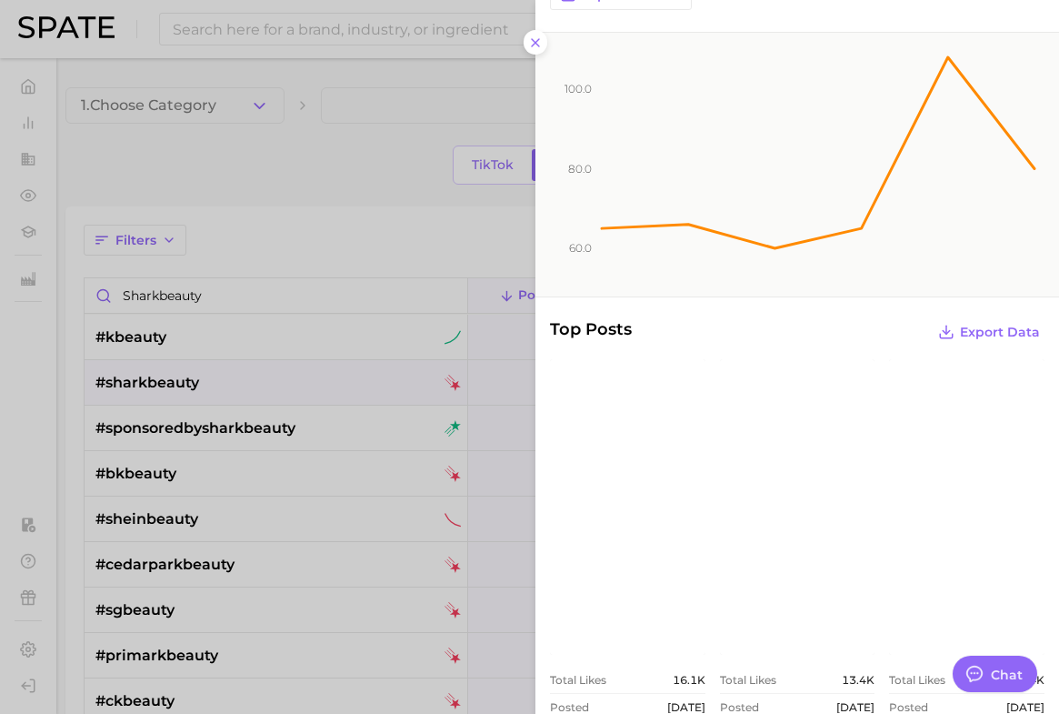
scroll to position [250, 0]
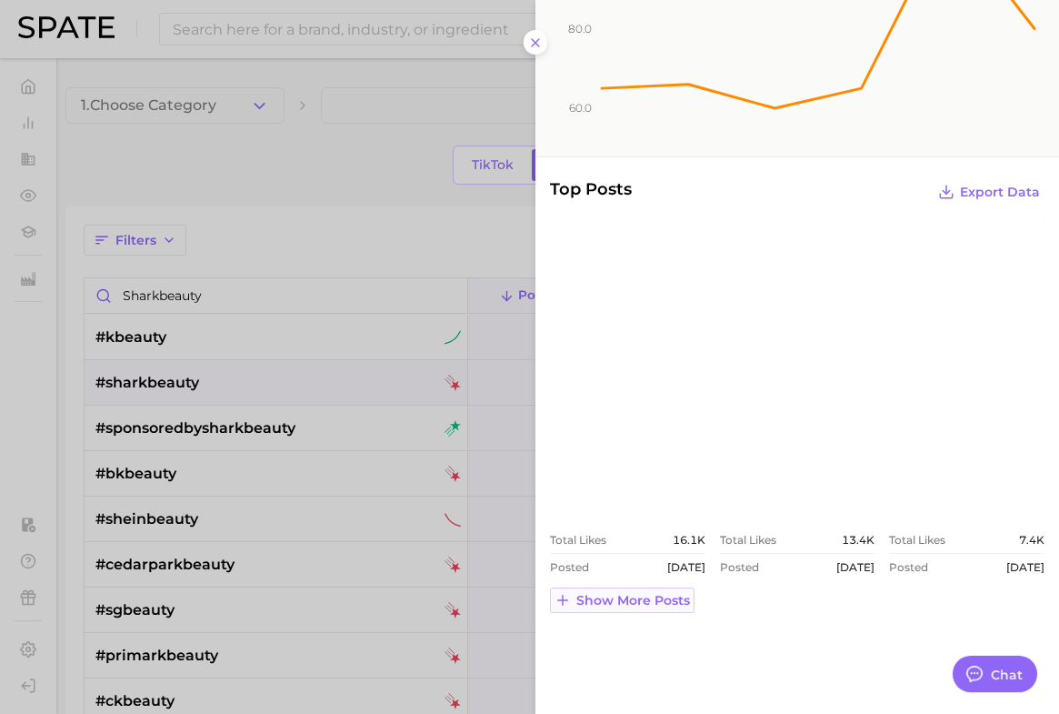
click at [647, 594] on span "Show more posts" at bounding box center [633, 600] width 114 height 15
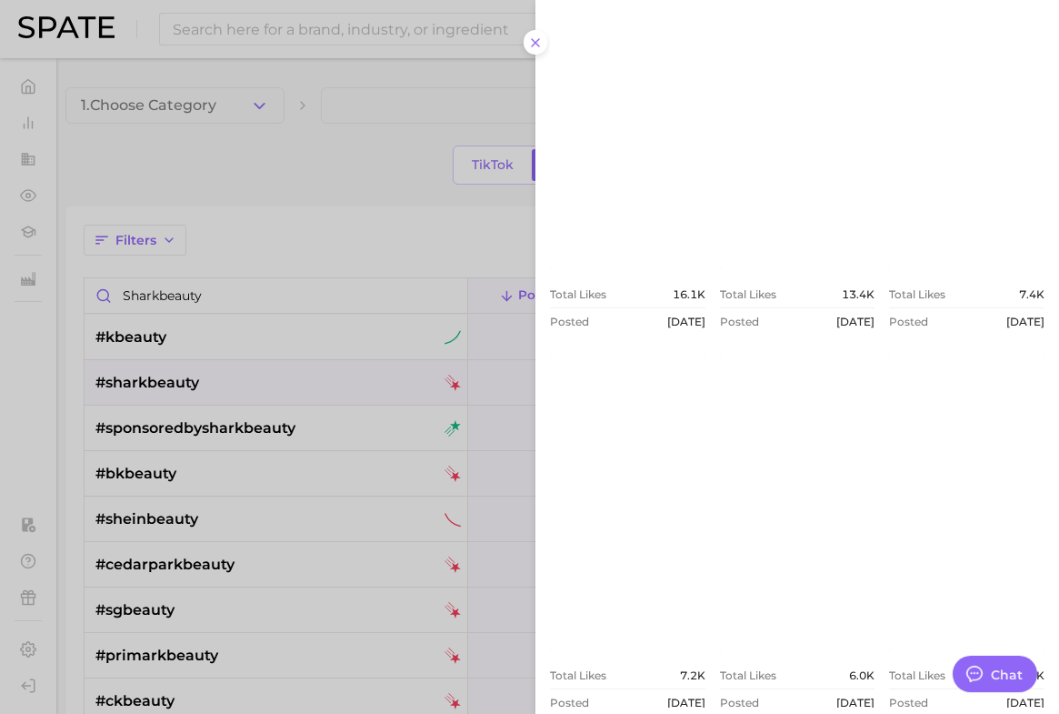
scroll to position [0, 0]
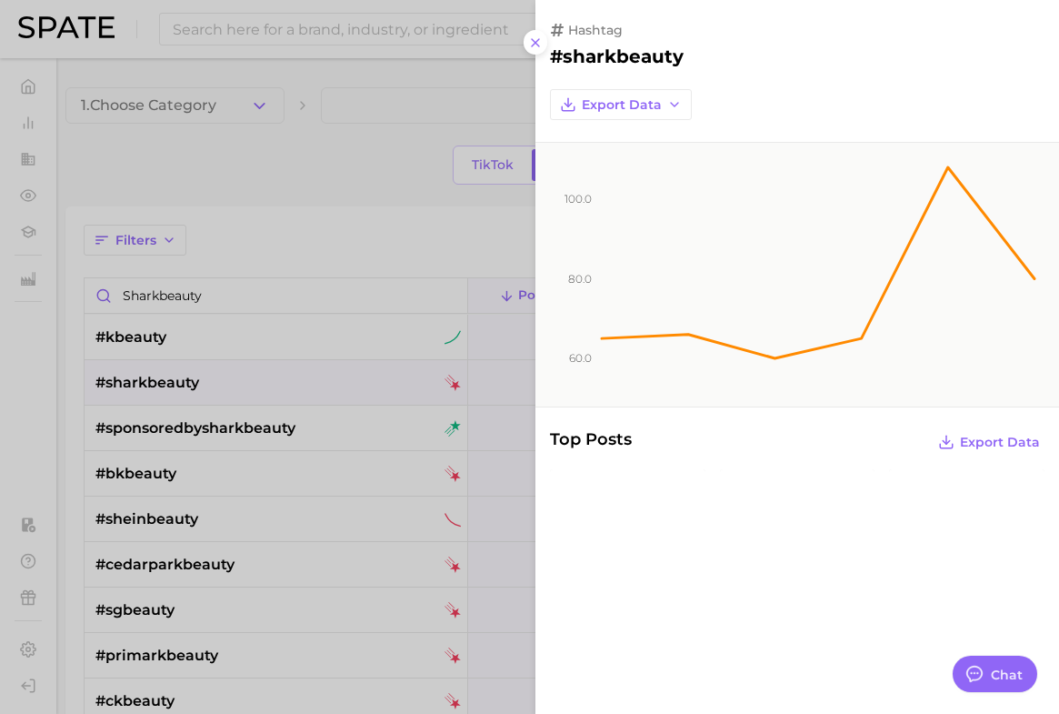
click at [385, 234] on div at bounding box center [529, 357] width 1059 height 714
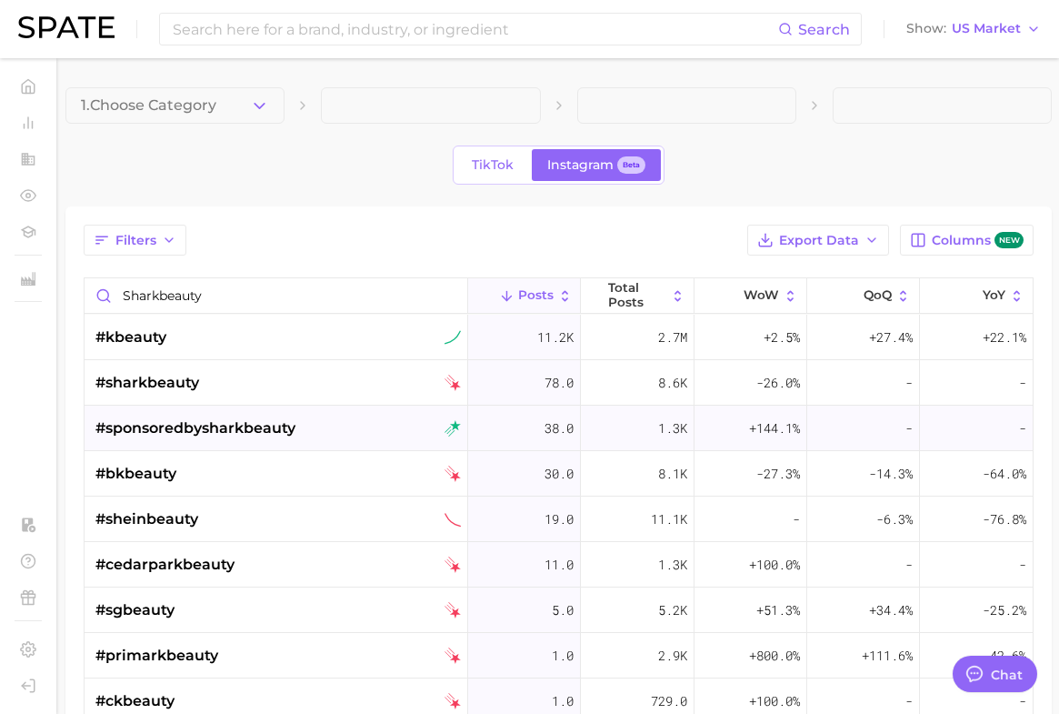
click at [360, 421] on div "#sponsoredbysharkbeauty" at bounding box center [277, 427] width 365 height 45
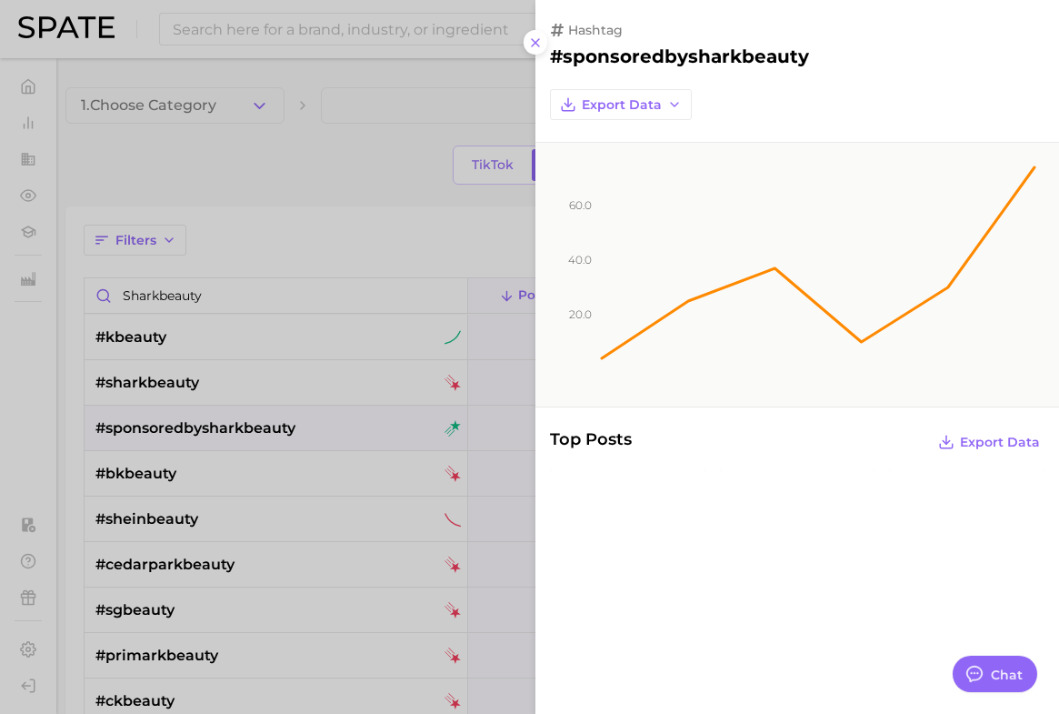
click at [336, 159] on div at bounding box center [529, 357] width 1059 height 714
